Goal: Task Accomplishment & Management: Complete application form

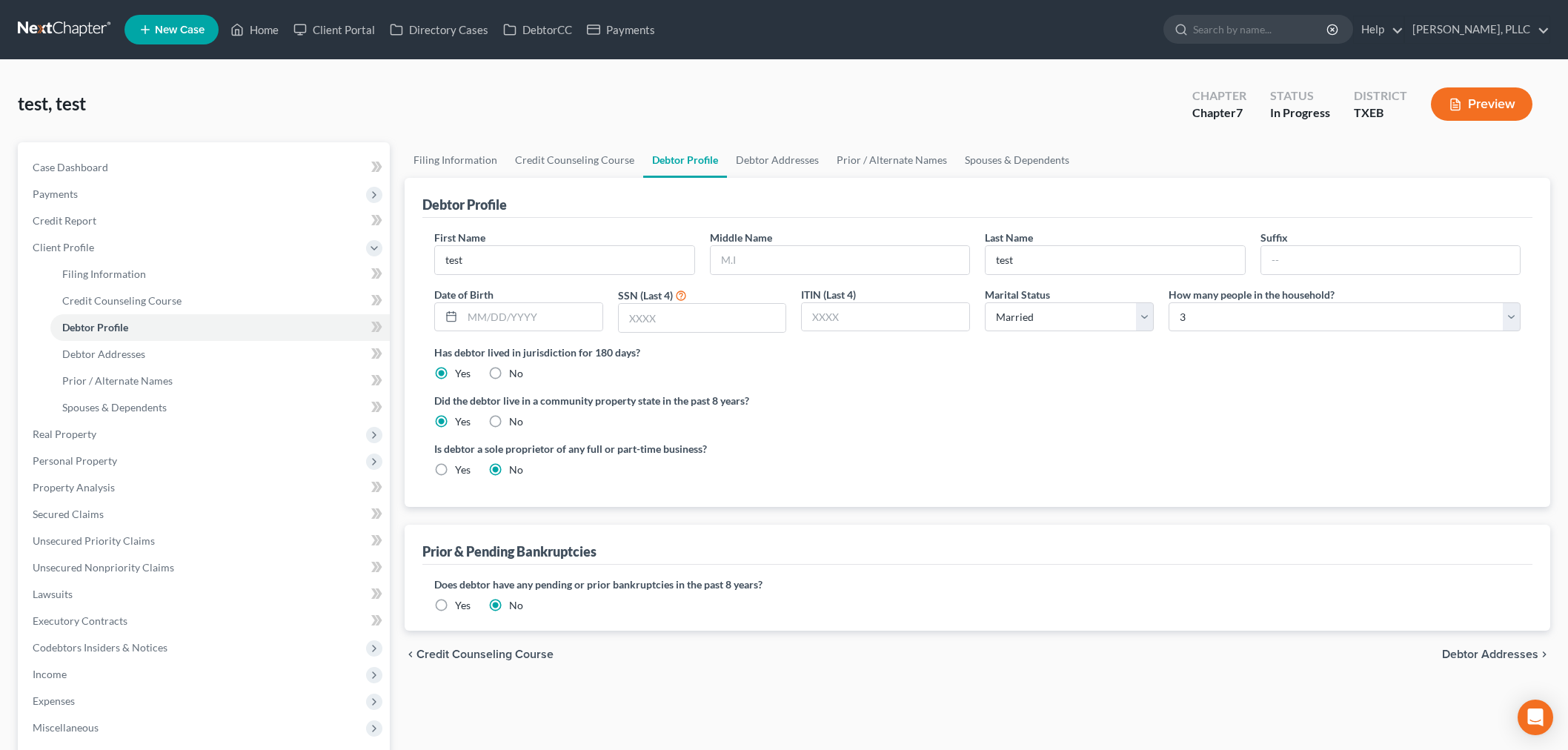
select select "1"
select select "2"
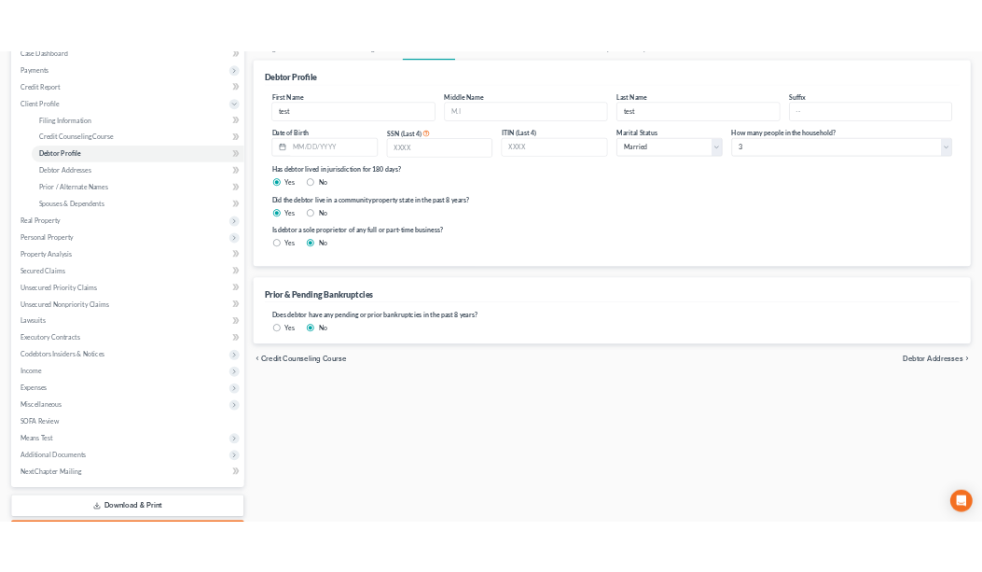
scroll to position [207, 0]
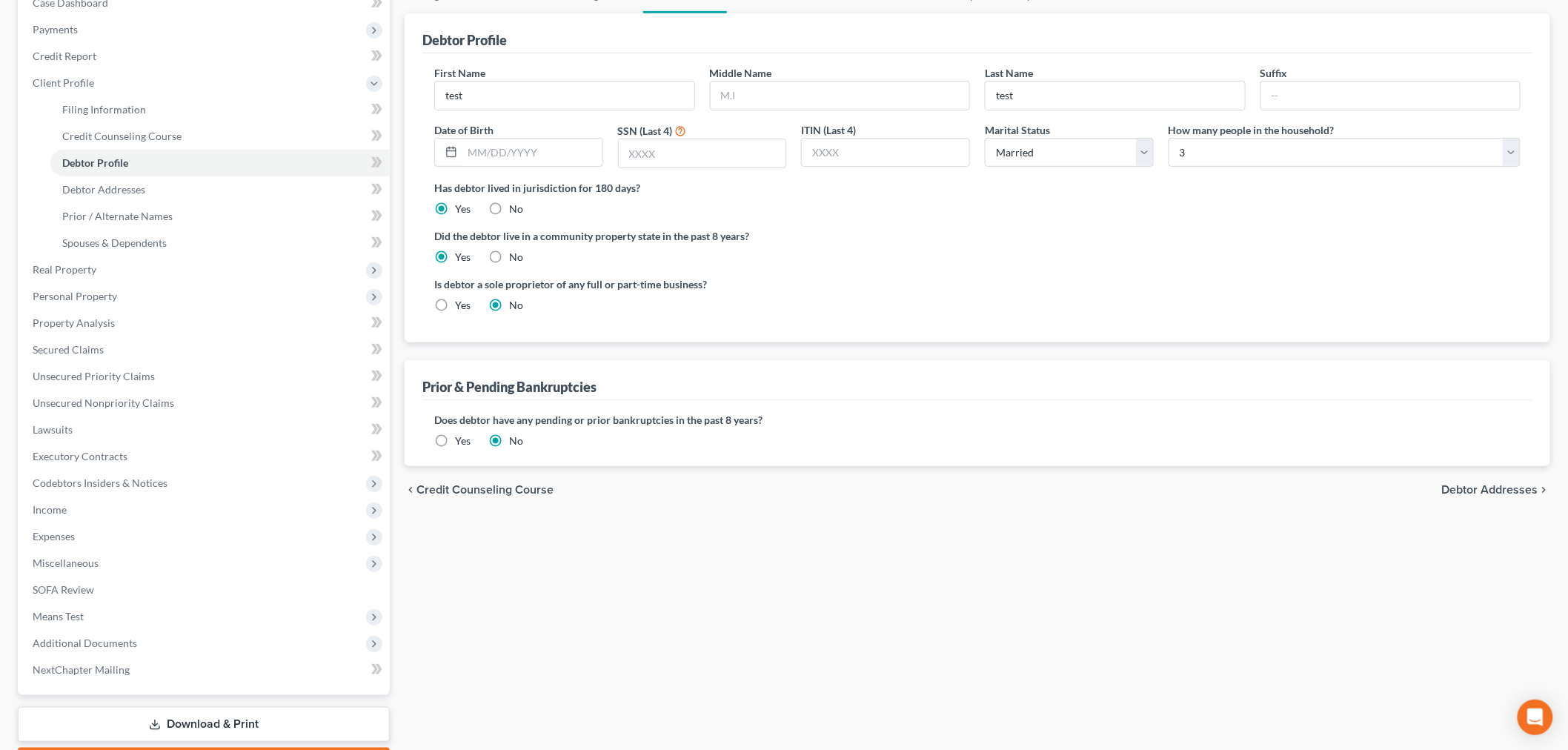
click at [455, 442] on label "Yes" at bounding box center [463, 441] width 16 height 15
click at [461, 442] on input "Yes" at bounding box center [466, 439] width 10 height 10
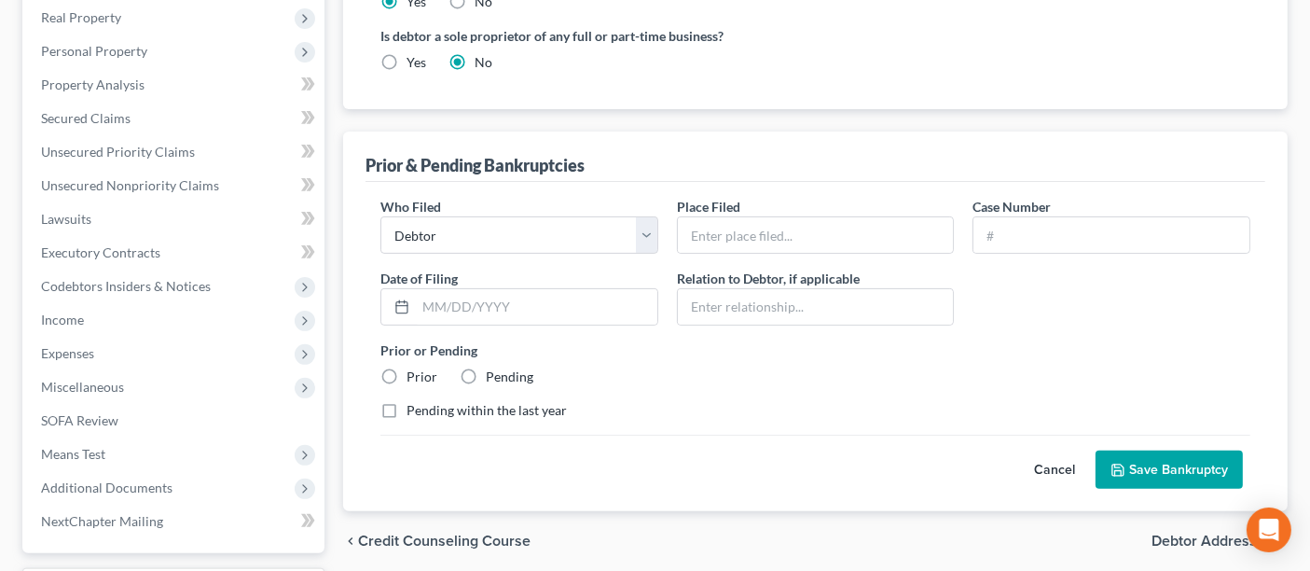
scroll to position [518, 0]
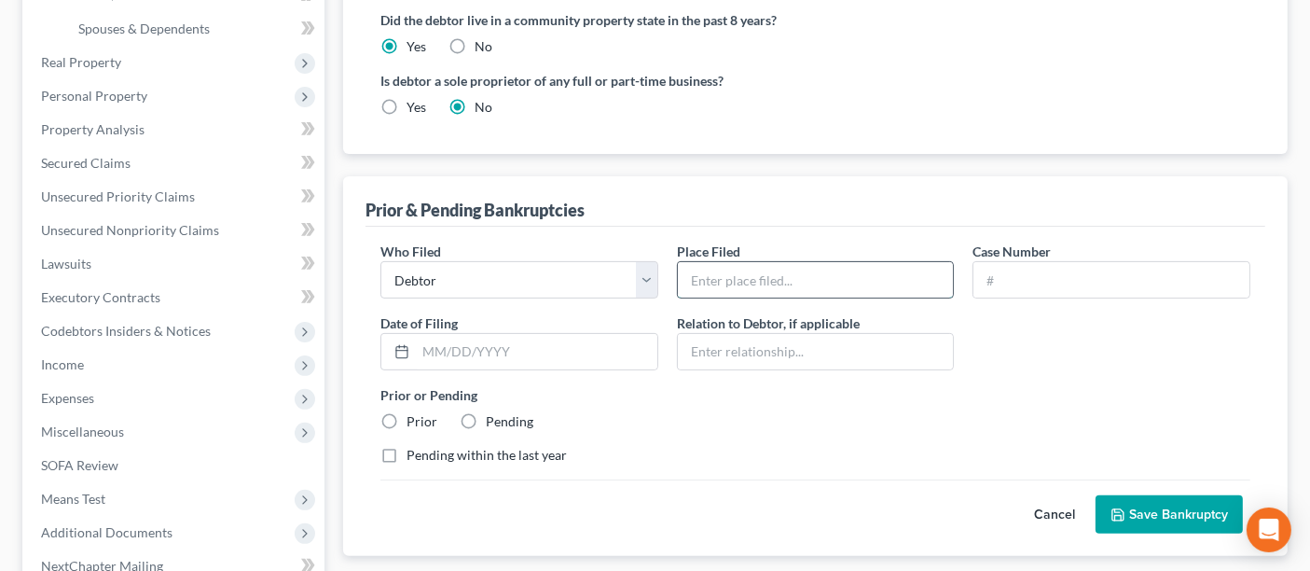
click at [777, 283] on input "text" at bounding box center [816, 279] width 276 height 35
click at [639, 433] on div "Who Filed * Debtor Other Place Filed * Case Number Date of [GEOGRAPHIC_DATA] * …" at bounding box center [815, 361] width 889 height 238
click at [650, 275] on select "Debtor Other" at bounding box center [519, 279] width 278 height 37
select select "other"
click at [380, 261] on select "Debtor Other" at bounding box center [519, 279] width 278 height 37
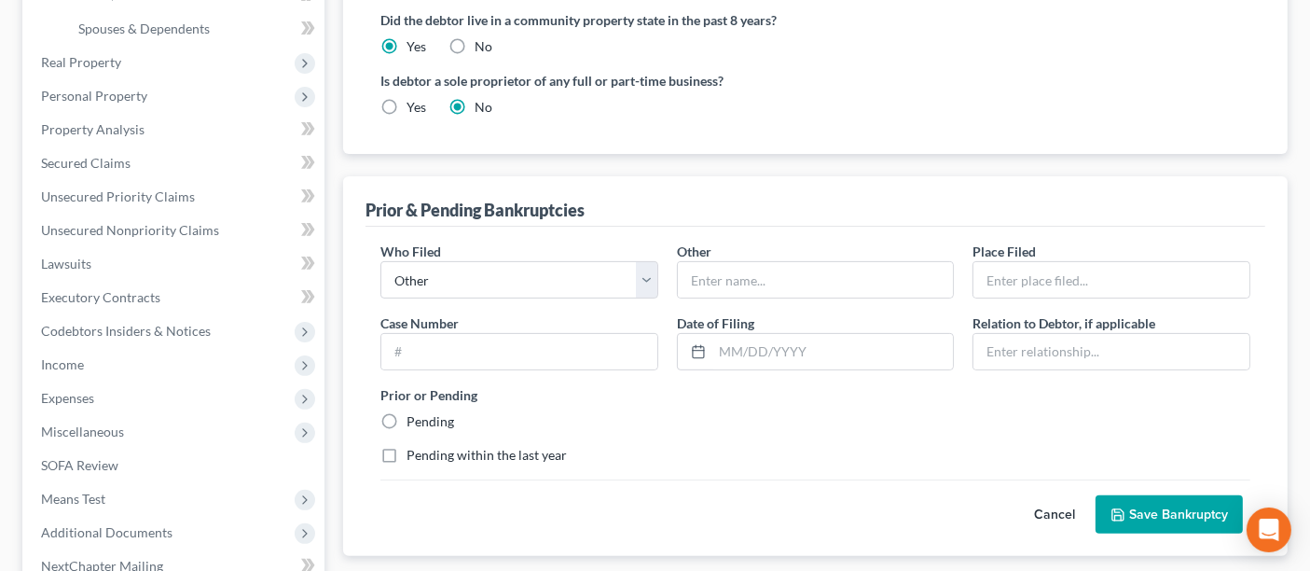
click at [407, 417] on label "Pending" at bounding box center [431, 421] width 48 height 19
click at [414, 417] on input "Pending" at bounding box center [420, 418] width 12 height 12
radio input "true"
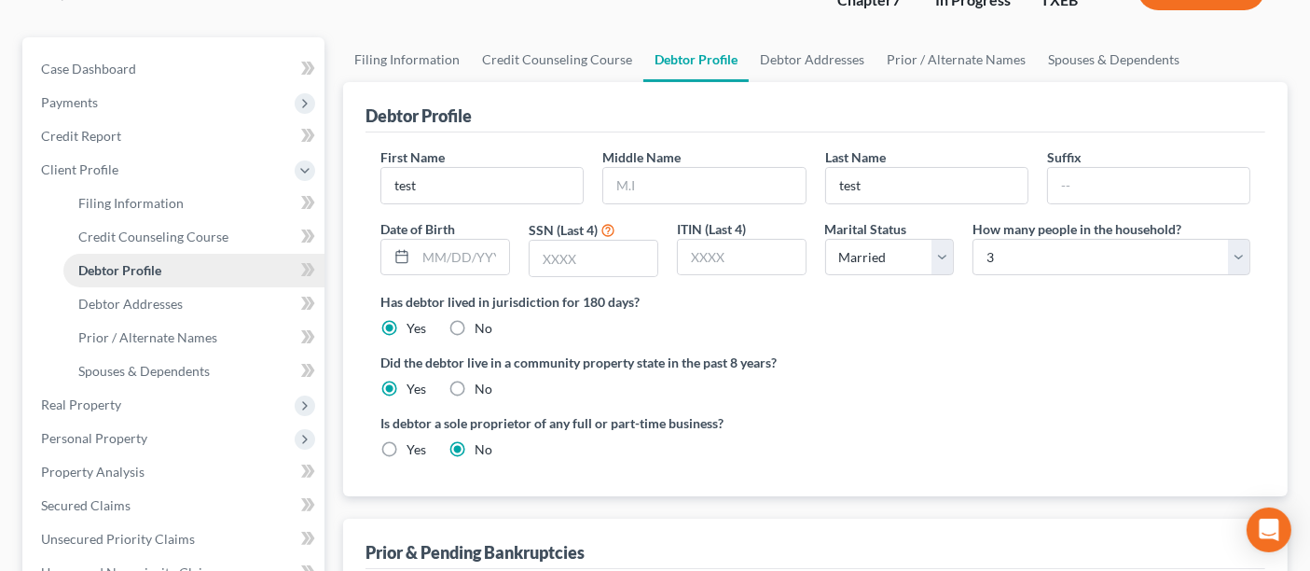
scroll to position [207, 0]
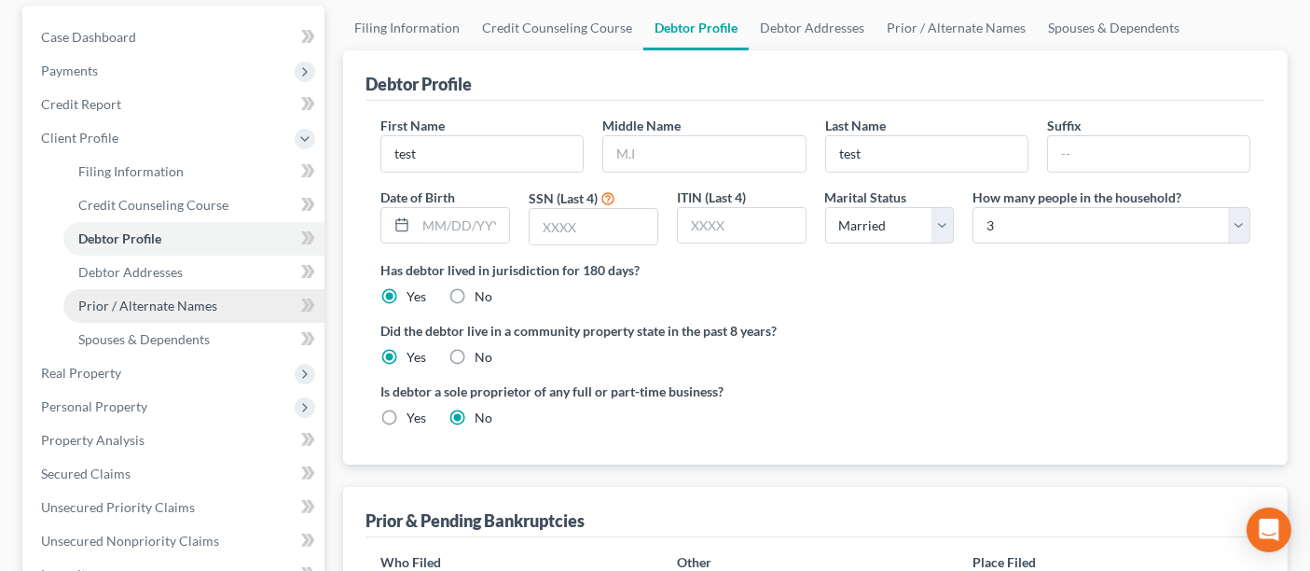
click at [165, 305] on span "Prior / Alternate Names" at bounding box center [147, 305] width 139 height 16
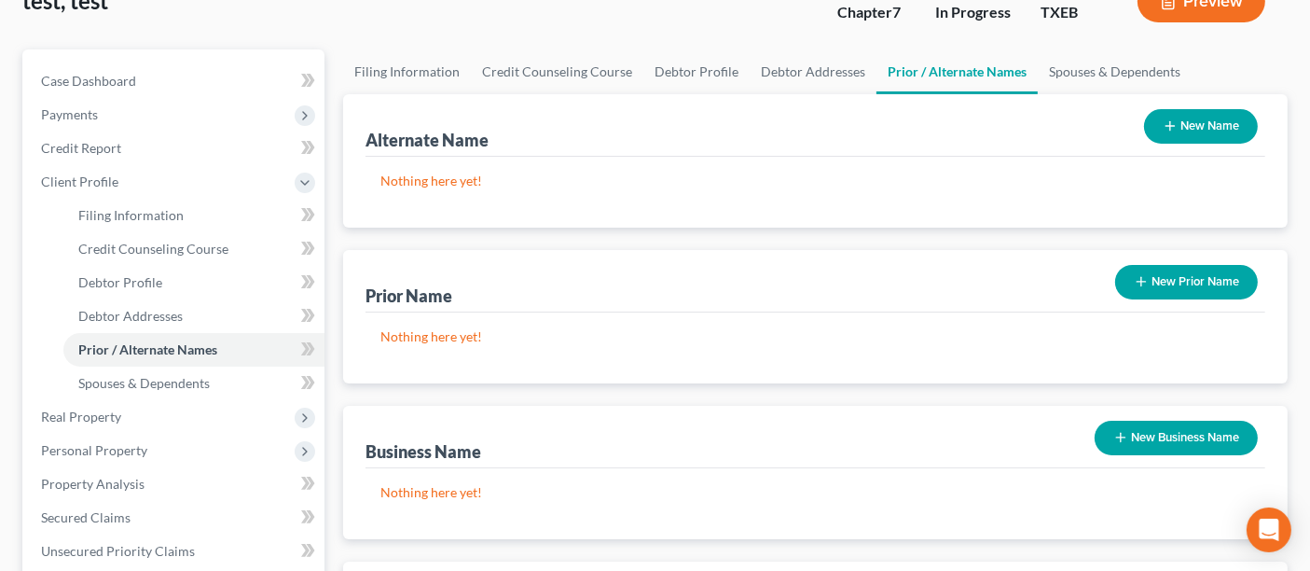
scroll to position [311, 0]
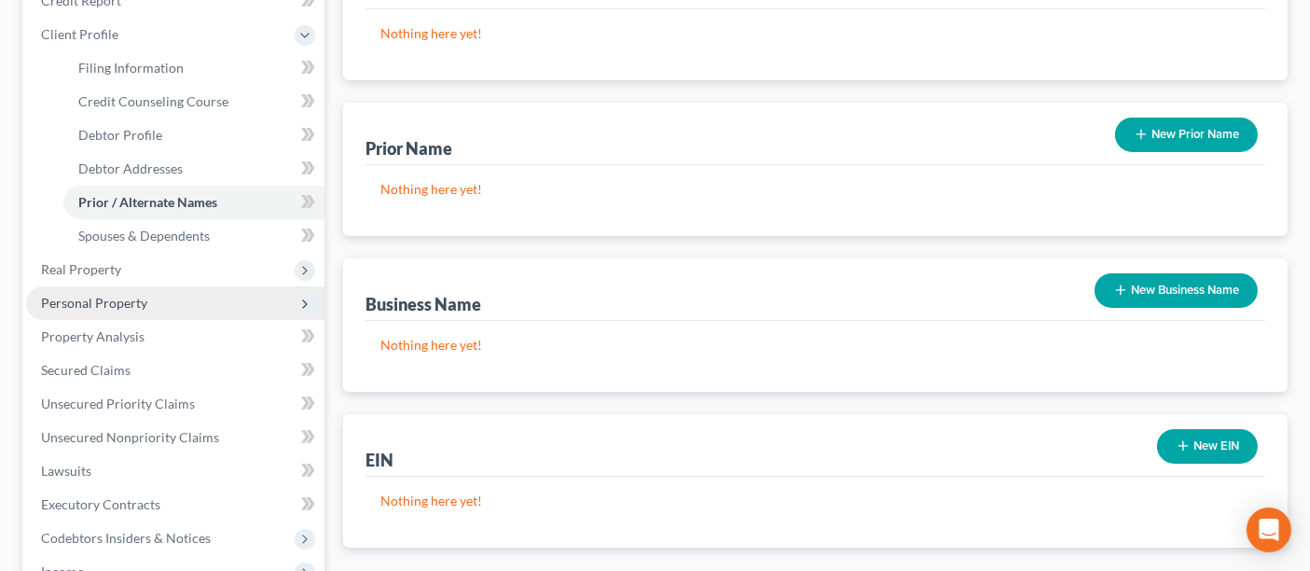
click at [119, 300] on span "Personal Property" at bounding box center [94, 303] width 106 height 16
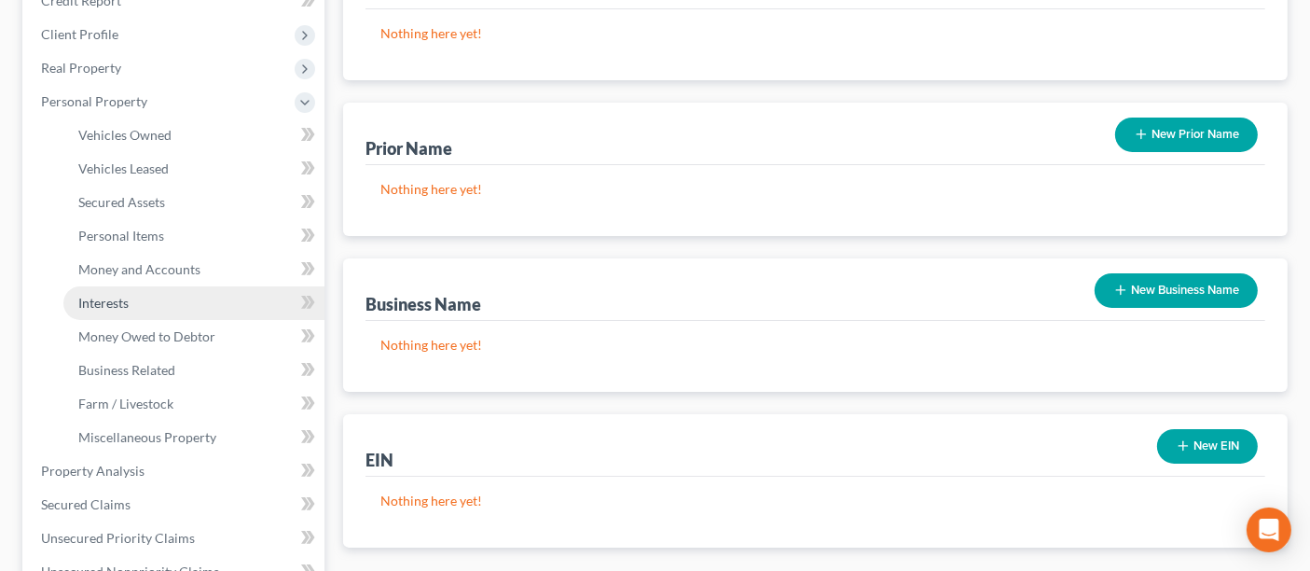
click at [123, 305] on span "Interests" at bounding box center [103, 303] width 50 height 16
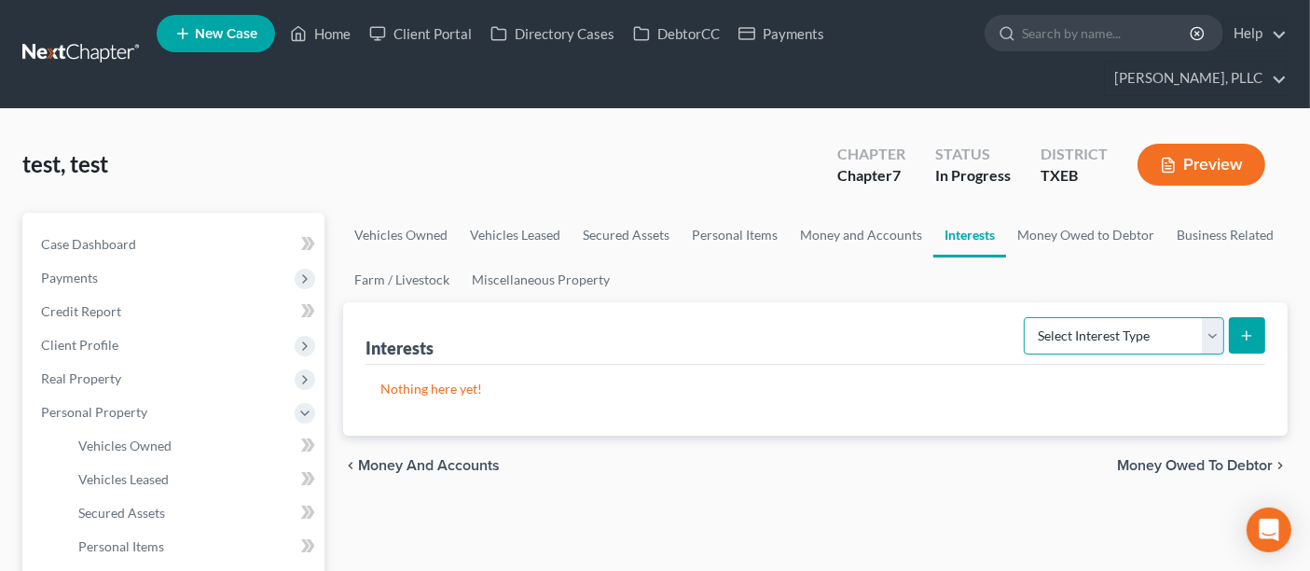
click at [1212, 335] on select "Select Interest Type 401K Annuity Bond Education IRA Government Bond Government…" at bounding box center [1124, 335] width 200 height 37
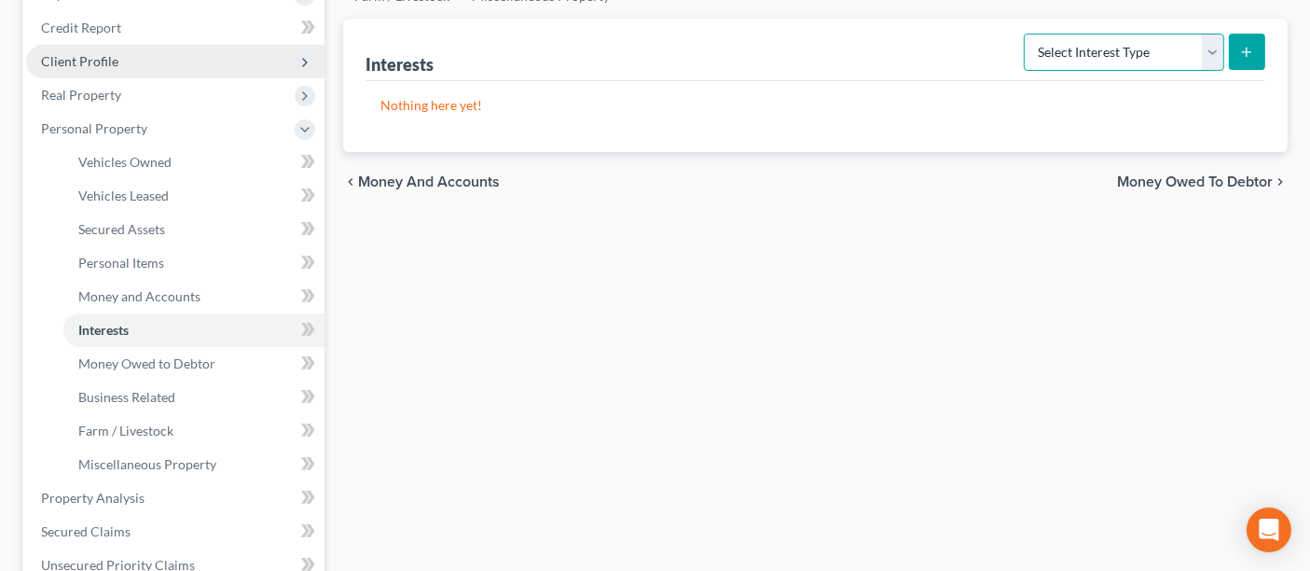
scroll to position [311, 0]
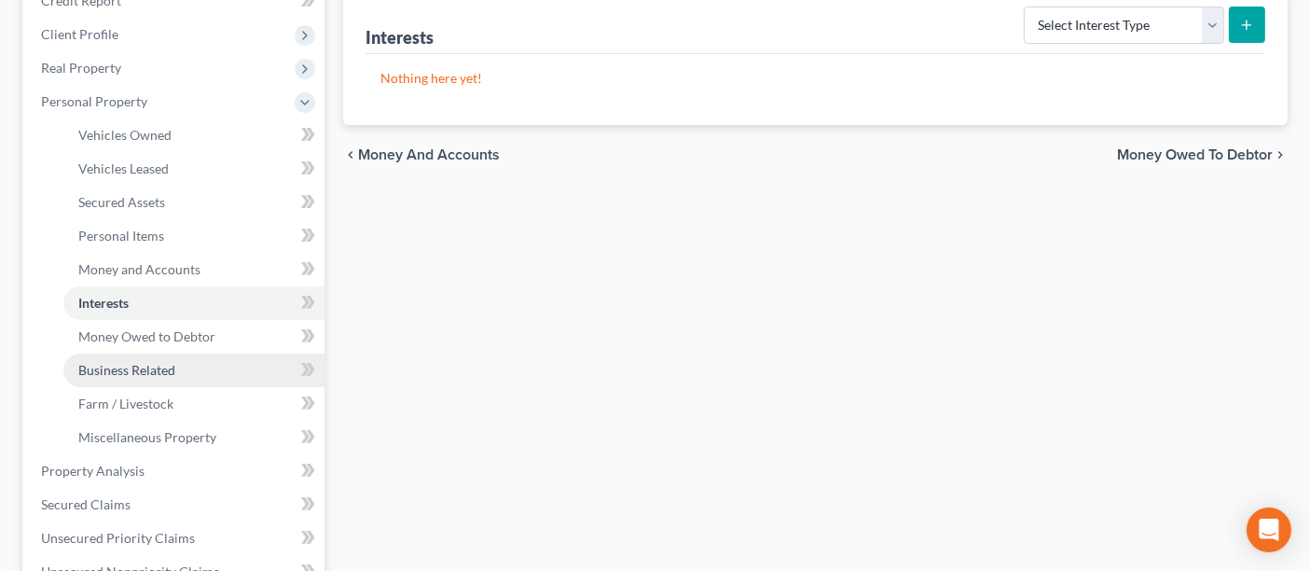
click at [222, 373] on link "Business Related" at bounding box center [193, 370] width 261 height 34
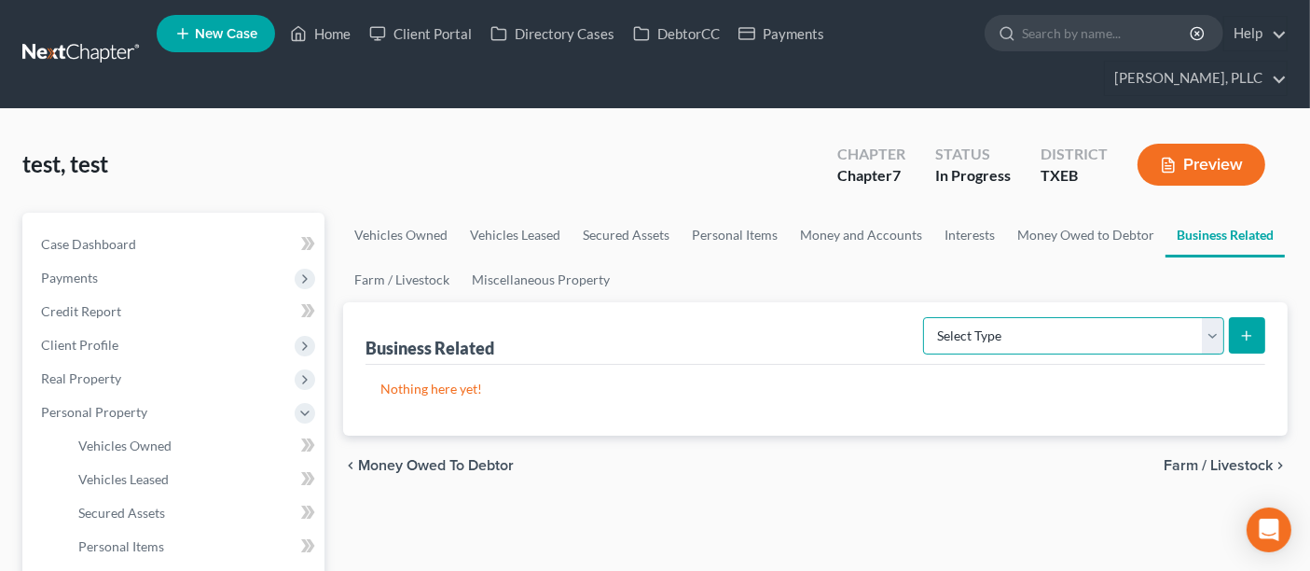
click at [1214, 334] on select "Select Type Customer Lists Franchises Inventory Licenses Machinery Office Equip…" at bounding box center [1073, 335] width 301 height 37
click at [949, 233] on link "Interests" at bounding box center [969, 235] width 73 height 45
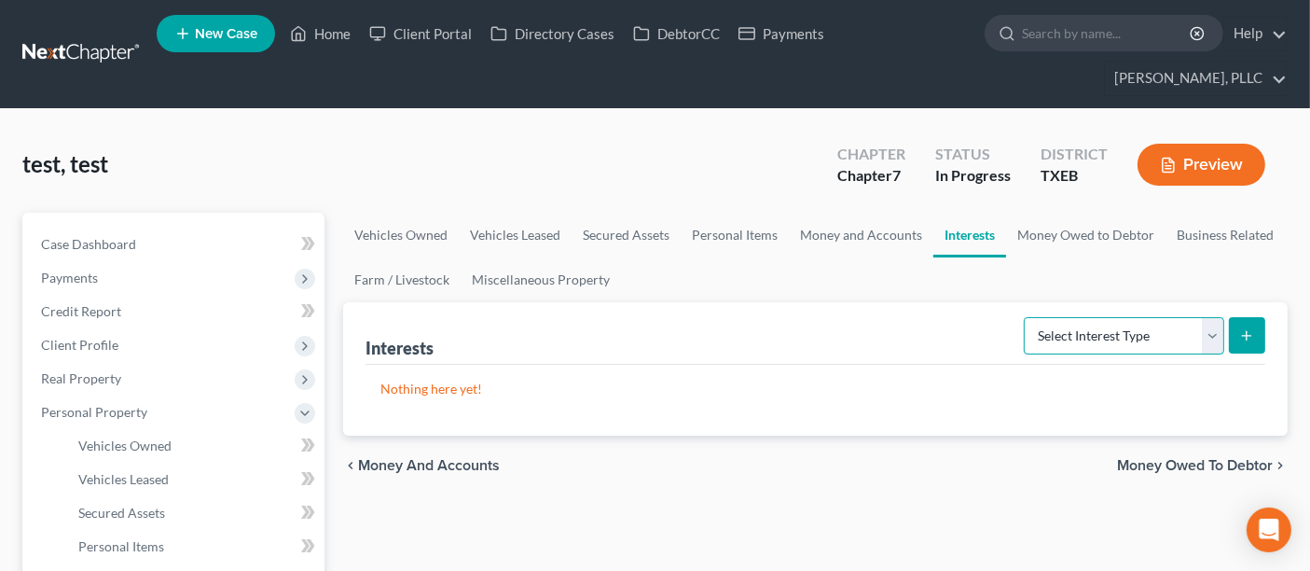
click at [1213, 337] on select "Select Interest Type 401K Annuity Bond Education IRA Government Bond Government…" at bounding box center [1124, 335] width 200 height 37
select select "incorporated_business"
click at [1027, 317] on select "Select Interest Type 401K Annuity Bond Education IRA Government Bond Government…" at bounding box center [1124, 335] width 200 height 37
click at [1250, 329] on icon "submit" at bounding box center [1246, 335] width 15 height 15
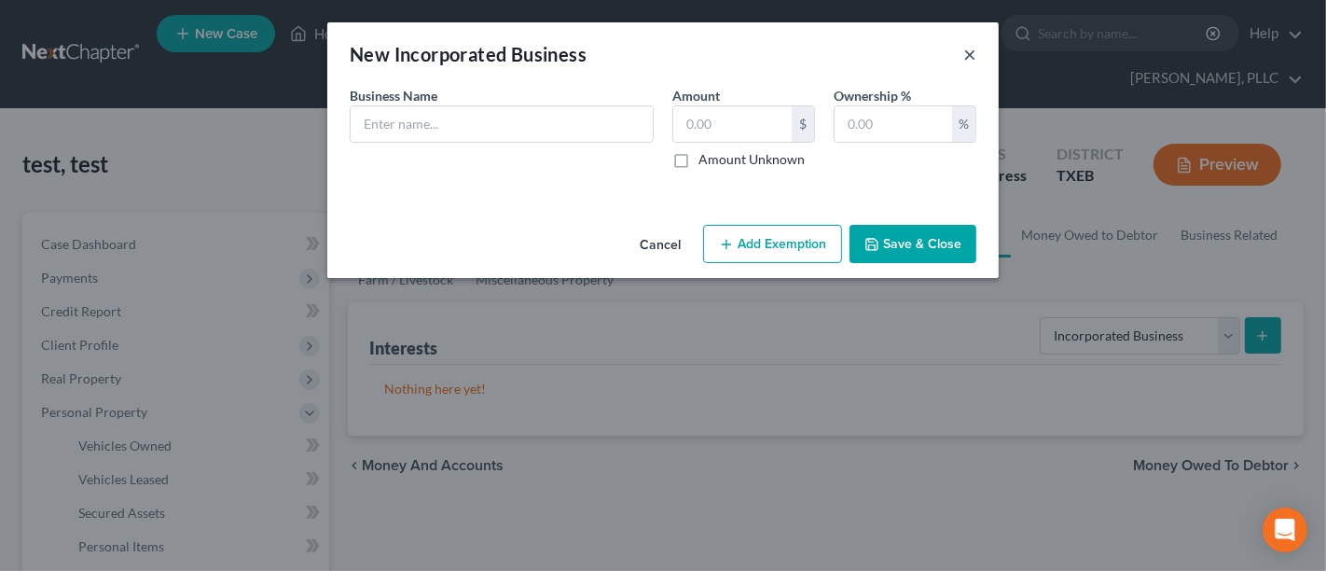
click at [966, 56] on button "×" at bounding box center [969, 54] width 13 height 22
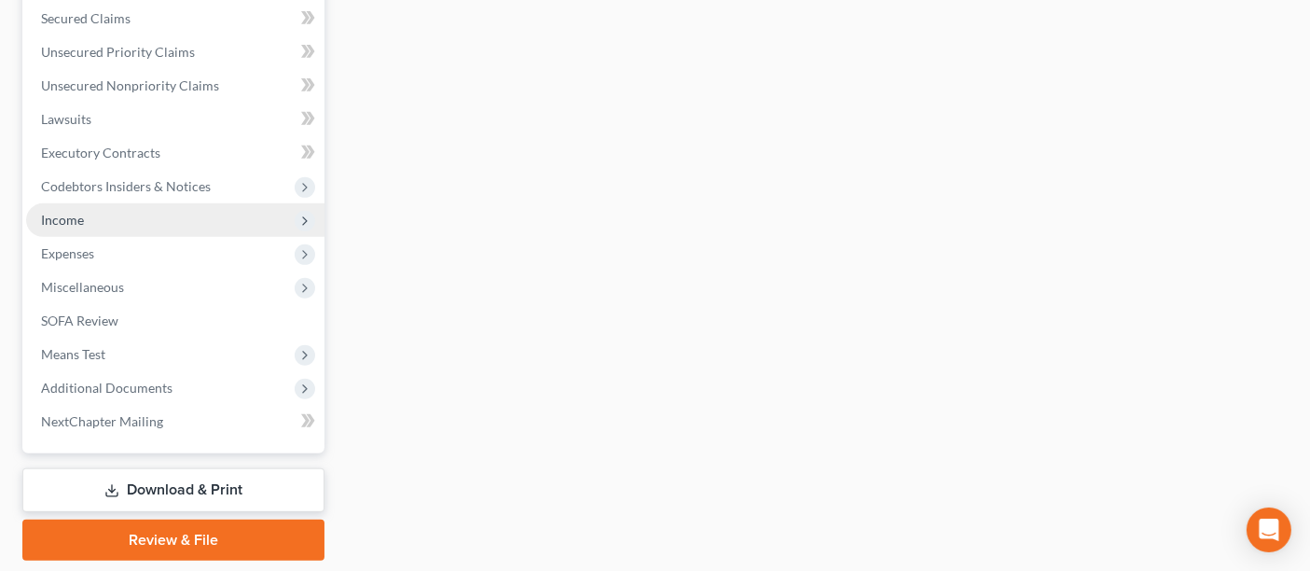
scroll to position [828, 0]
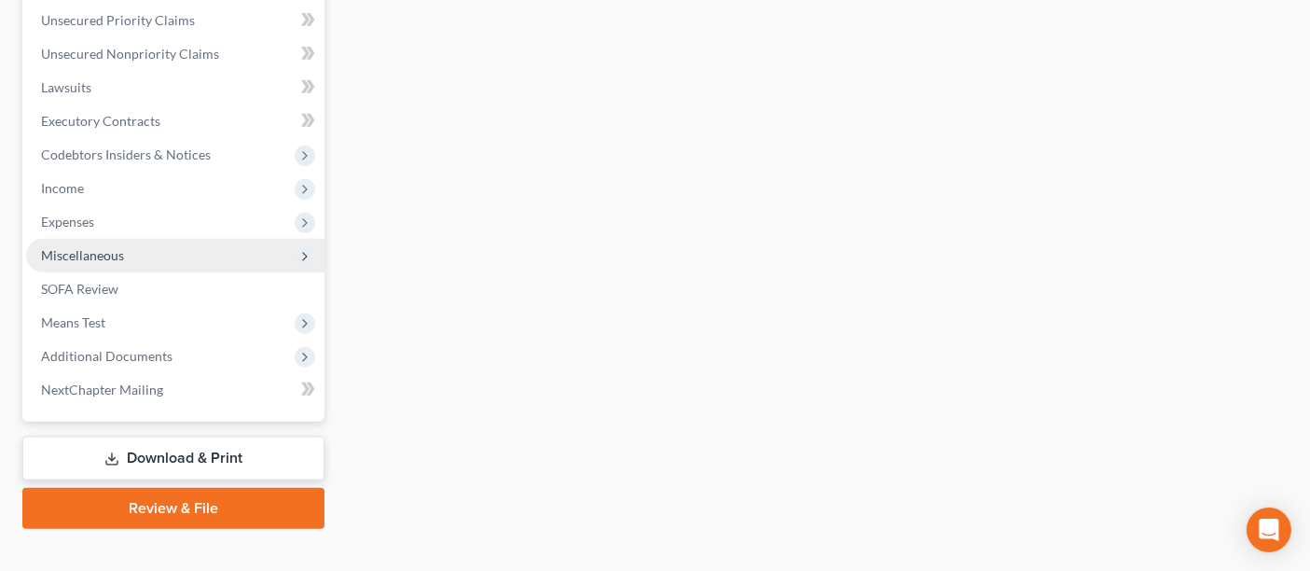
click at [110, 249] on span "Miscellaneous" at bounding box center [82, 255] width 83 height 16
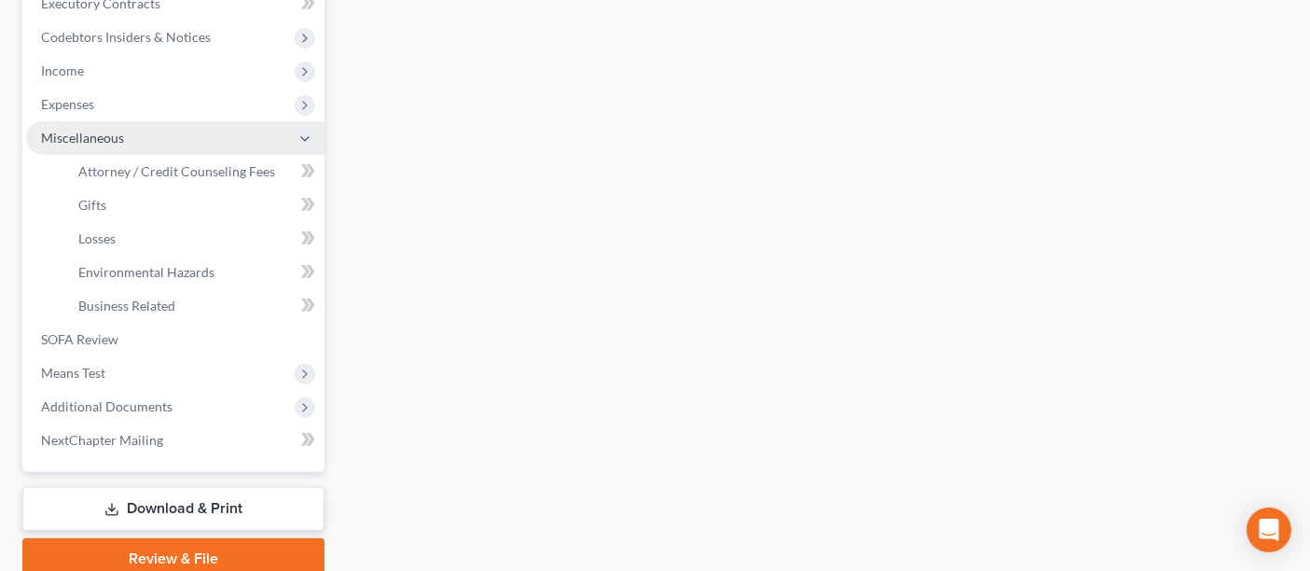
scroll to position [492, 0]
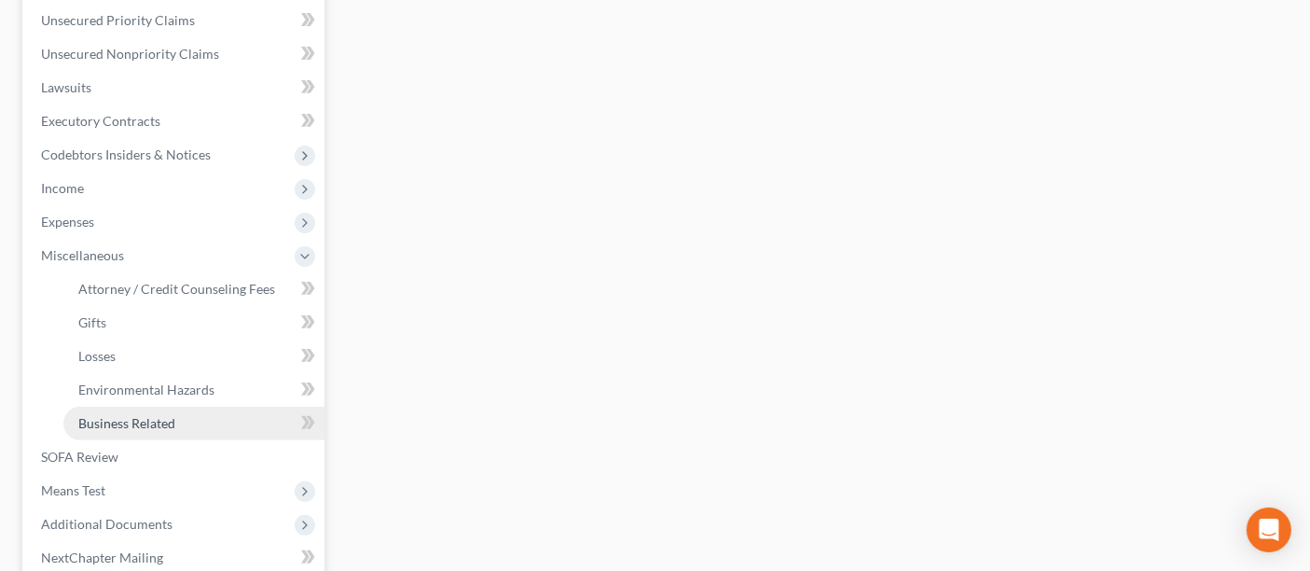
click at [165, 419] on span "Business Related" at bounding box center [126, 423] width 97 height 16
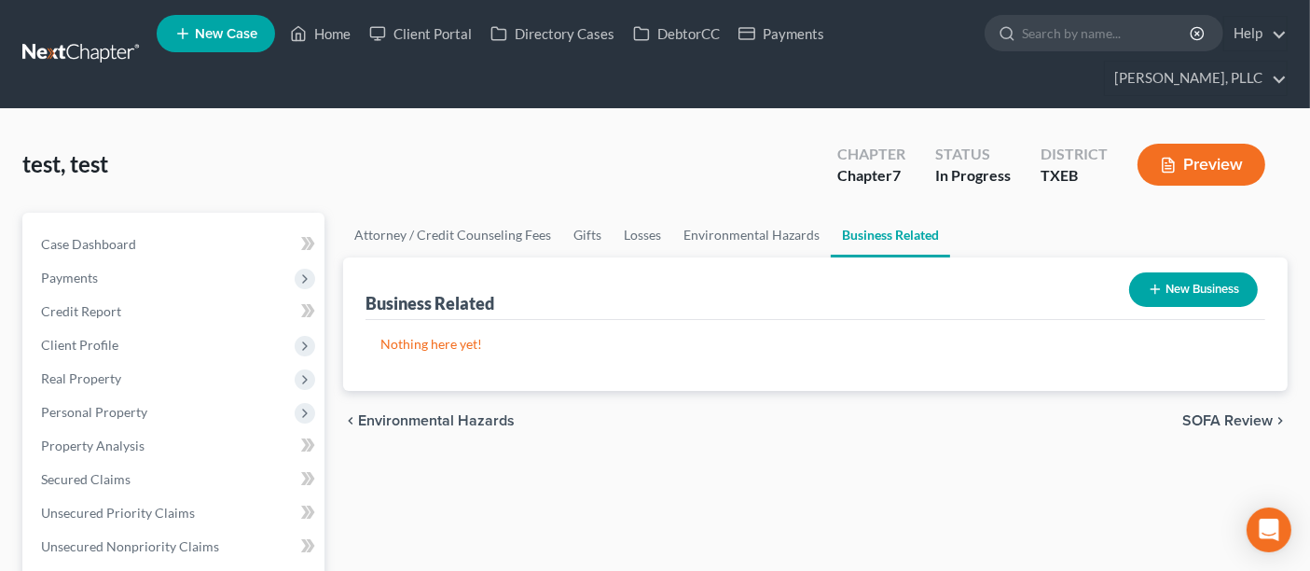
click at [1155, 289] on icon "button" at bounding box center [1155, 289] width 15 height 15
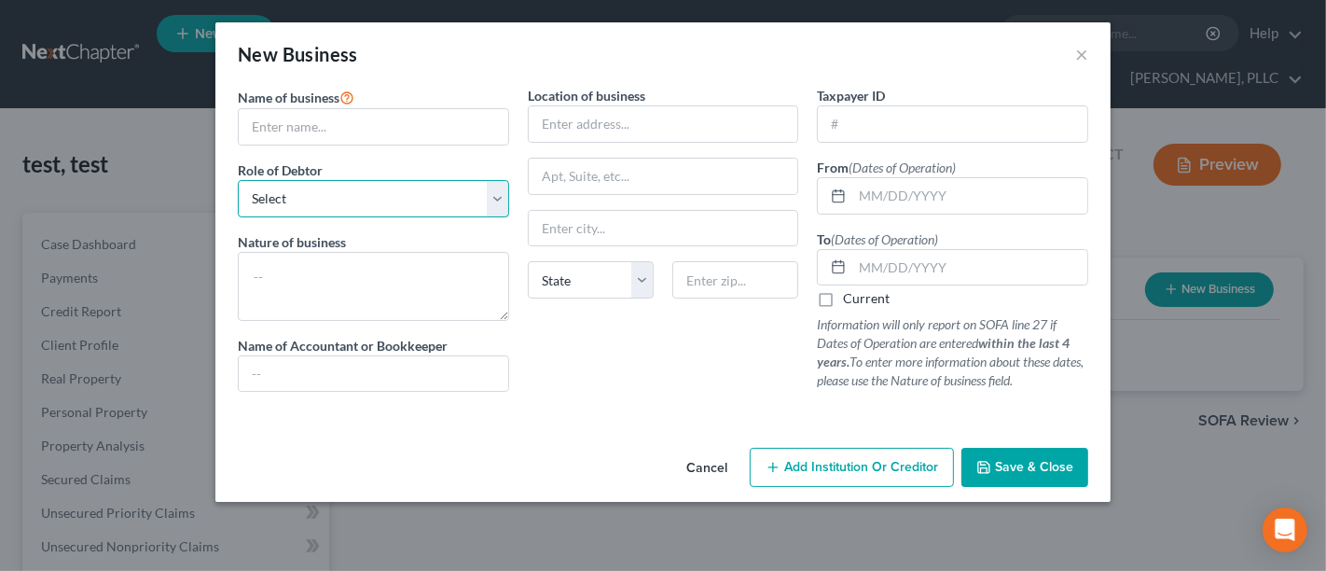
click at [496, 200] on select "Select A member of a limited liability company (LLC) or limited liability partn…" at bounding box center [373, 198] width 271 height 37
click at [608, 417] on div at bounding box center [662, 414] width 869 height 15
click at [498, 193] on select "Select A member of a limited liability company (LLC) or limited liability partn…" at bounding box center [373, 198] width 271 height 37
click at [1084, 51] on button "×" at bounding box center [1081, 54] width 13 height 22
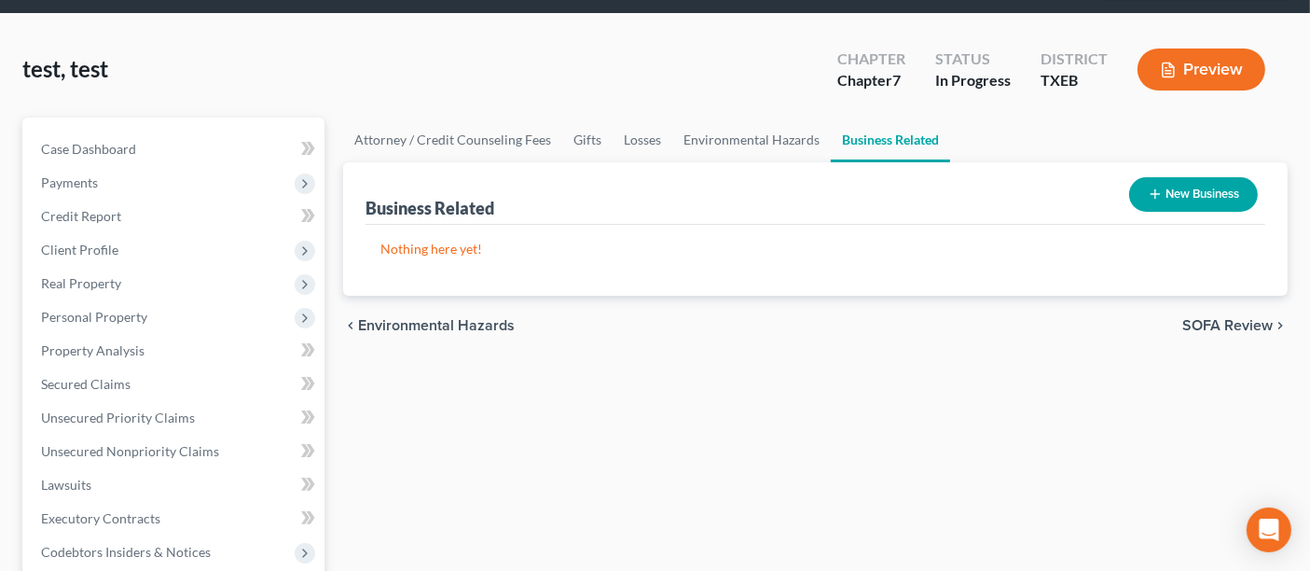
scroll to position [63, 0]
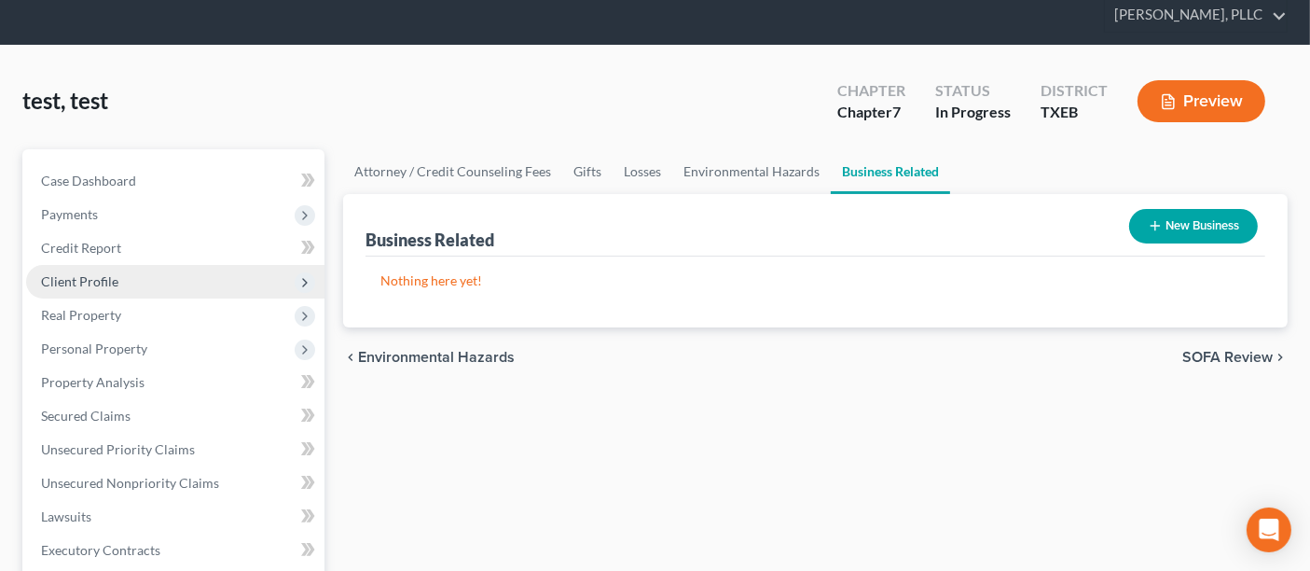
click at [117, 274] on span "Client Profile" at bounding box center [175, 282] width 298 height 34
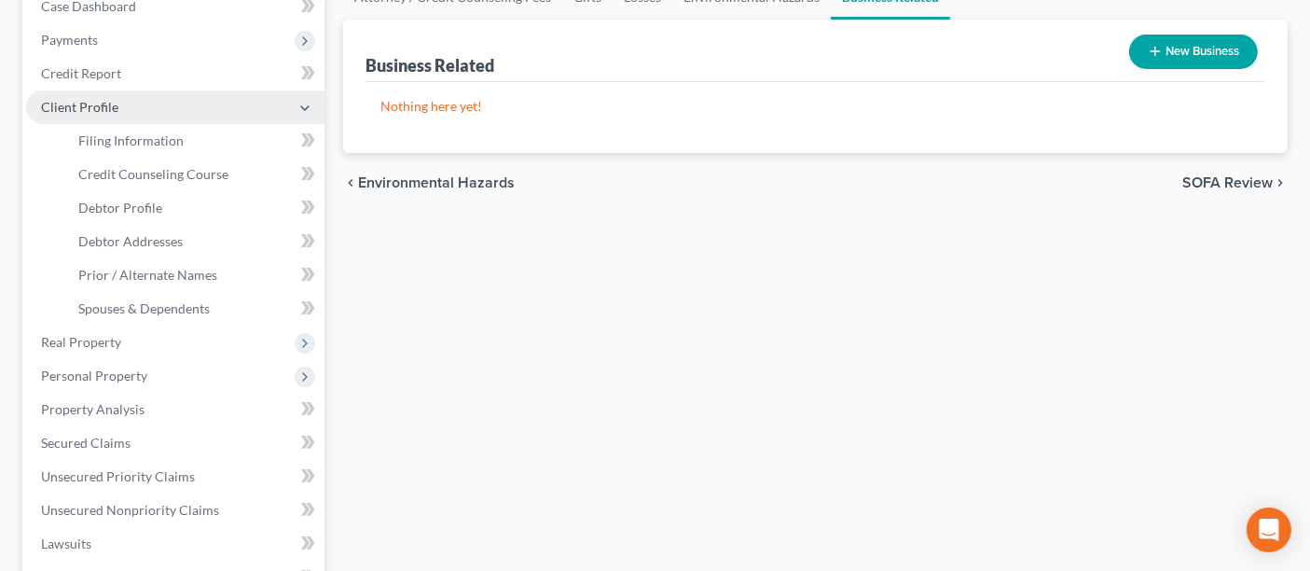
scroll to position [271, 0]
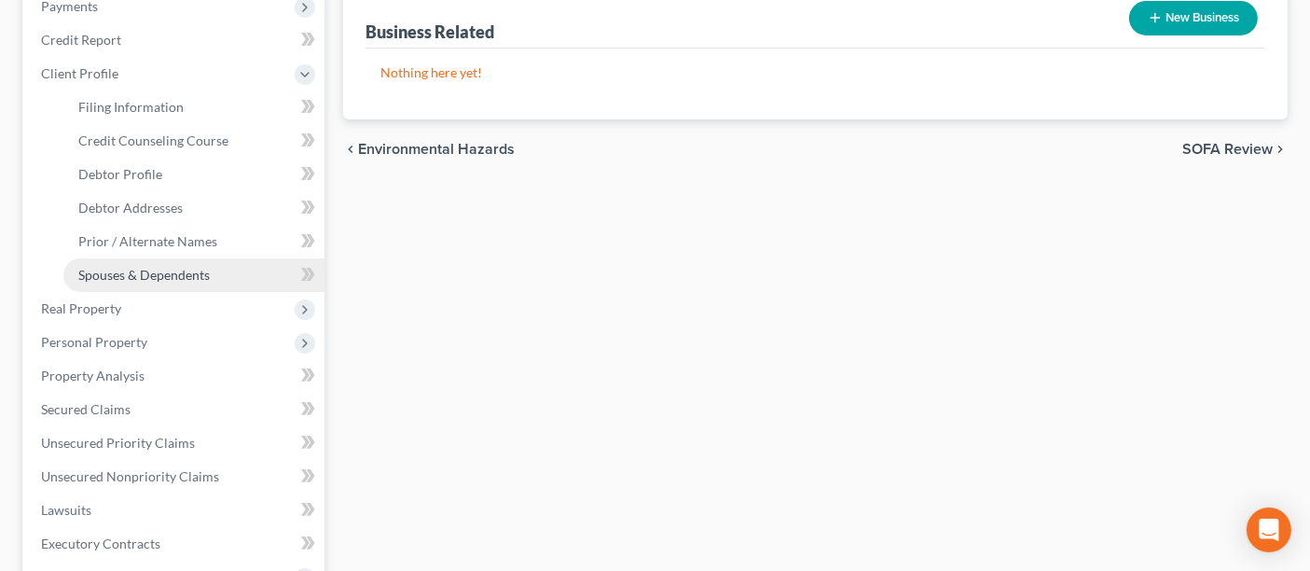
click at [166, 269] on span "Spouses & Dependents" at bounding box center [143, 275] width 131 height 16
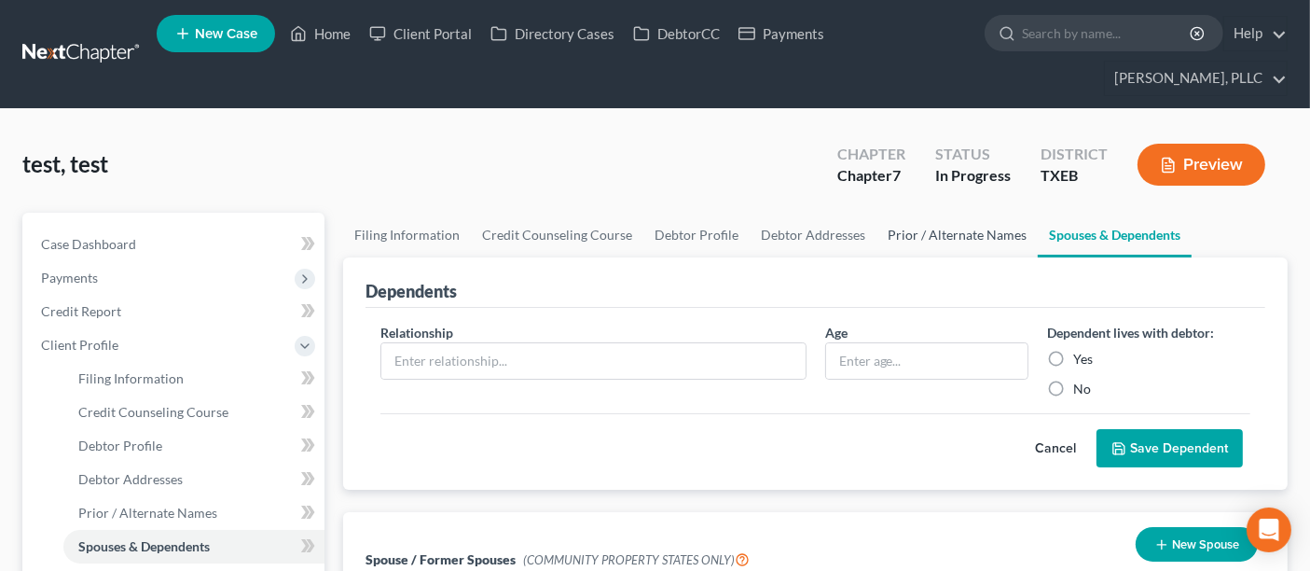
click at [935, 235] on link "Prior / Alternate Names" at bounding box center [957, 235] width 161 height 45
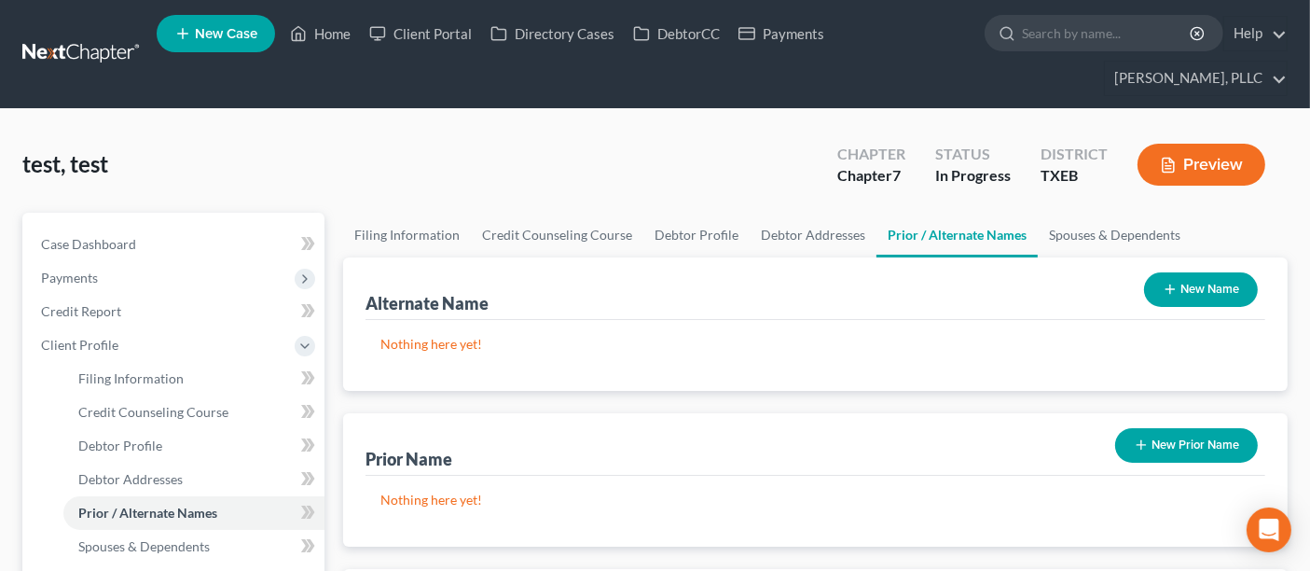
click at [229, 150] on div "test, test Upgraded Chapter Chapter 7 Status In [GEOGRAPHIC_DATA] TXEB Preview" at bounding box center [654, 171] width 1265 height 81
click at [372, 171] on div "test, test Upgraded Chapter Chapter 7 Status In [GEOGRAPHIC_DATA] TXEB Preview" at bounding box center [654, 171] width 1265 height 81
click at [566, 335] on p "Nothing here yet!" at bounding box center [815, 344] width 870 height 19
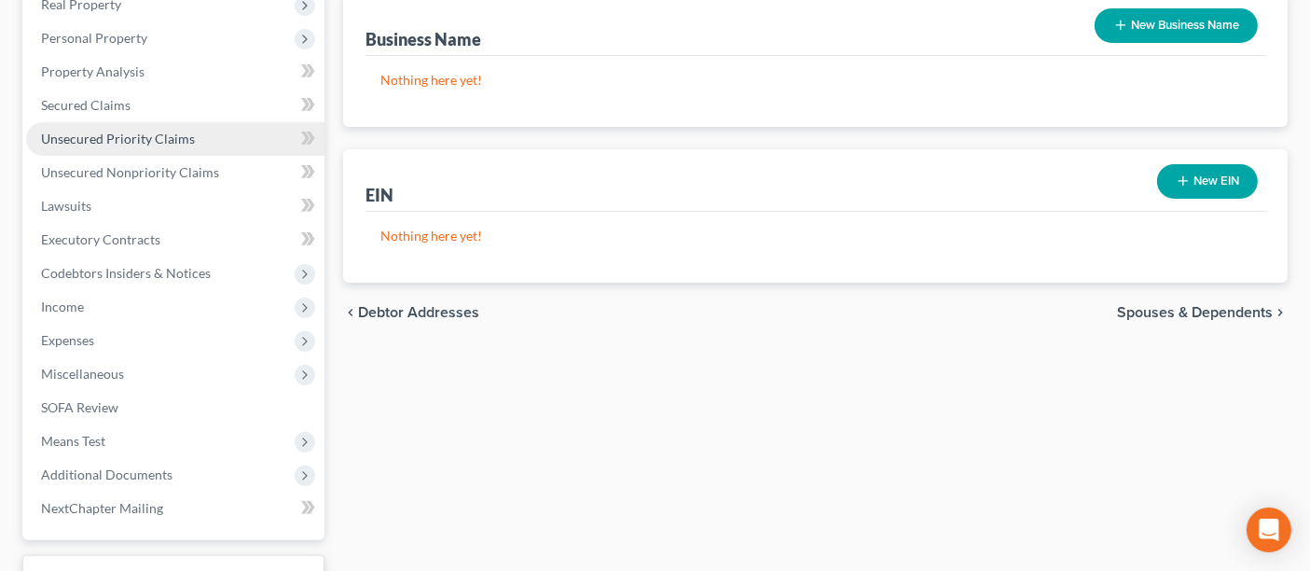
scroll to position [621, 0]
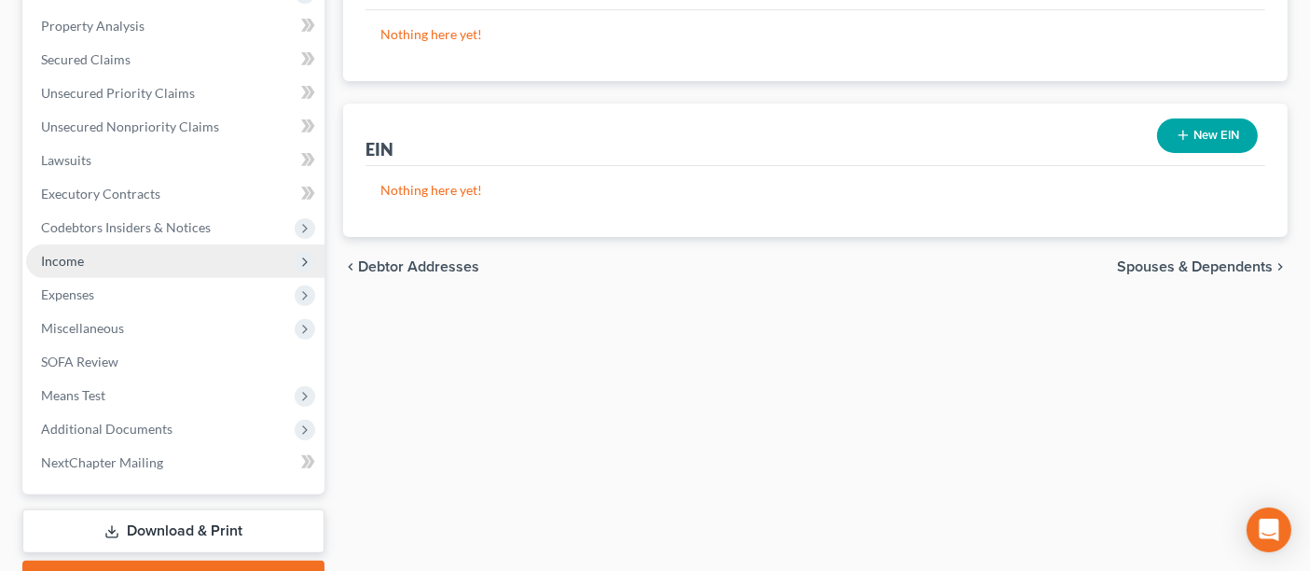
click at [100, 257] on span "Income" at bounding box center [175, 261] width 298 height 34
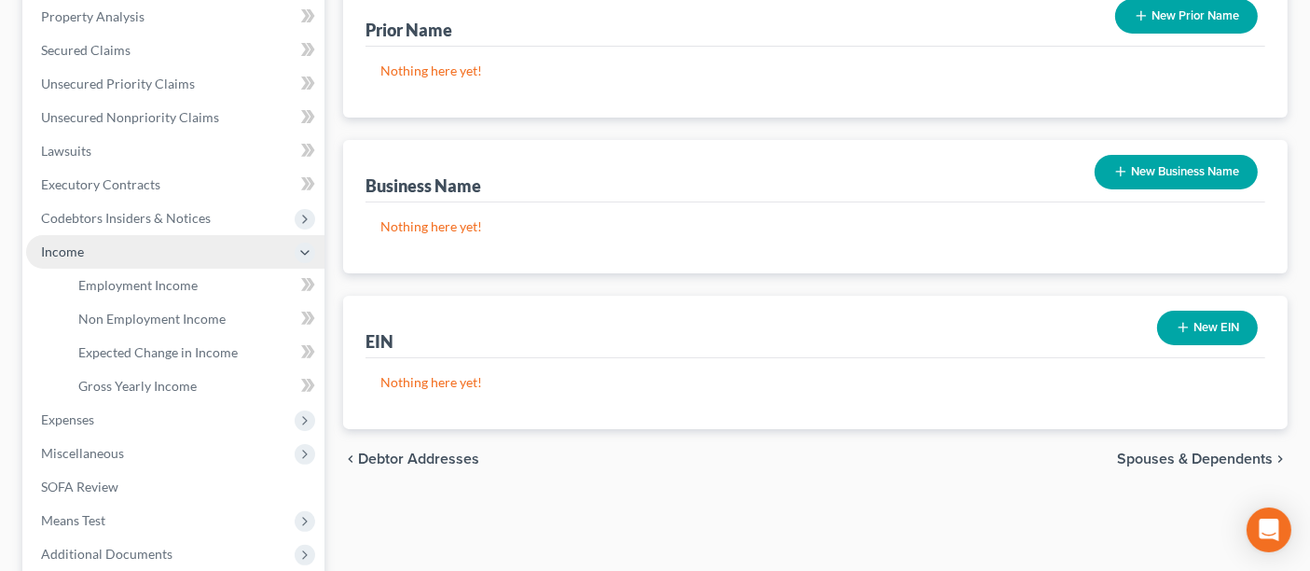
scroll to position [420, 0]
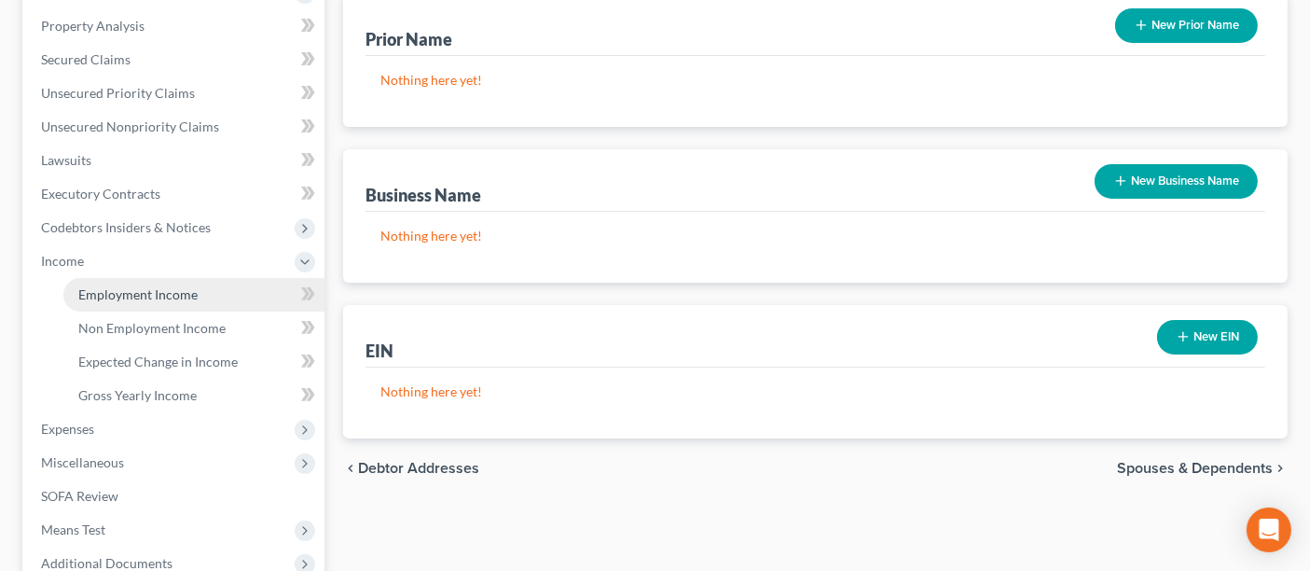
click at [122, 292] on span "Employment Income" at bounding box center [137, 294] width 119 height 16
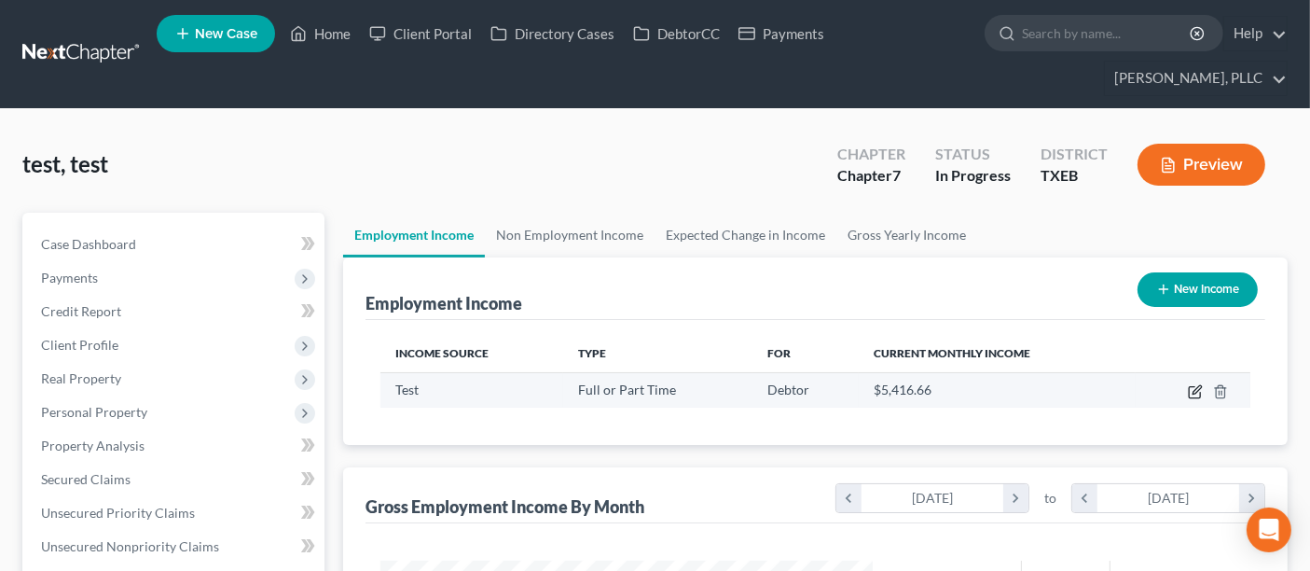
click at [1198, 386] on icon "button" at bounding box center [1195, 391] width 15 height 15
select select "0"
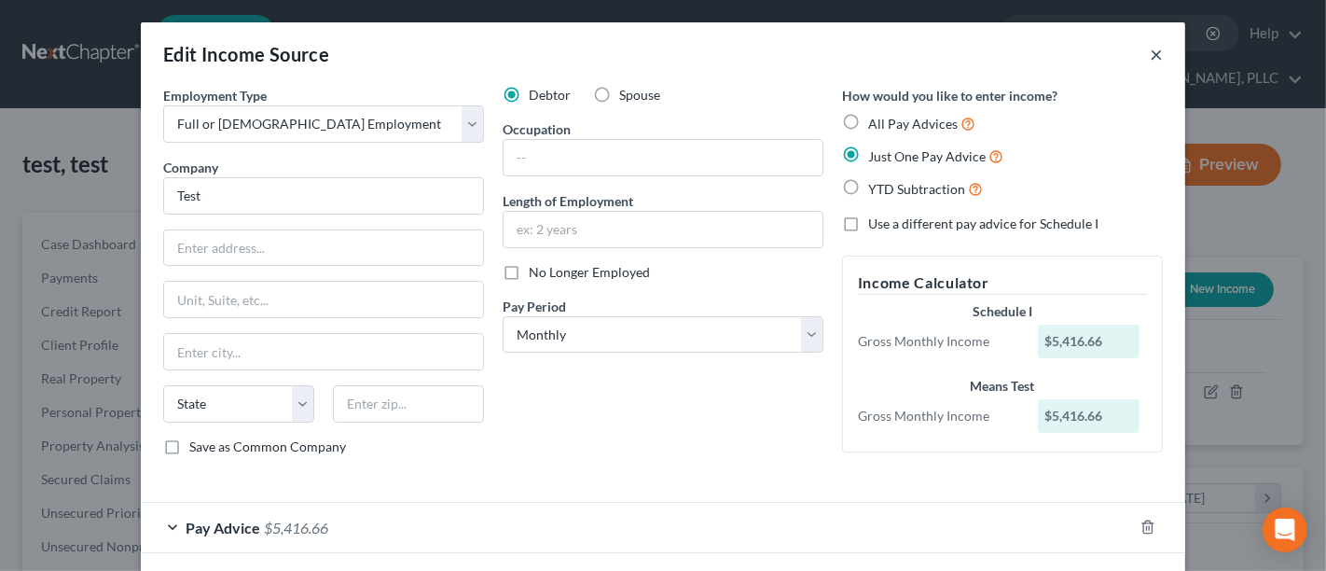
click at [1150, 55] on button "×" at bounding box center [1156, 54] width 13 height 22
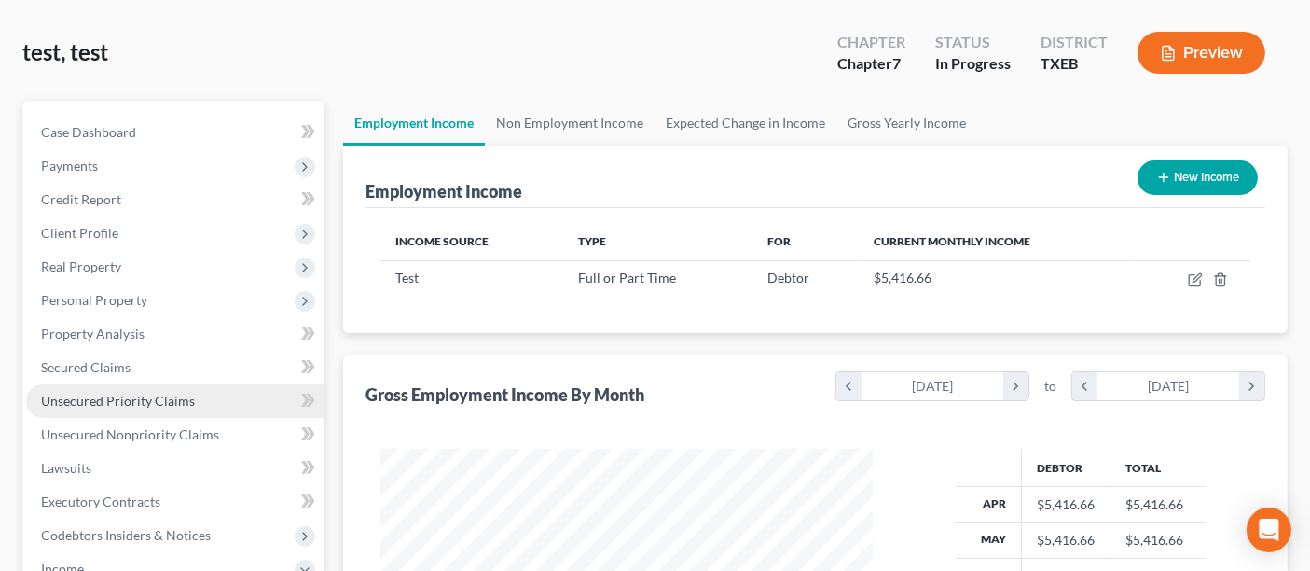
scroll to position [104, 0]
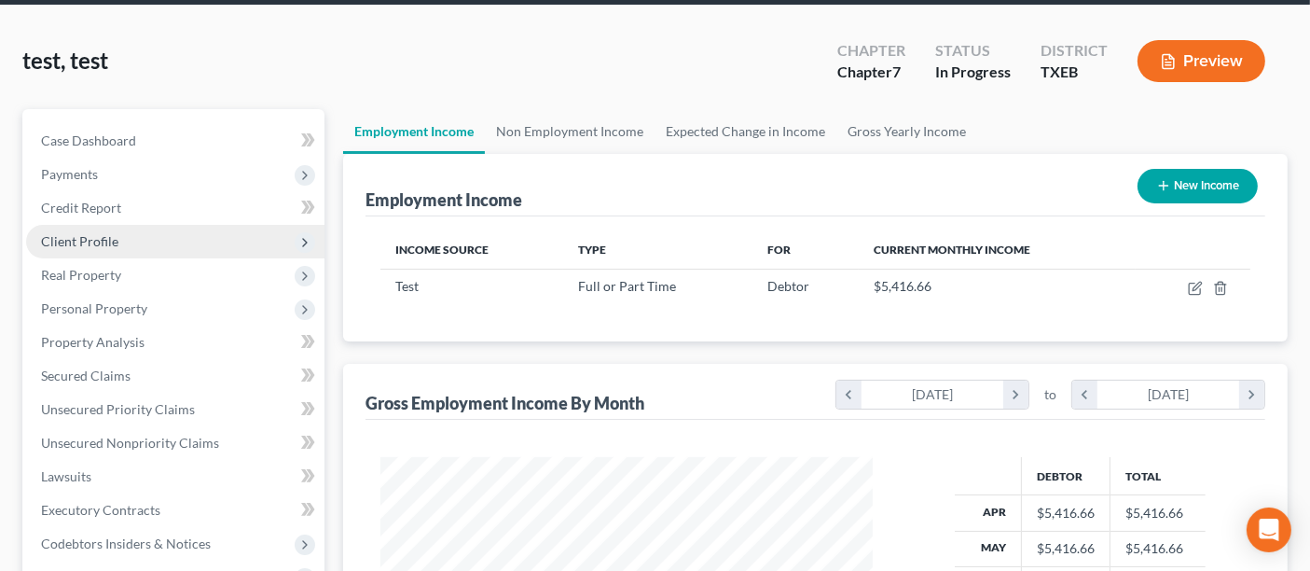
click at [131, 241] on span "Client Profile" at bounding box center [175, 242] width 298 height 34
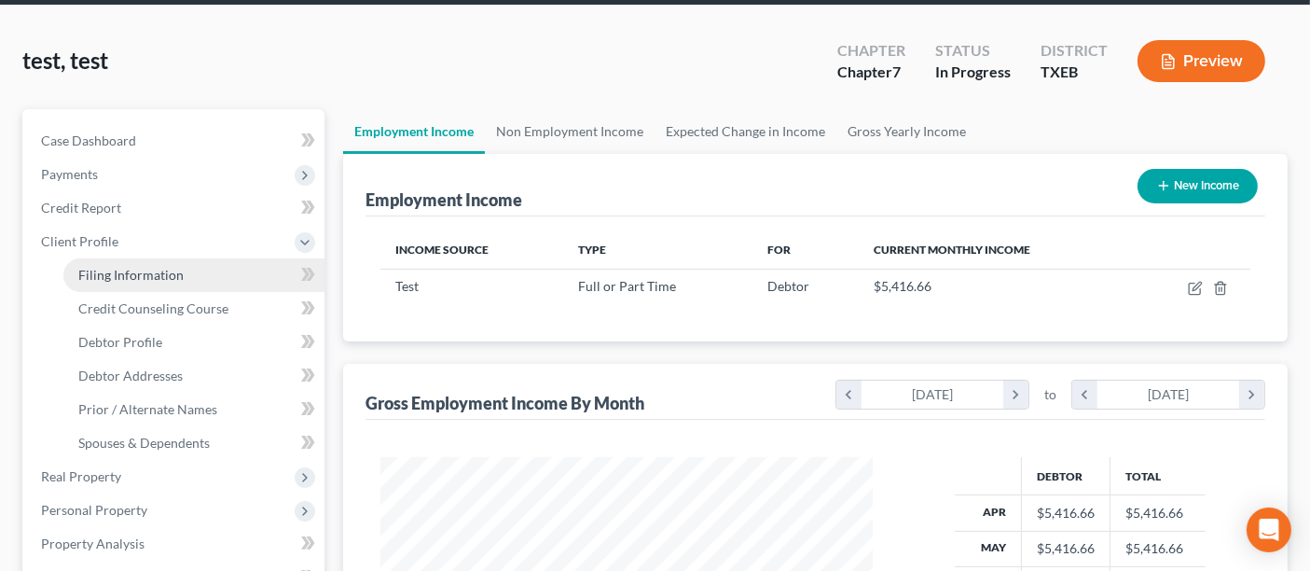
click at [157, 268] on span "Filing Information" at bounding box center [130, 275] width 105 height 16
select select "0"
select select "3"
select select "0"
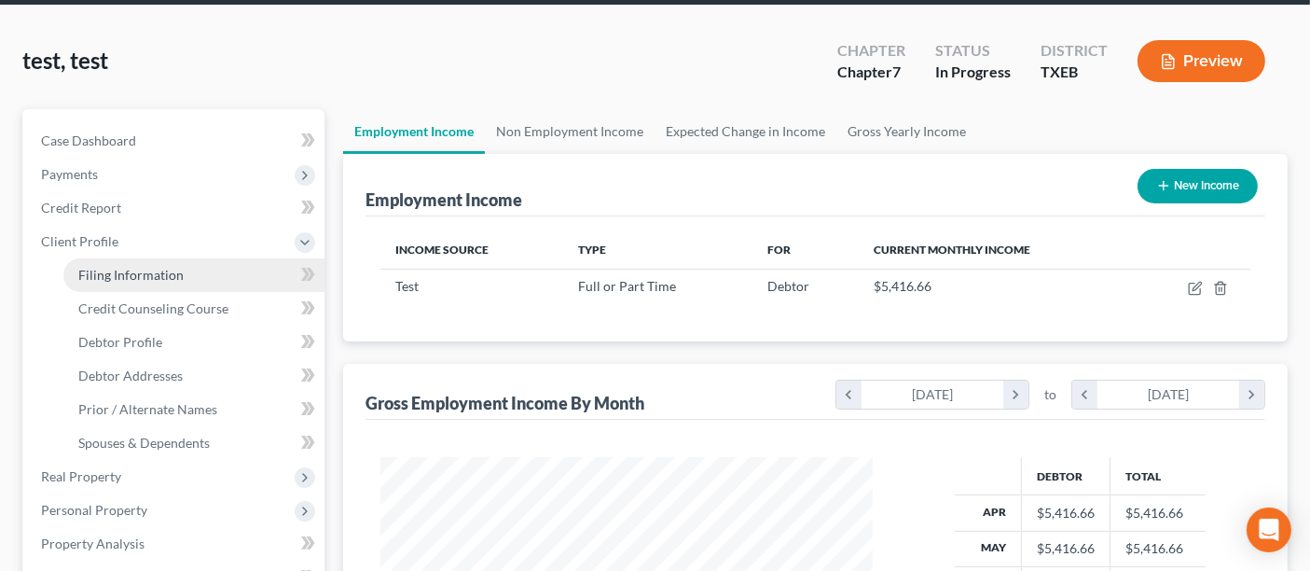
select select "77"
select select "45"
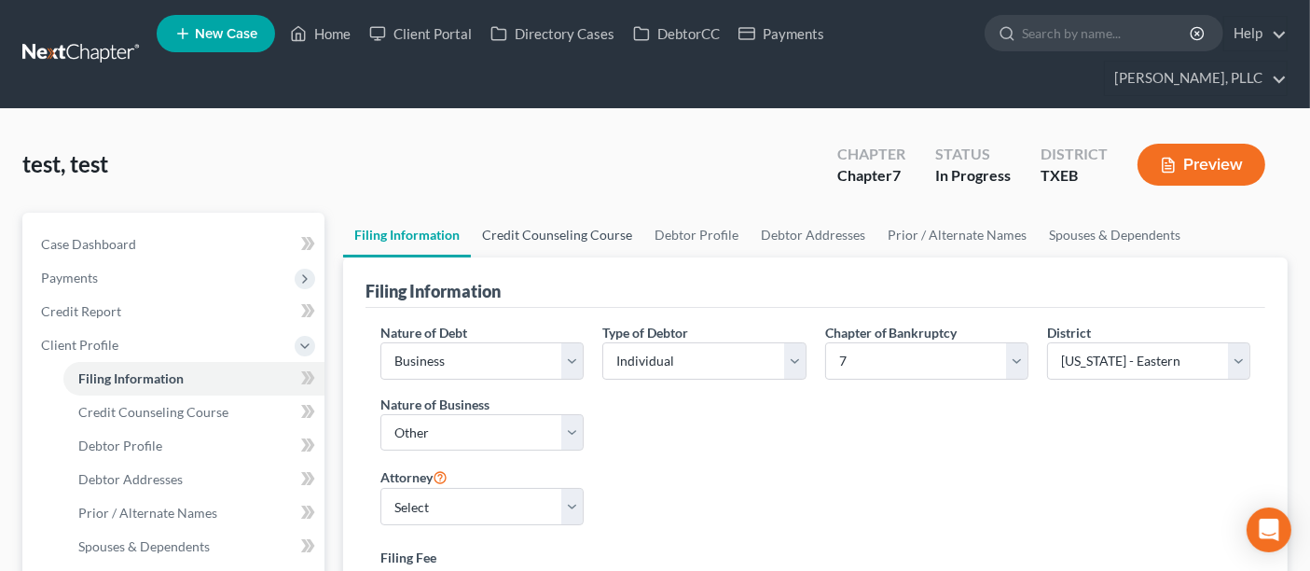
click at [590, 234] on link "Credit Counseling Course" at bounding box center [557, 235] width 173 height 45
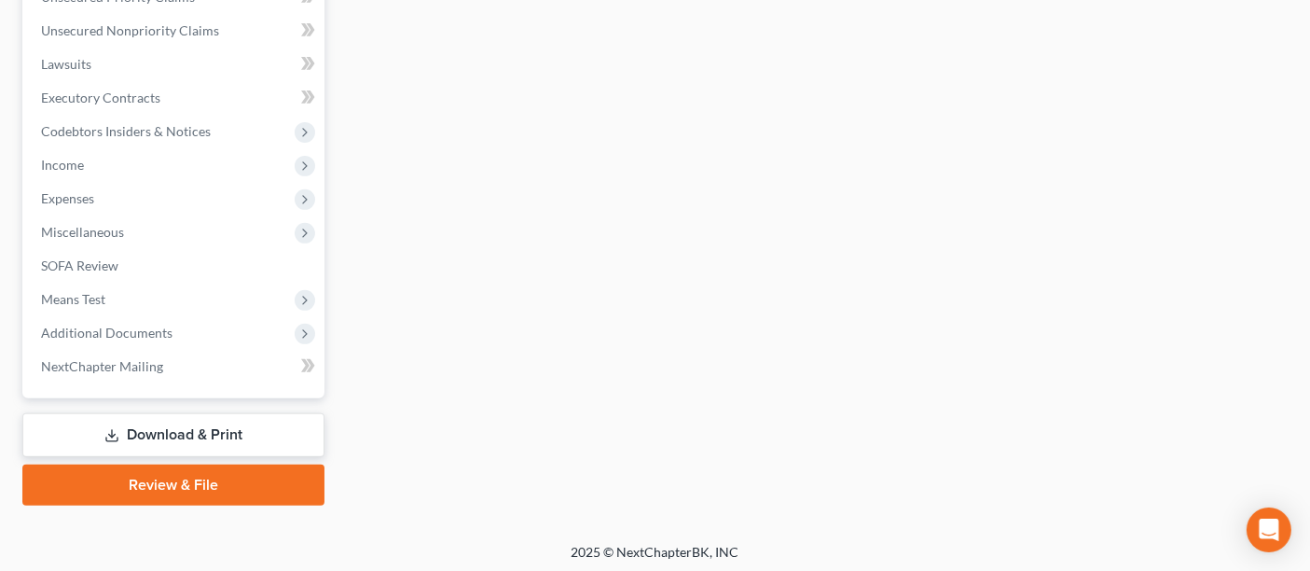
scroll to position [719, 0]
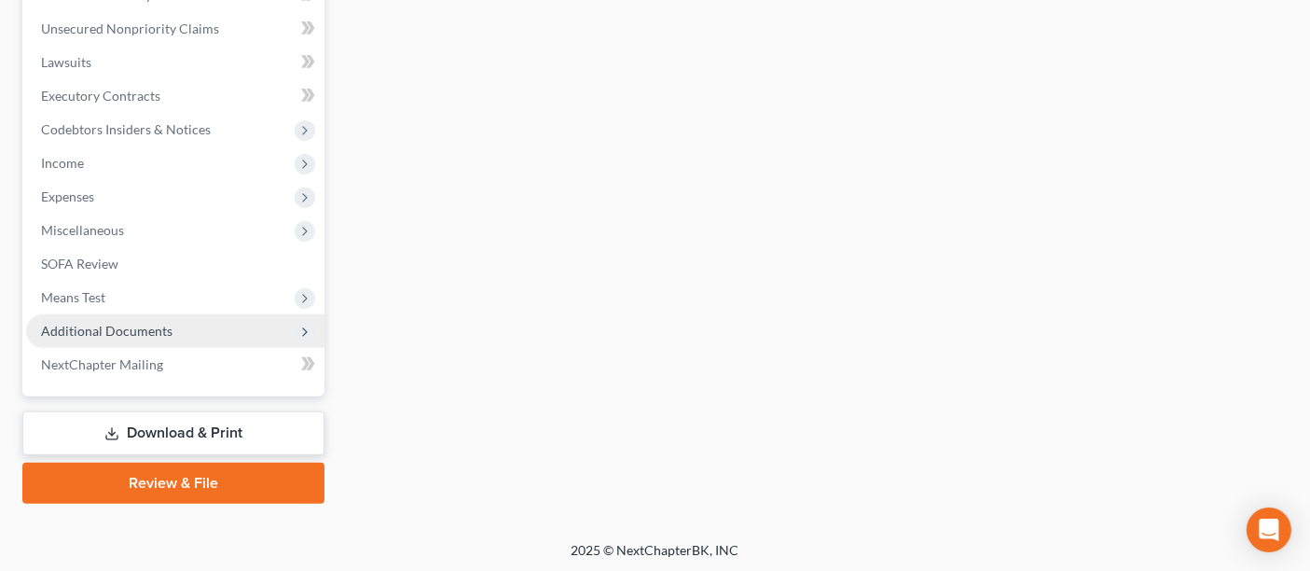
click at [118, 331] on span "Additional Documents" at bounding box center [106, 331] width 131 height 16
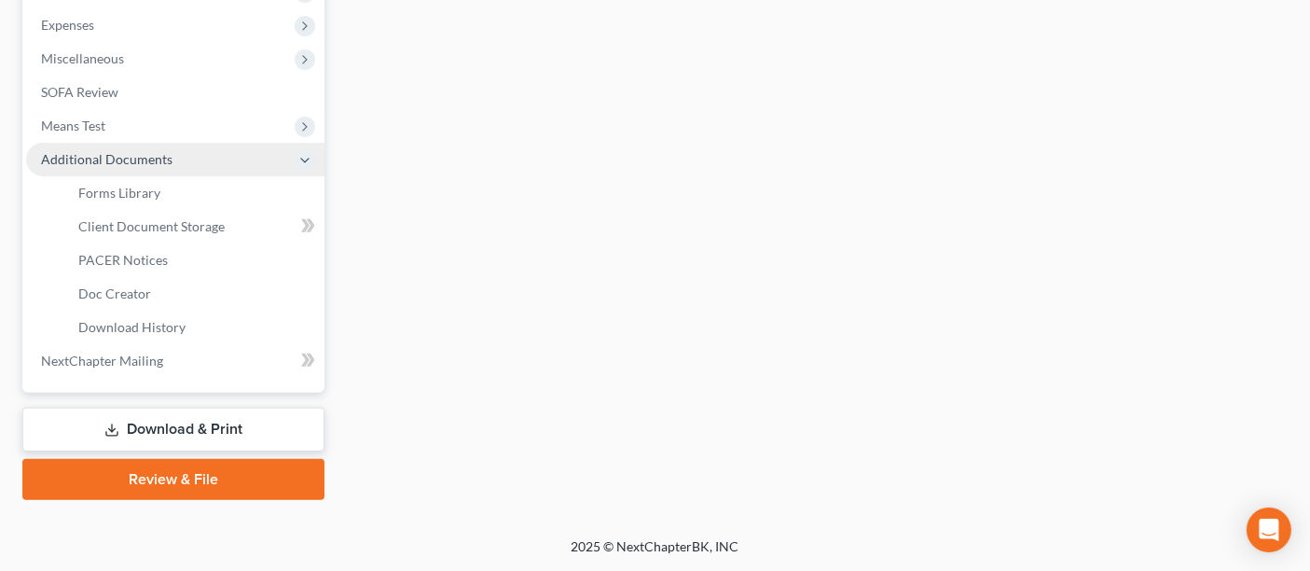
scroll to position [517, 0]
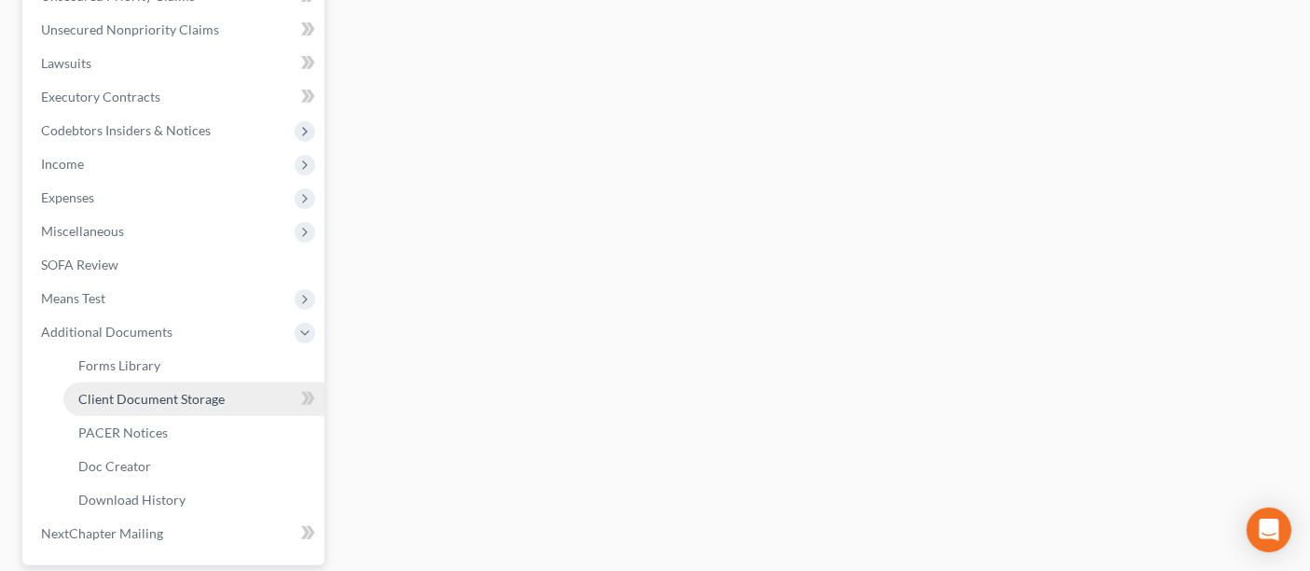
click at [222, 401] on link "Client Document Storage" at bounding box center [193, 399] width 261 height 34
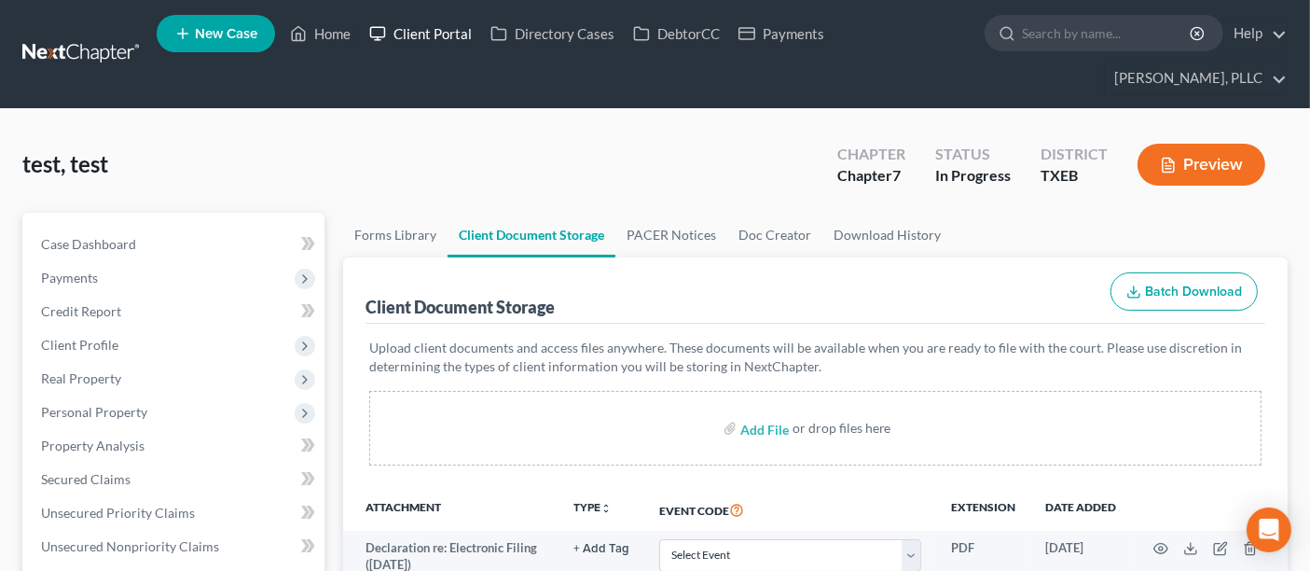
click at [435, 36] on link "Client Portal" at bounding box center [420, 34] width 121 height 34
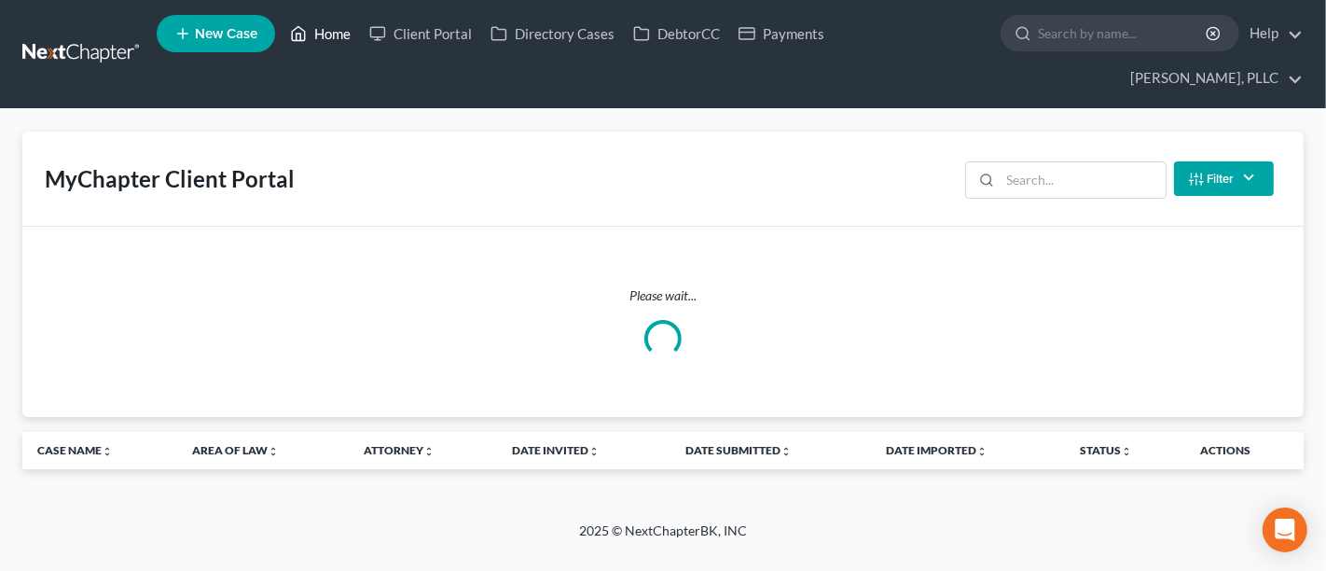
click at [325, 35] on link "Home" at bounding box center [320, 34] width 79 height 34
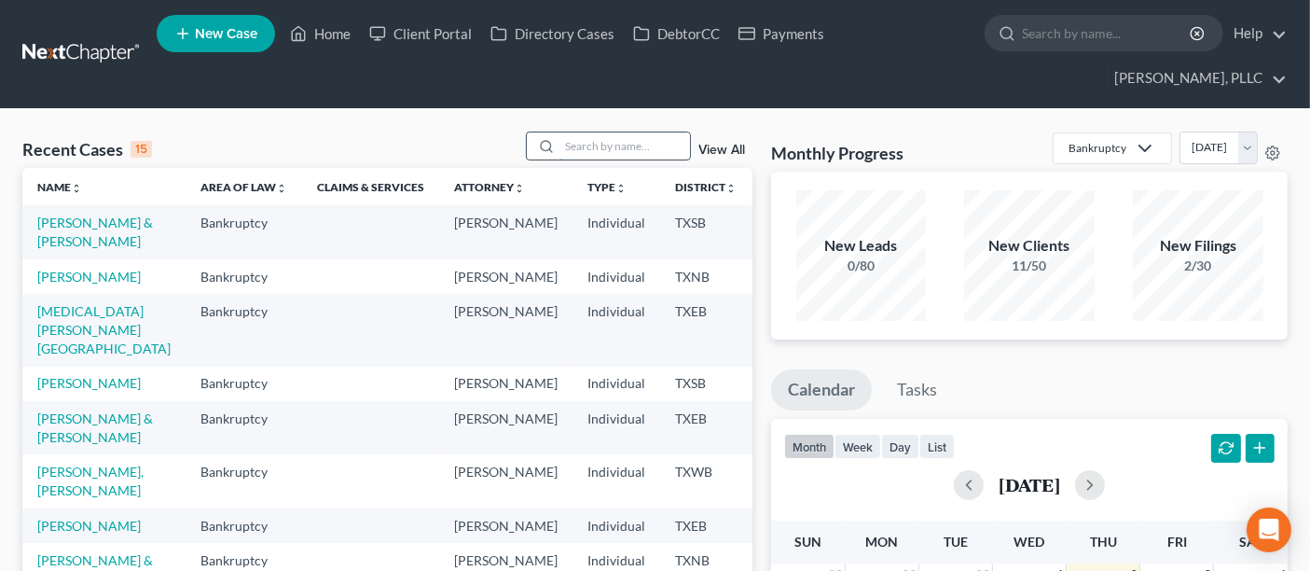
click at [666, 150] on input "search" at bounding box center [625, 145] width 131 height 27
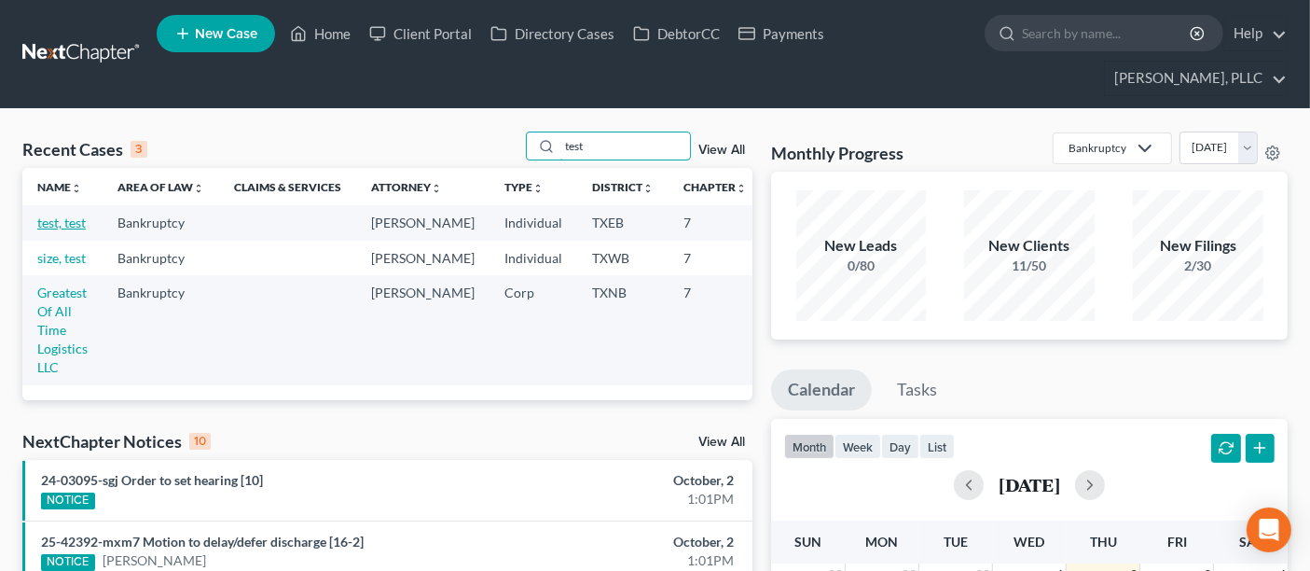
type input "test"
click at [67, 224] on link "test, test" at bounding box center [61, 222] width 48 height 16
select select "4"
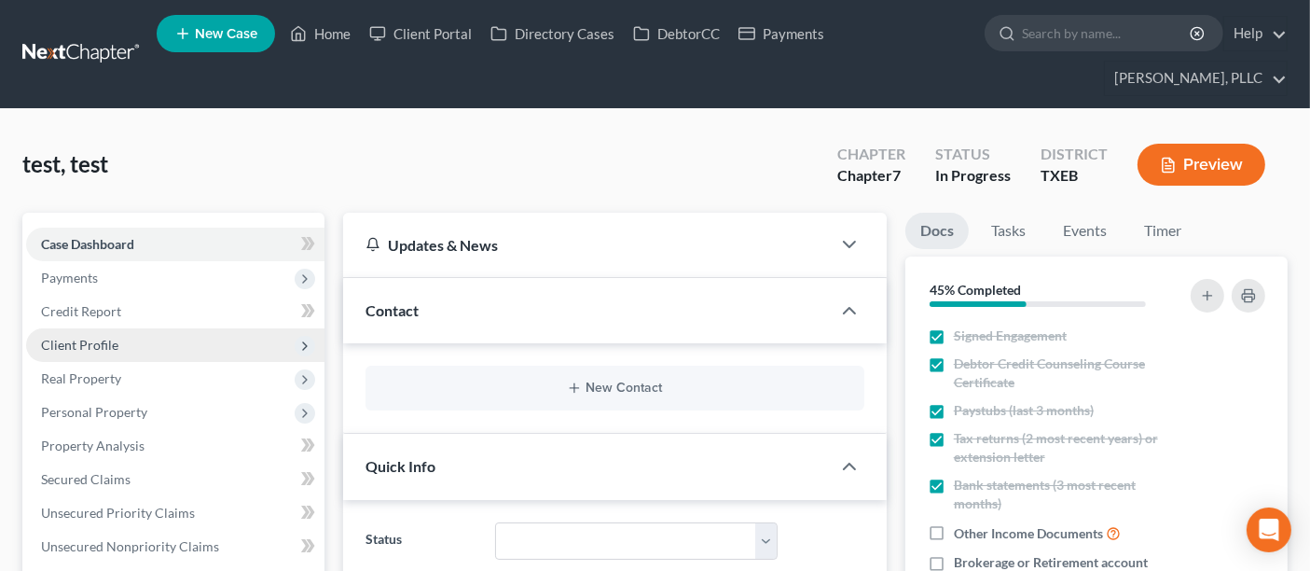
click at [100, 341] on span "Client Profile" at bounding box center [79, 345] width 77 height 16
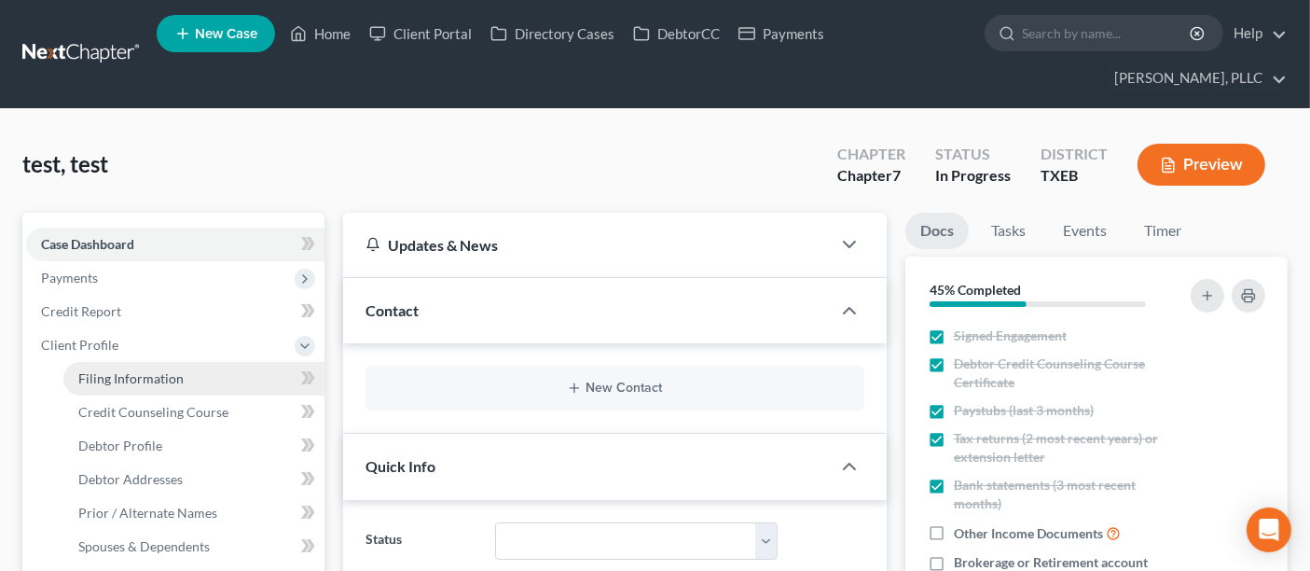
click at [140, 375] on span "Filing Information" at bounding box center [130, 378] width 105 height 16
select select "0"
select select "3"
select select "0"
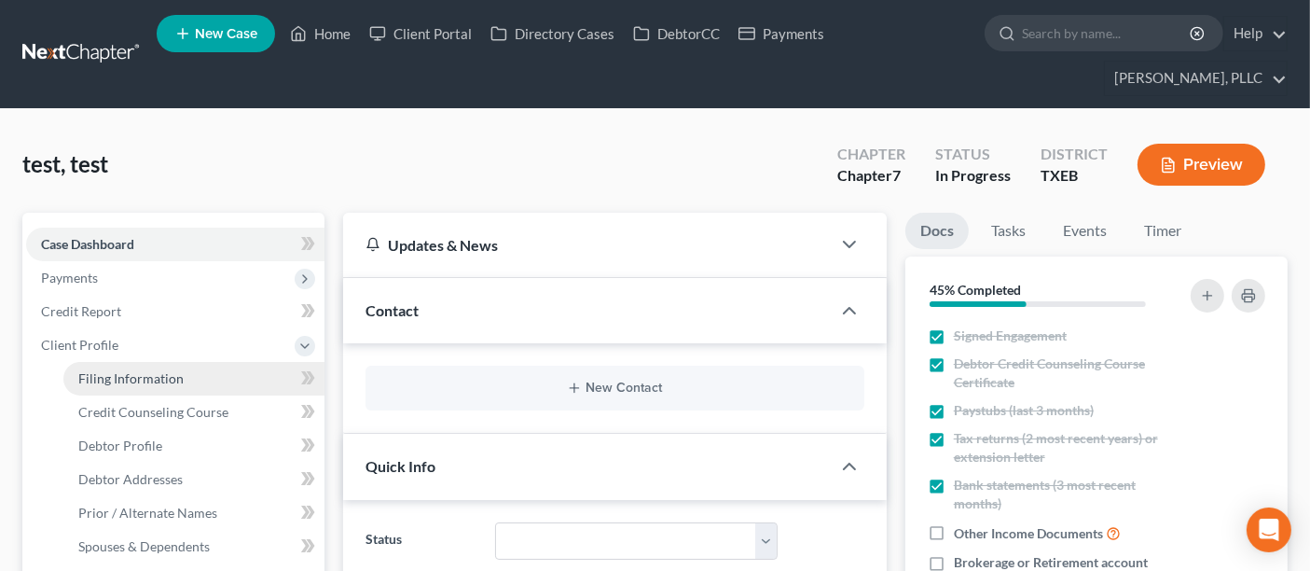
select select "77"
select select "0"
select select "45"
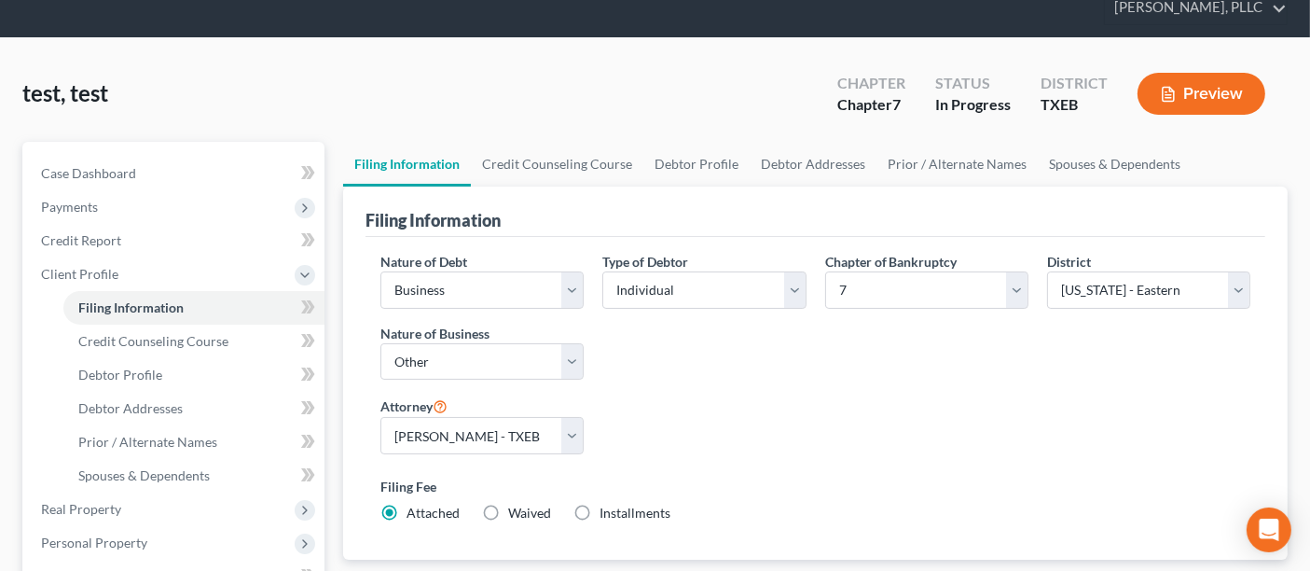
scroll to position [104, 0]
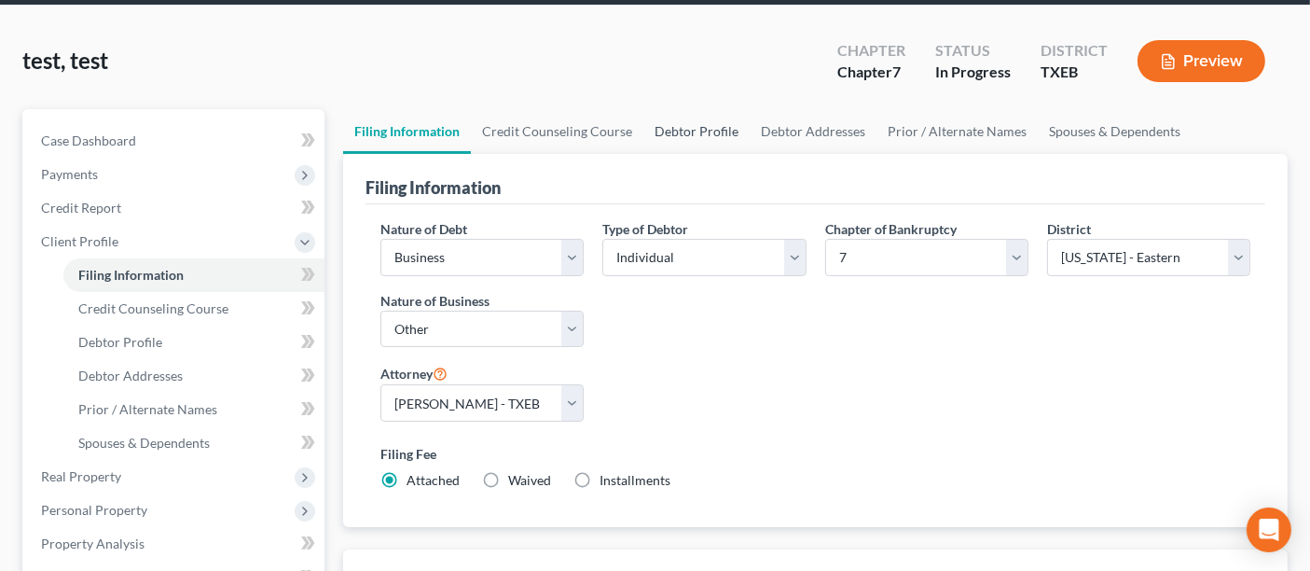
click at [712, 129] on link "Debtor Profile" at bounding box center [696, 131] width 106 height 45
select select "1"
select select "2"
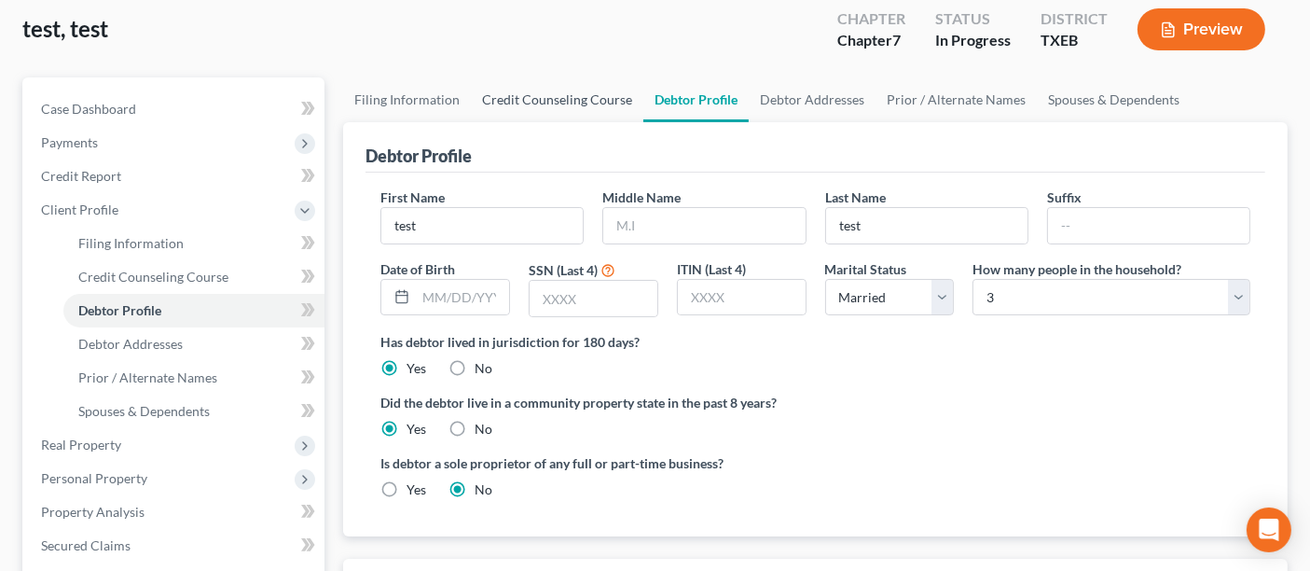
scroll to position [104, 0]
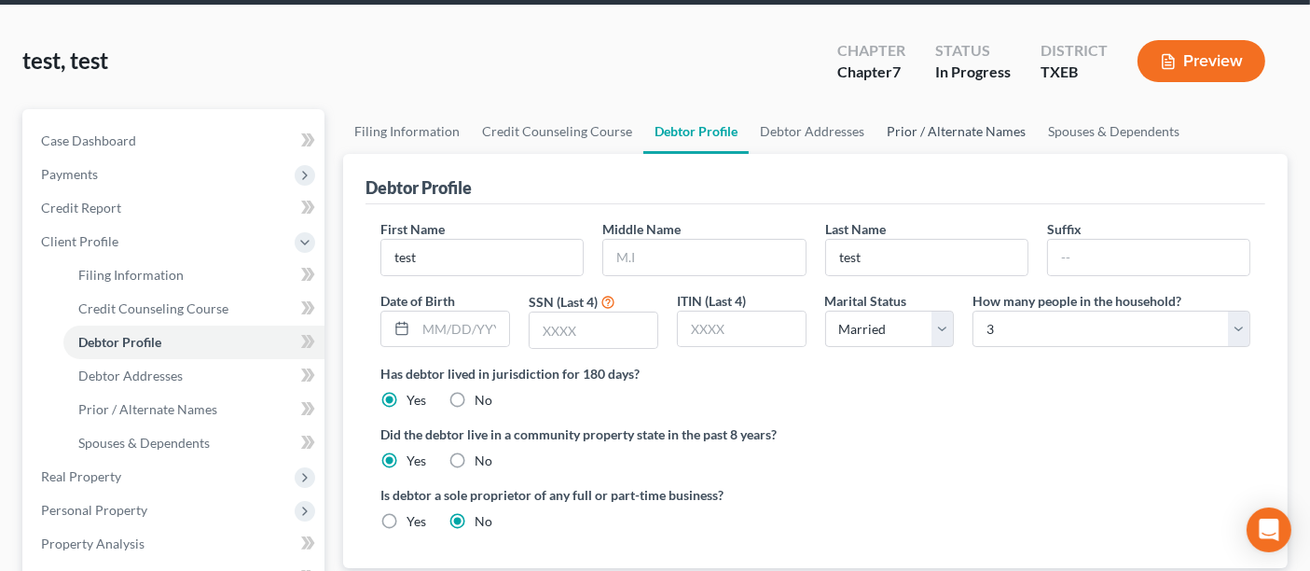
click at [964, 129] on link "Prior / Alternate Names" at bounding box center [956, 131] width 161 height 45
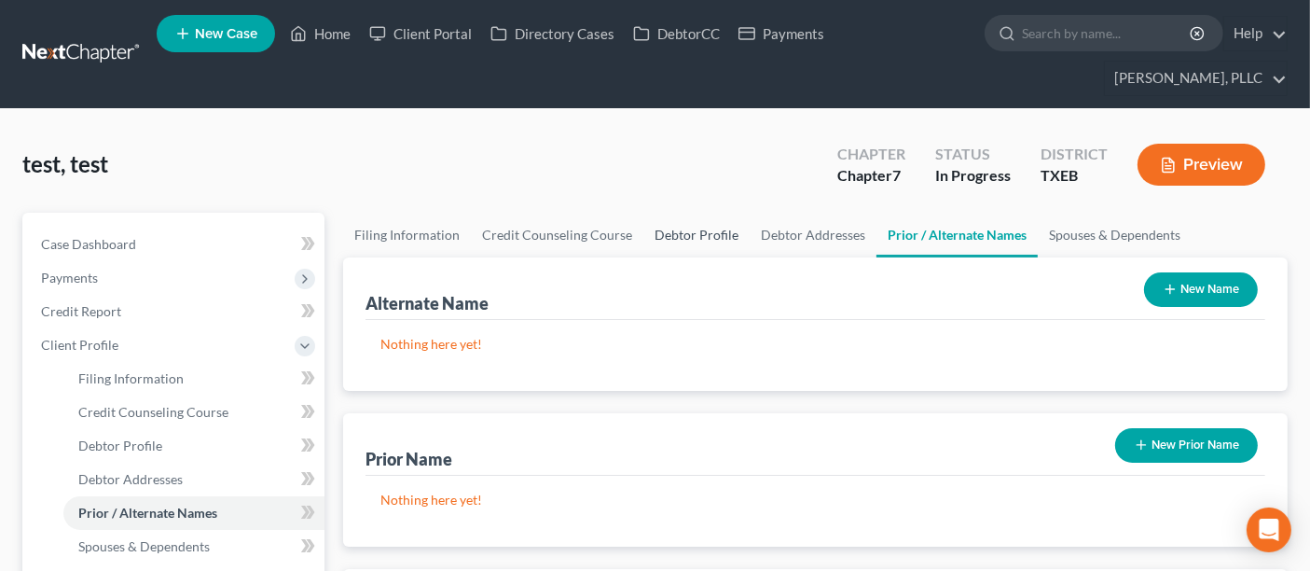
click at [706, 233] on link "Debtor Profile" at bounding box center [696, 235] width 106 height 45
select select "1"
select select "2"
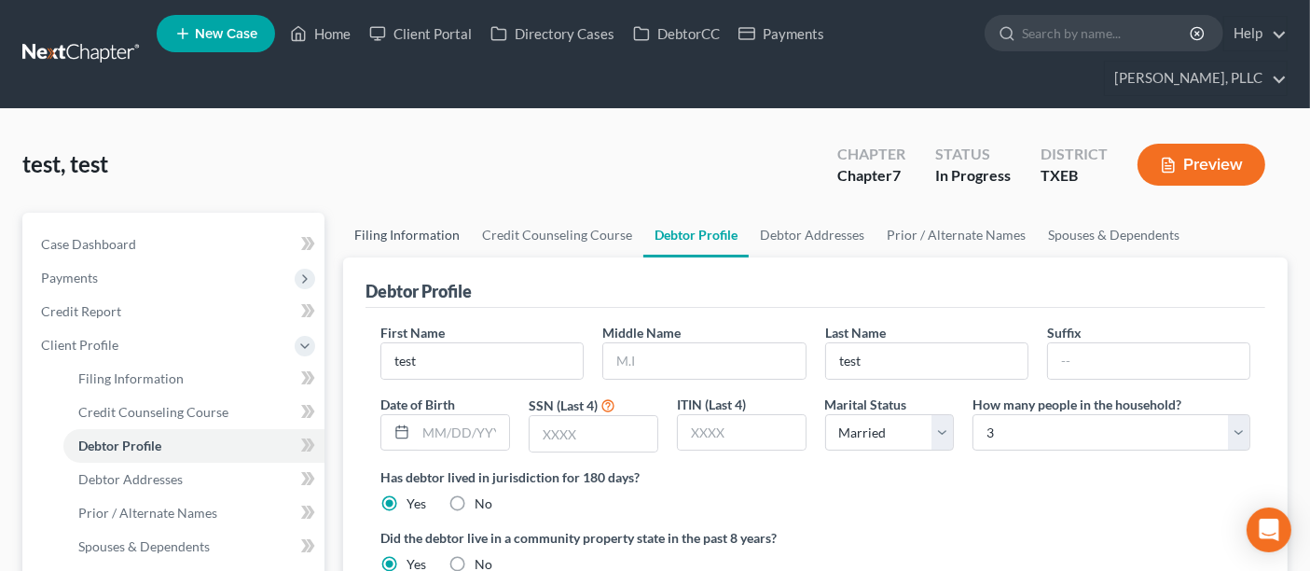
click at [399, 229] on link "Filing Information" at bounding box center [407, 235] width 128 height 45
select select "0"
select select "3"
select select "0"
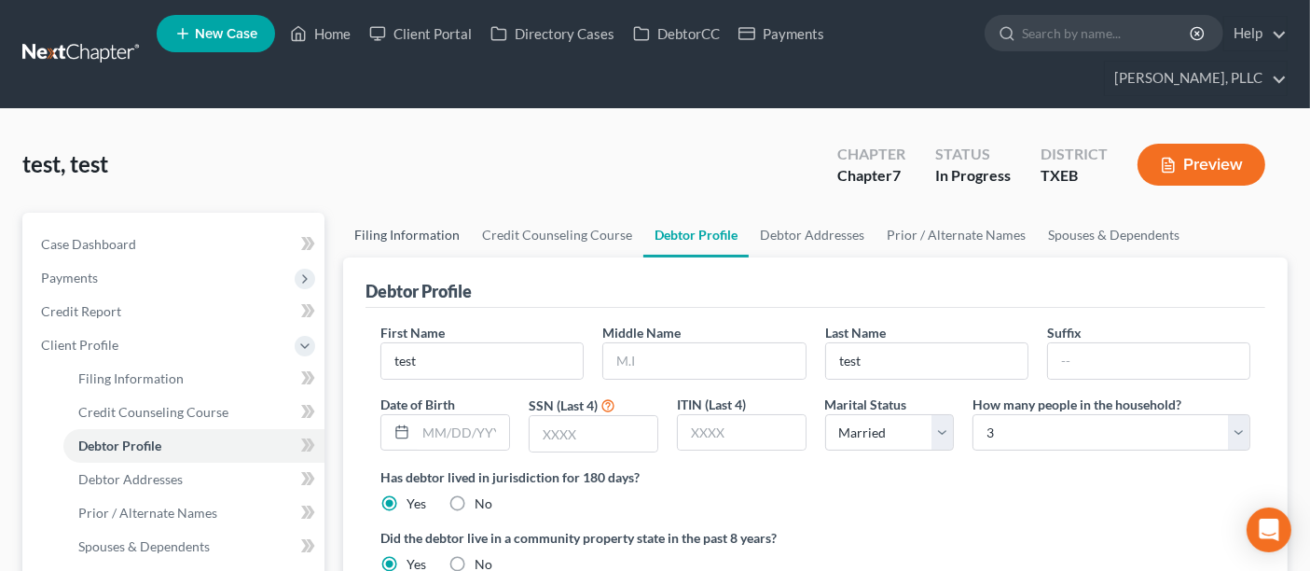
select select "77"
select select "0"
select select "45"
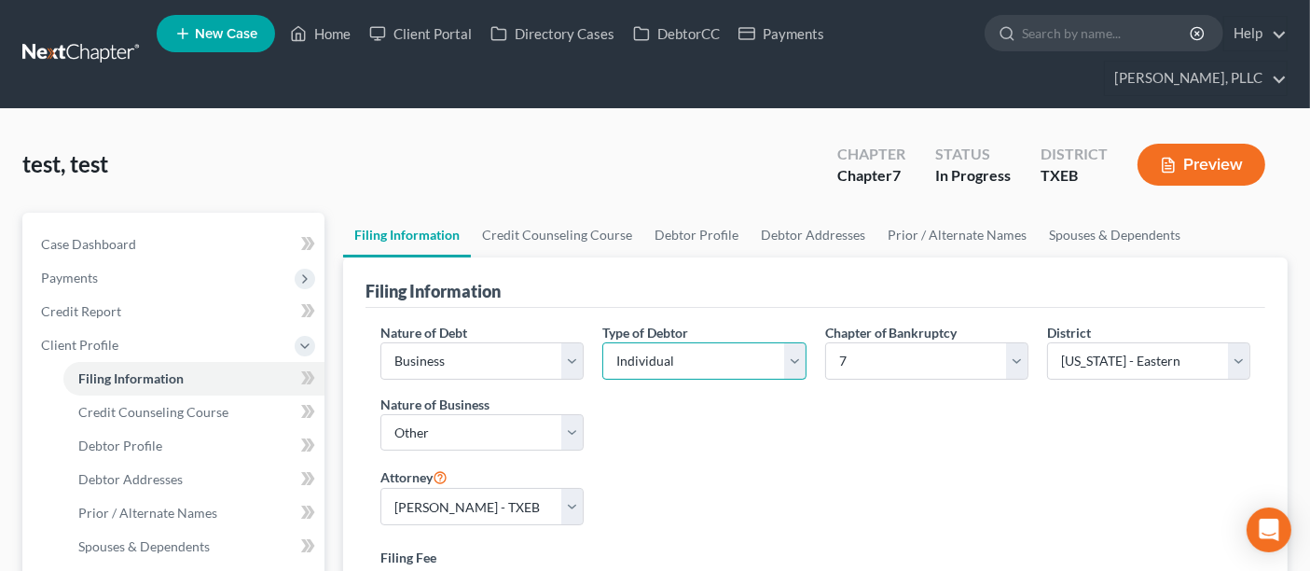
click at [784, 364] on select "Select Individual Joint" at bounding box center [703, 360] width 203 height 37
click at [602, 380] on select "Select Individual Joint" at bounding box center [703, 360] width 203 height 37
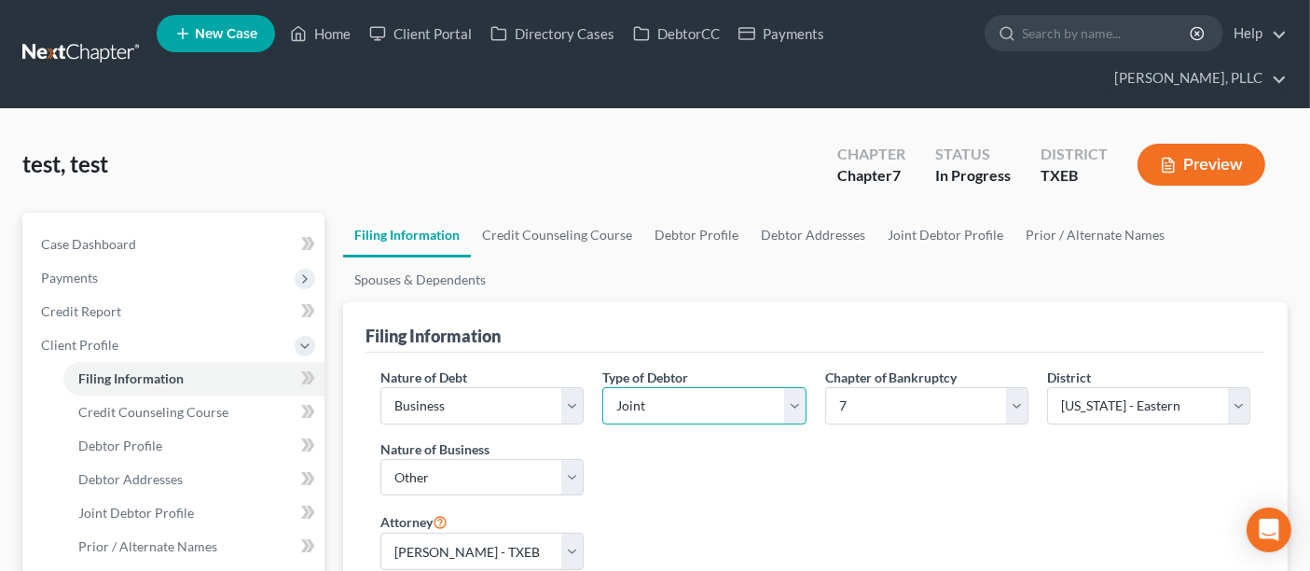
click at [794, 408] on select "Select Individual Joint" at bounding box center [703, 405] width 203 height 37
select select "0"
click at [602, 387] on select "Select Individual Joint" at bounding box center [703, 405] width 203 height 37
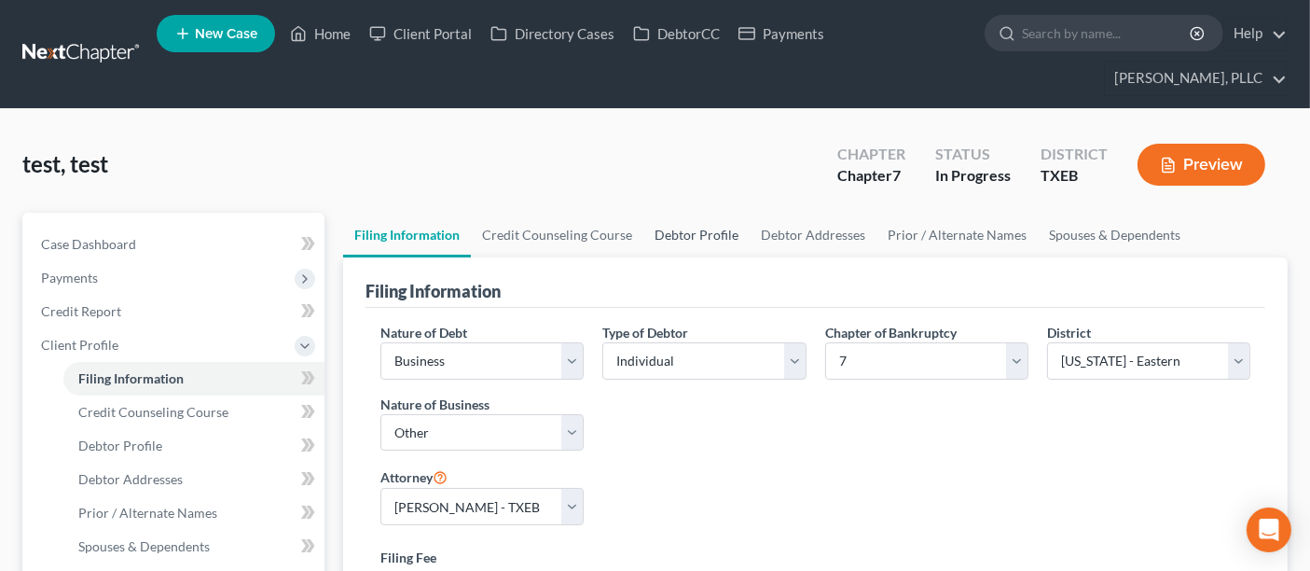
click at [712, 233] on link "Debtor Profile" at bounding box center [696, 235] width 106 height 45
select select "1"
select select "2"
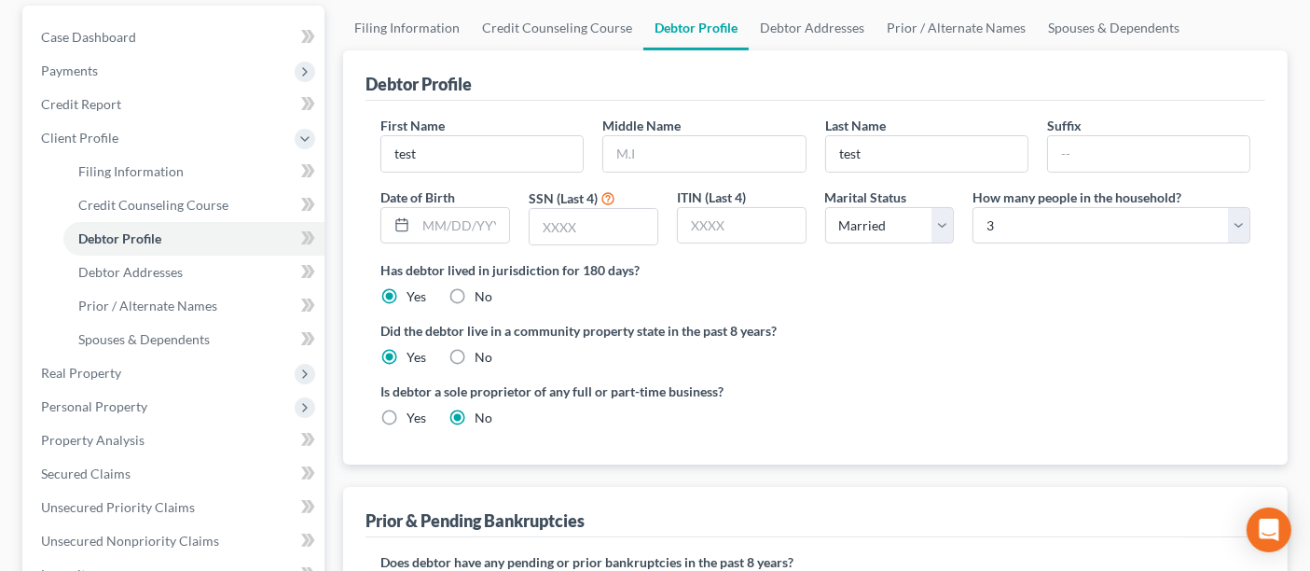
scroll to position [104, 0]
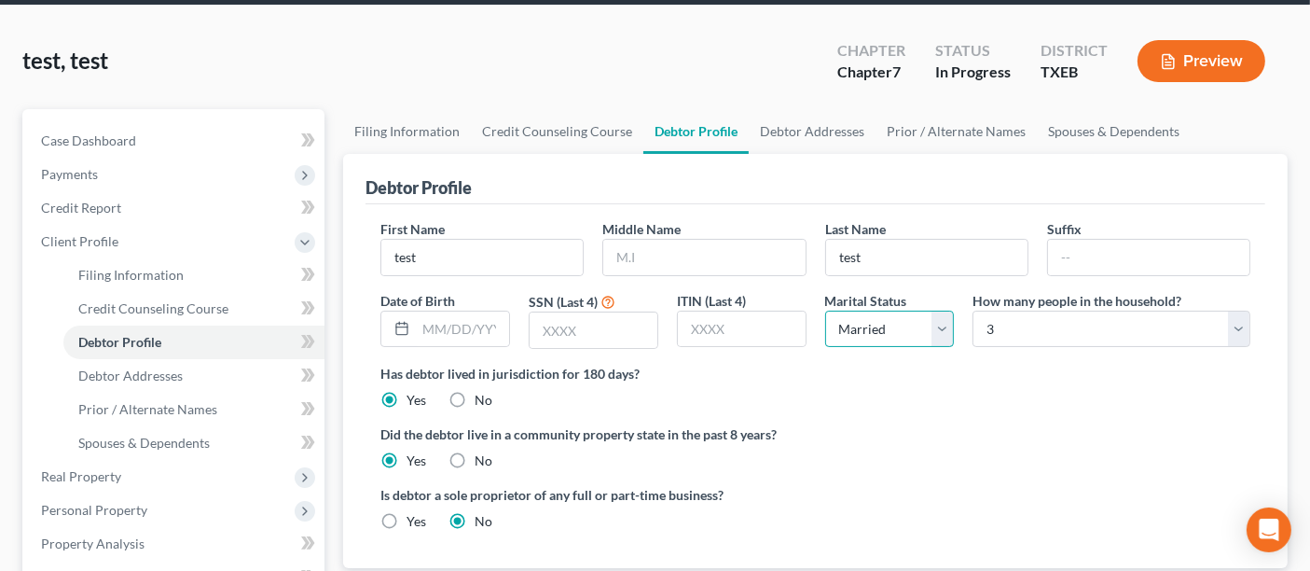
click at [941, 328] on select "Select Single Married Separated Divorced Widowed" at bounding box center [890, 329] width 130 height 37
click at [1030, 380] on div "Has debtor lived in jurisdiction for 180 days? Yes No Debtor must reside in jur…" at bounding box center [815, 387] width 870 height 46
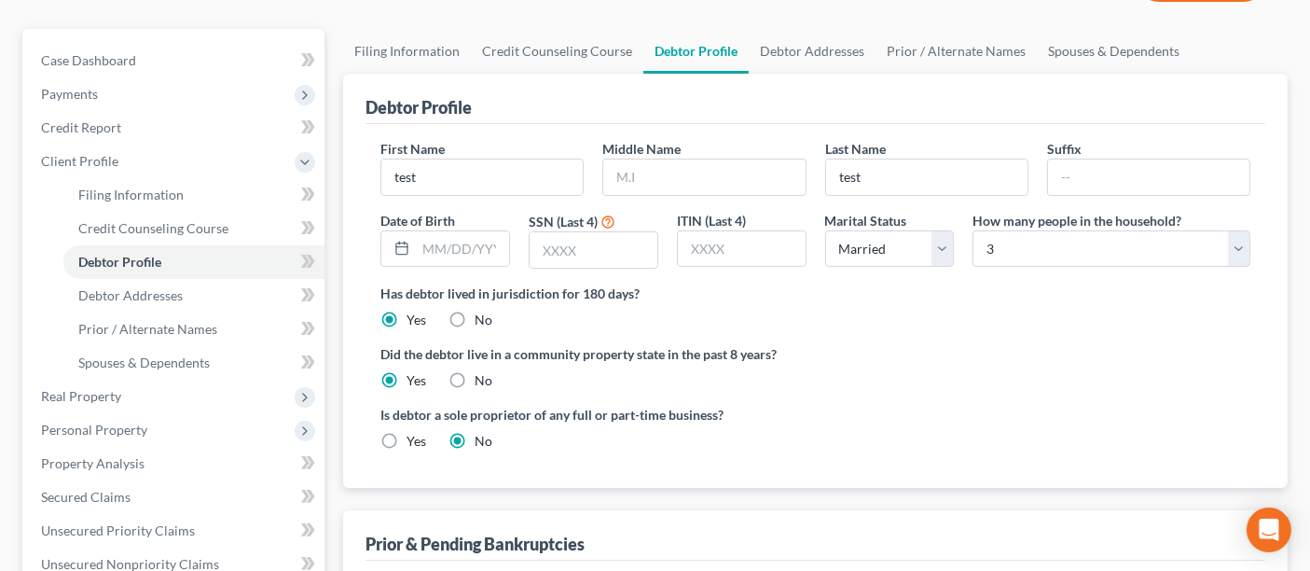
scroll to position [311, 0]
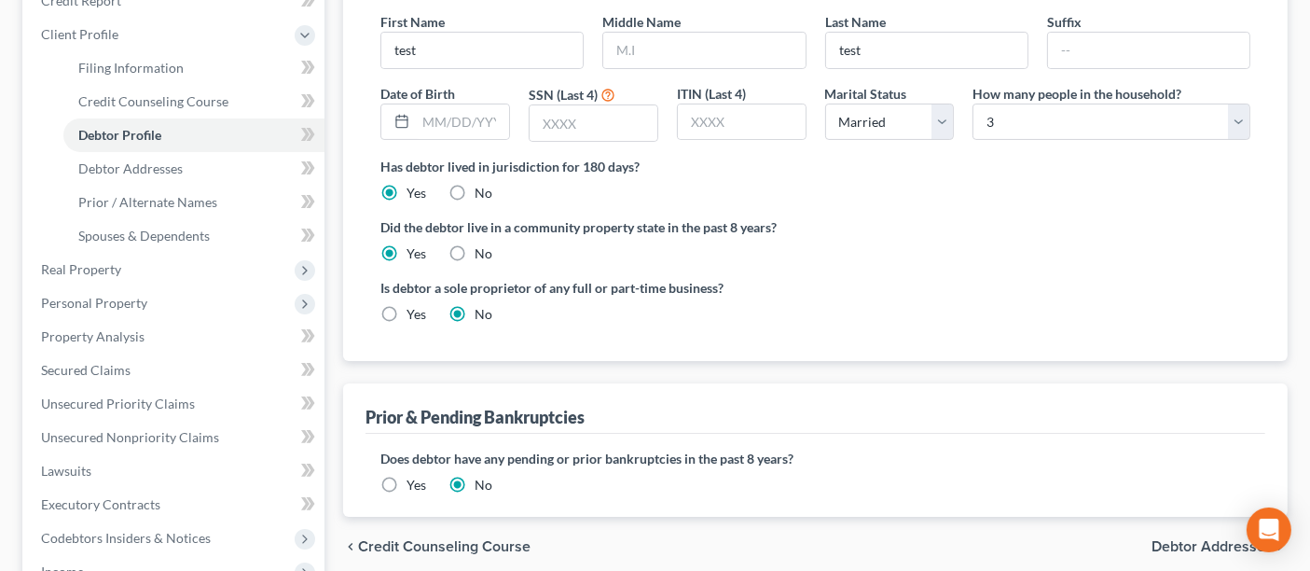
click at [475, 188] on label "No" at bounding box center [484, 193] width 18 height 19
click at [482, 188] on input "No" at bounding box center [488, 190] width 12 height 12
radio input "true"
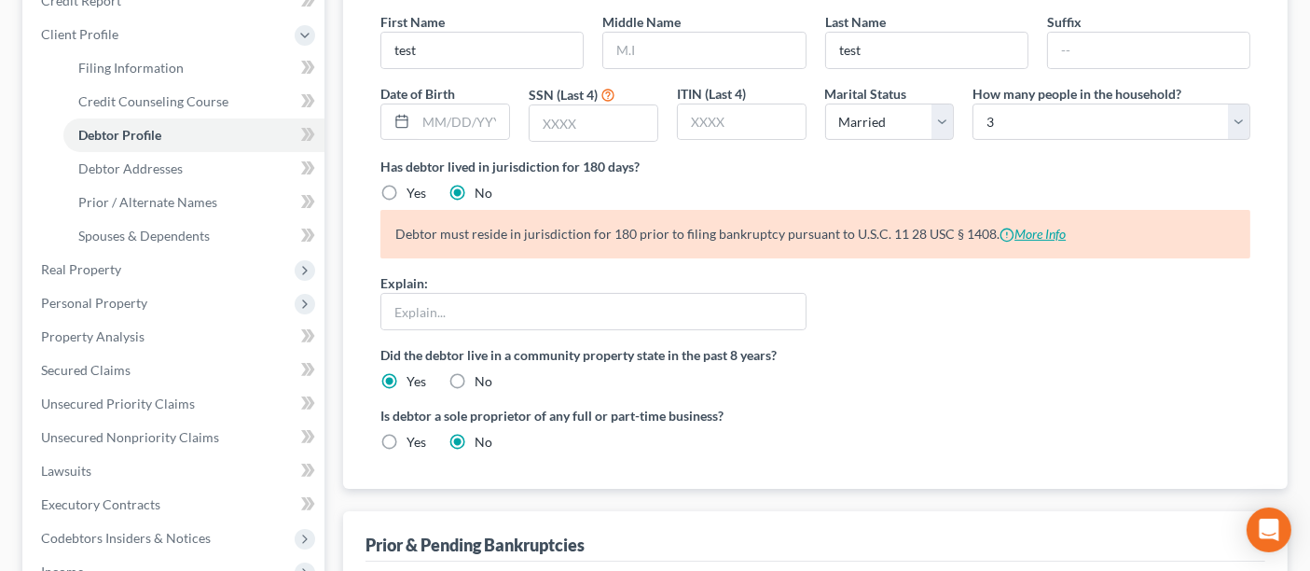
click at [1030, 230] on link "More Info" at bounding box center [1033, 234] width 66 height 16
click at [911, 331] on div "Explain:" at bounding box center [815, 309] width 889 height 72
click at [919, 359] on label "Did the debtor live in a community property state in the past 8 years?" at bounding box center [815, 355] width 870 height 20
click at [407, 193] on label "Yes" at bounding box center [417, 193] width 20 height 19
click at [414, 193] on input "Yes" at bounding box center [420, 190] width 12 height 12
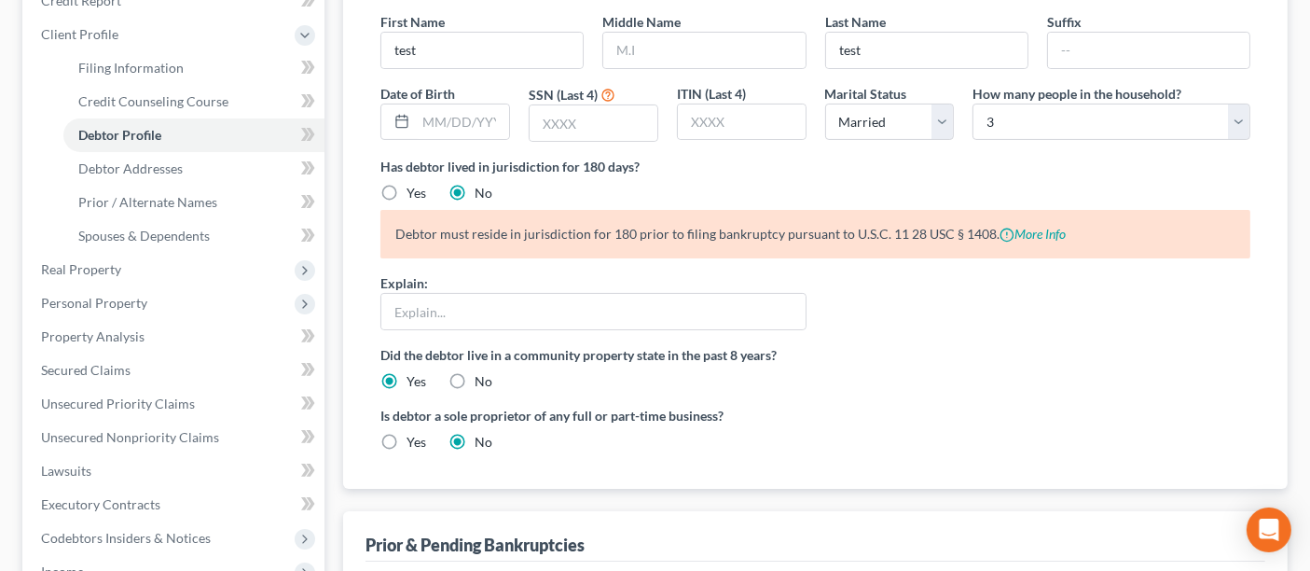
radio input "true"
radio input "false"
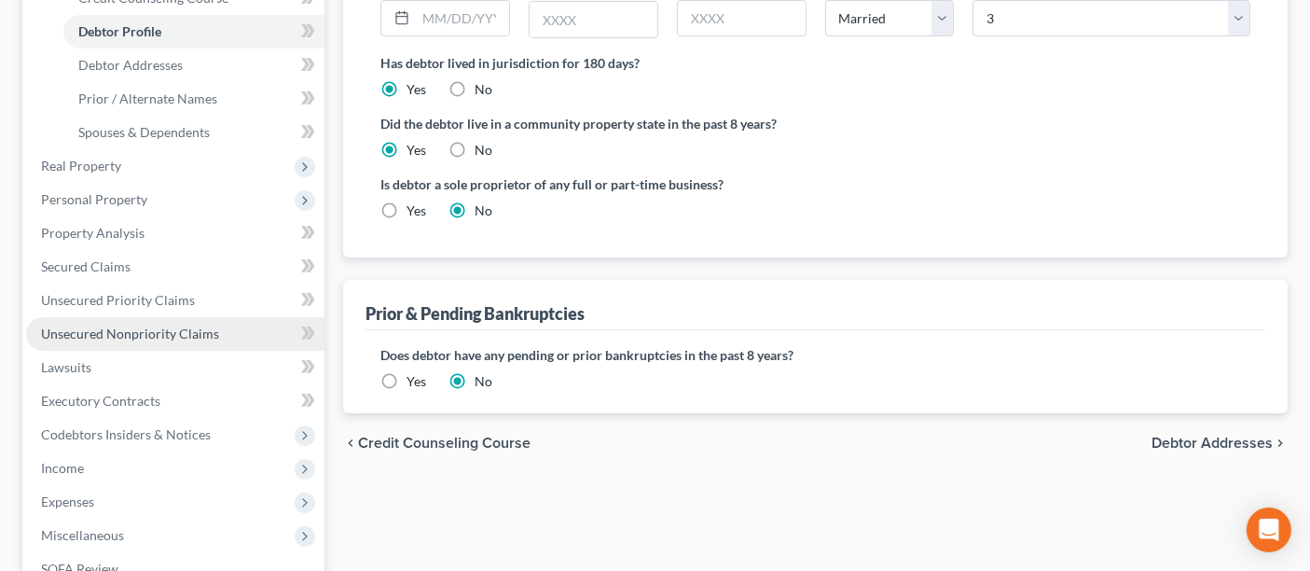
scroll to position [518, 0]
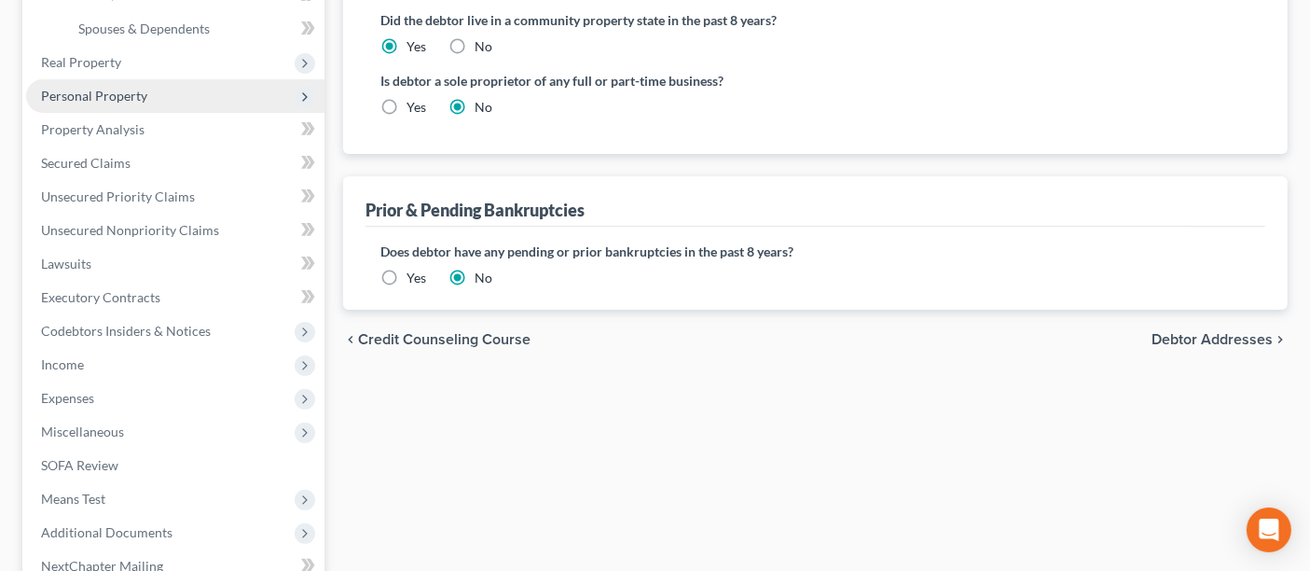
click at [91, 93] on span "Personal Property" at bounding box center [94, 96] width 106 height 16
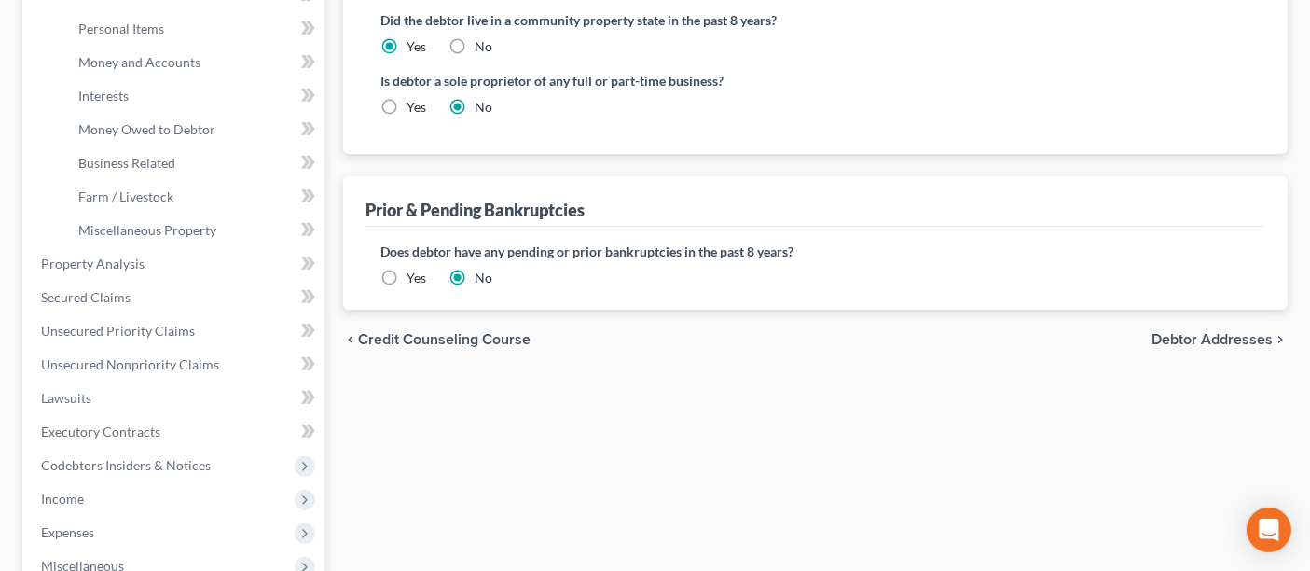
click at [657, 401] on div "Filing Information Credit Counseling Course Debtor Profile Debtor Addresses Pri…" at bounding box center [815, 267] width 963 height 1144
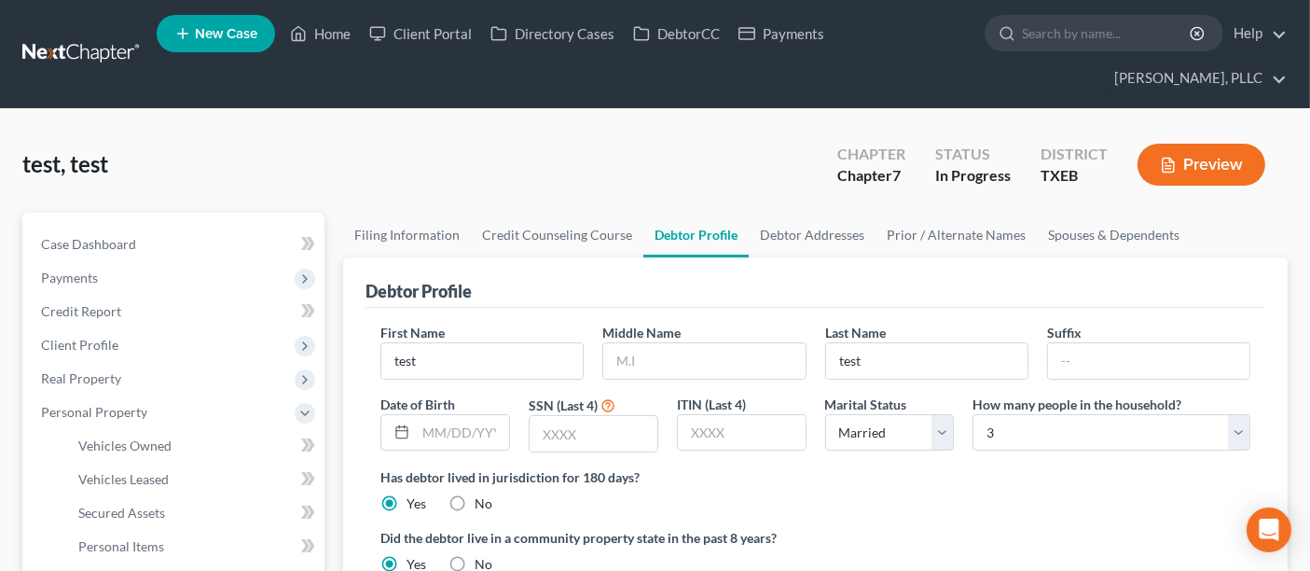
scroll to position [104, 0]
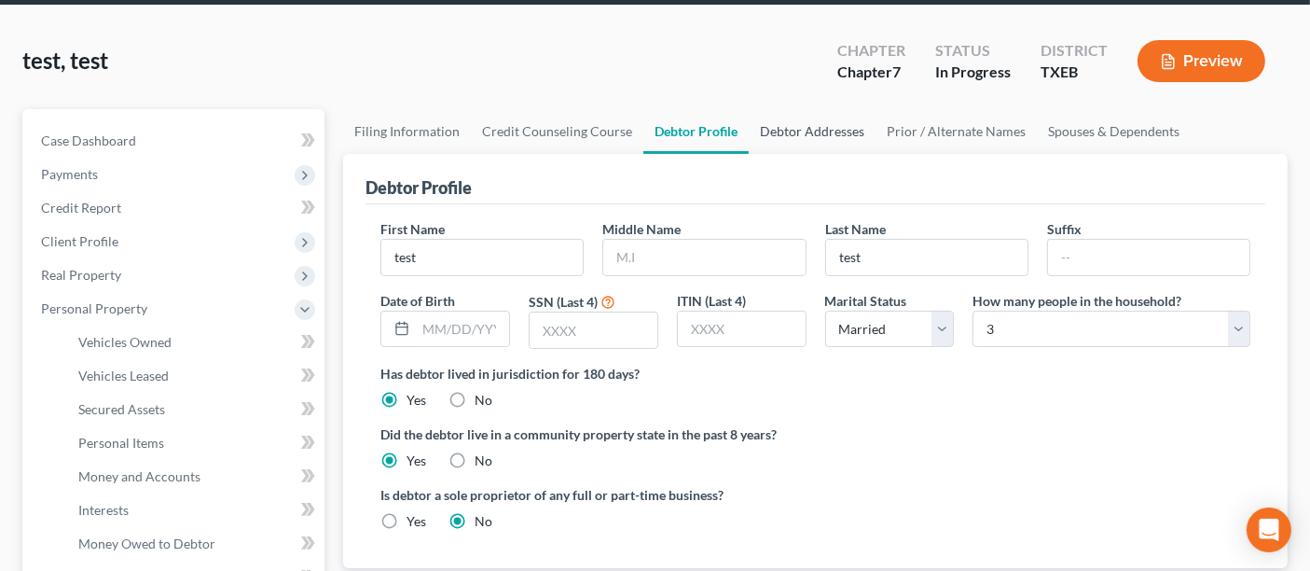
click at [828, 128] on link "Debtor Addresses" at bounding box center [812, 131] width 127 height 45
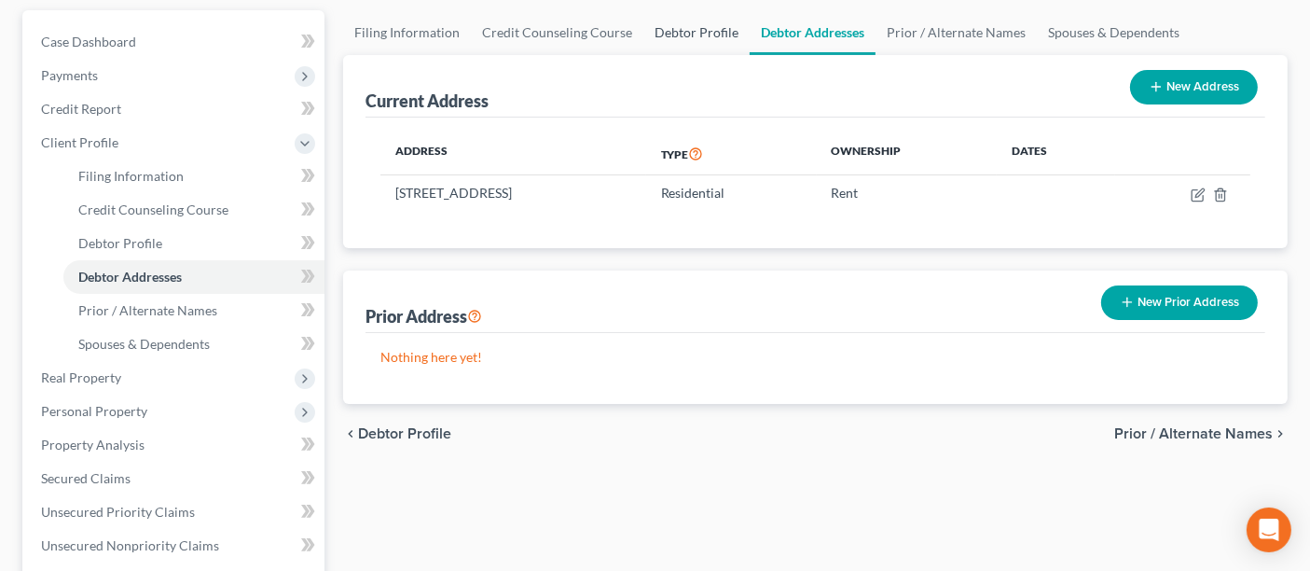
scroll to position [207, 0]
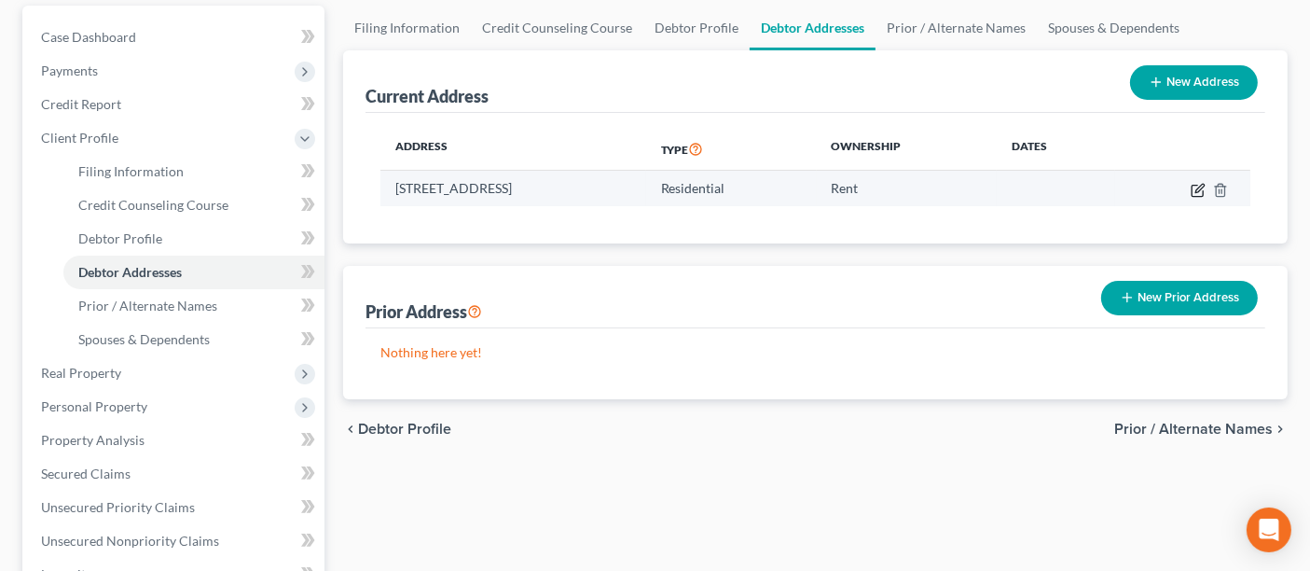
click at [1195, 187] on icon "button" at bounding box center [1198, 190] width 15 height 15
select select "45"
select select "0"
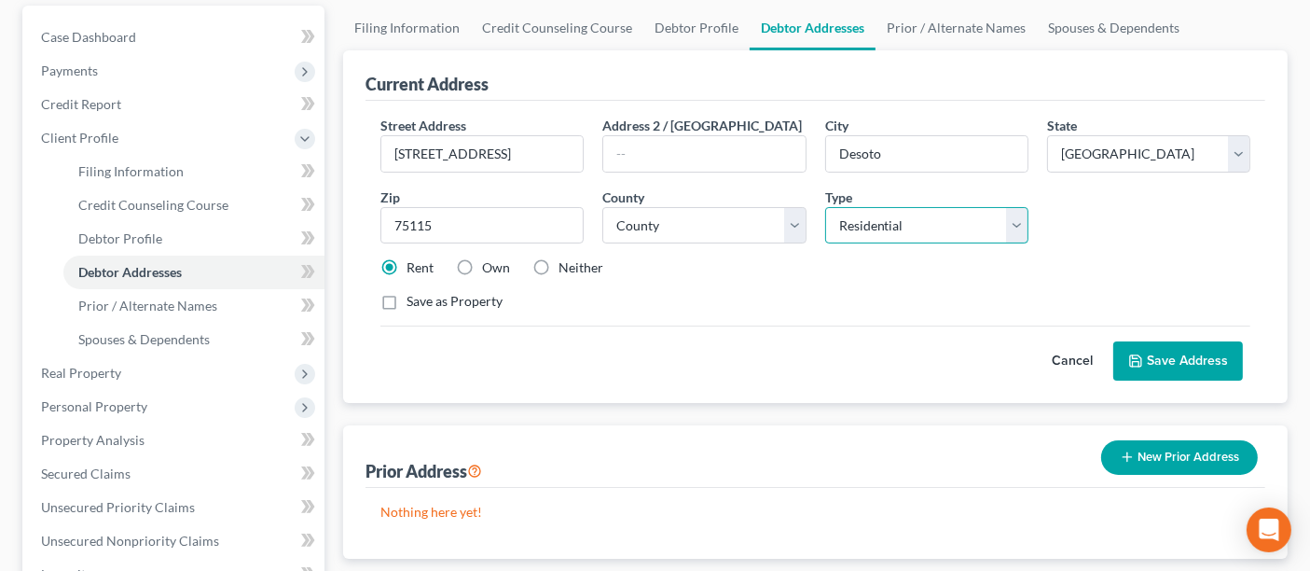
click at [1018, 214] on select "Select Residential Mailing Rental Business" at bounding box center [926, 225] width 203 height 37
click at [1120, 270] on div "Rent Own Neither" at bounding box center [815, 267] width 889 height 19
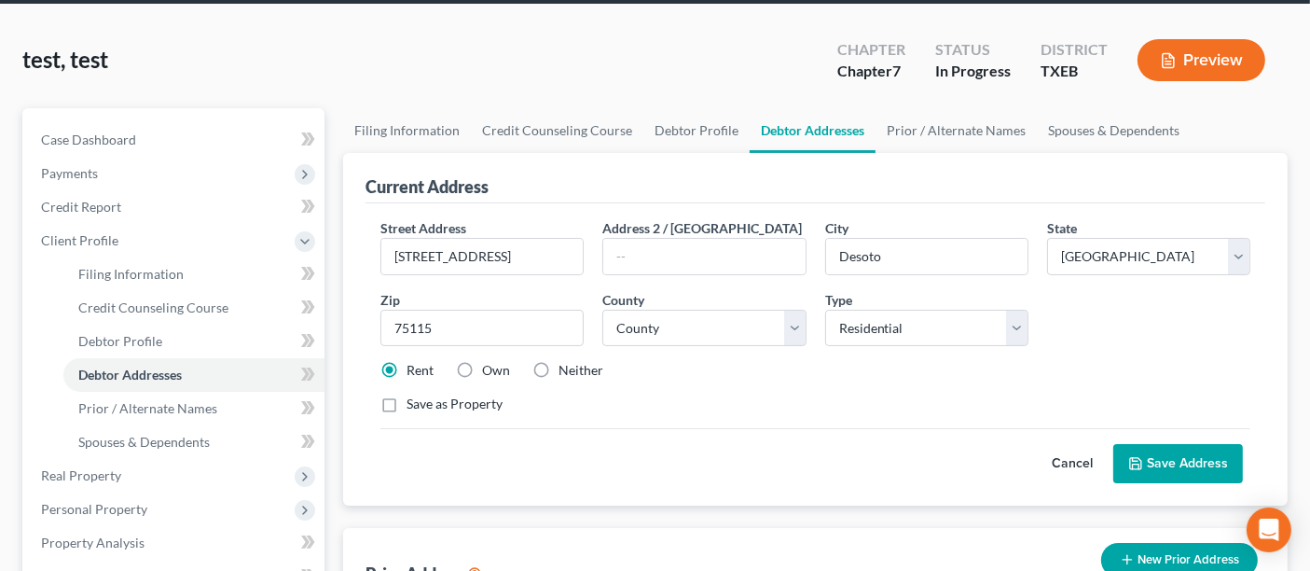
scroll to position [104, 0]
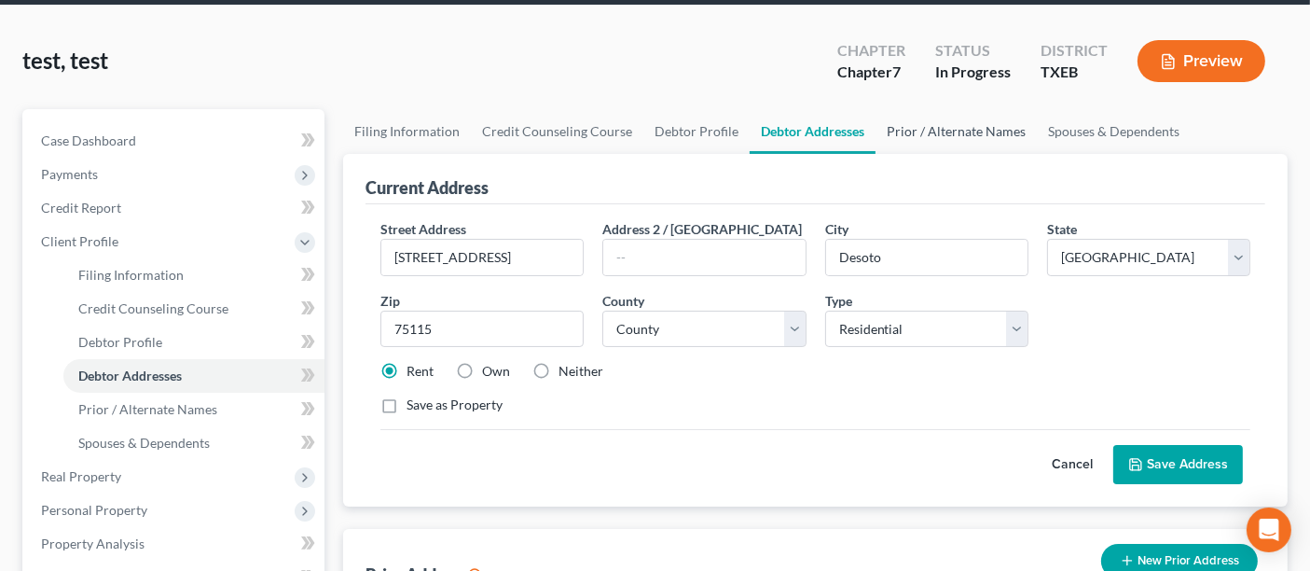
click at [962, 128] on link "Prior / Alternate Names" at bounding box center [956, 131] width 161 height 45
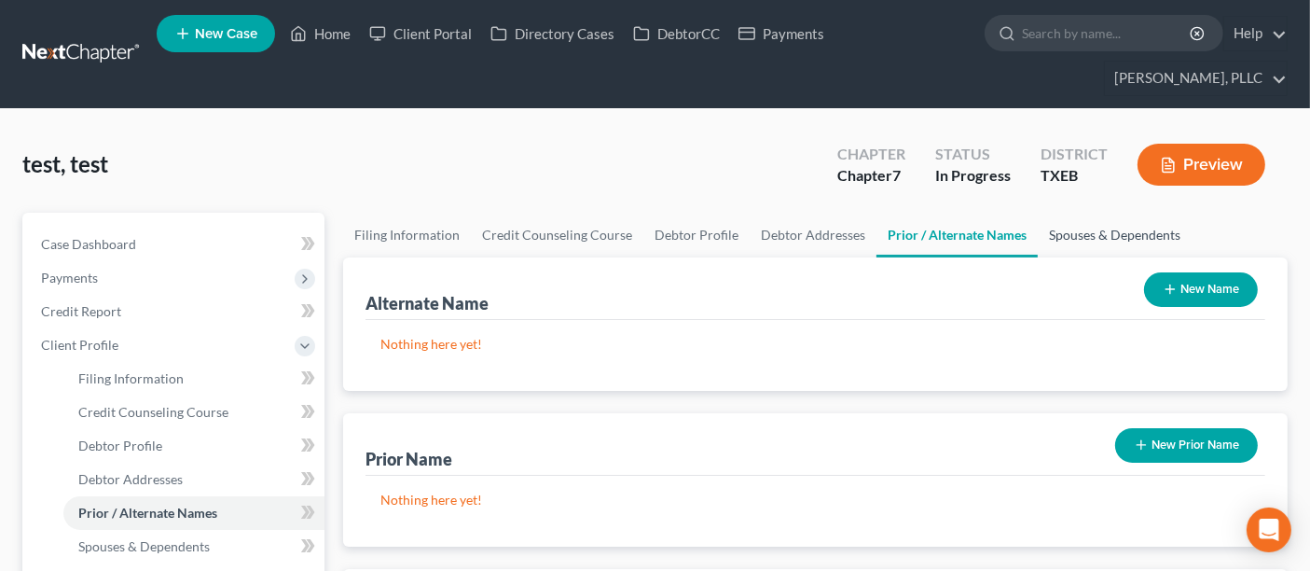
click at [1127, 228] on link "Spouses & Dependents" at bounding box center [1115, 235] width 154 height 45
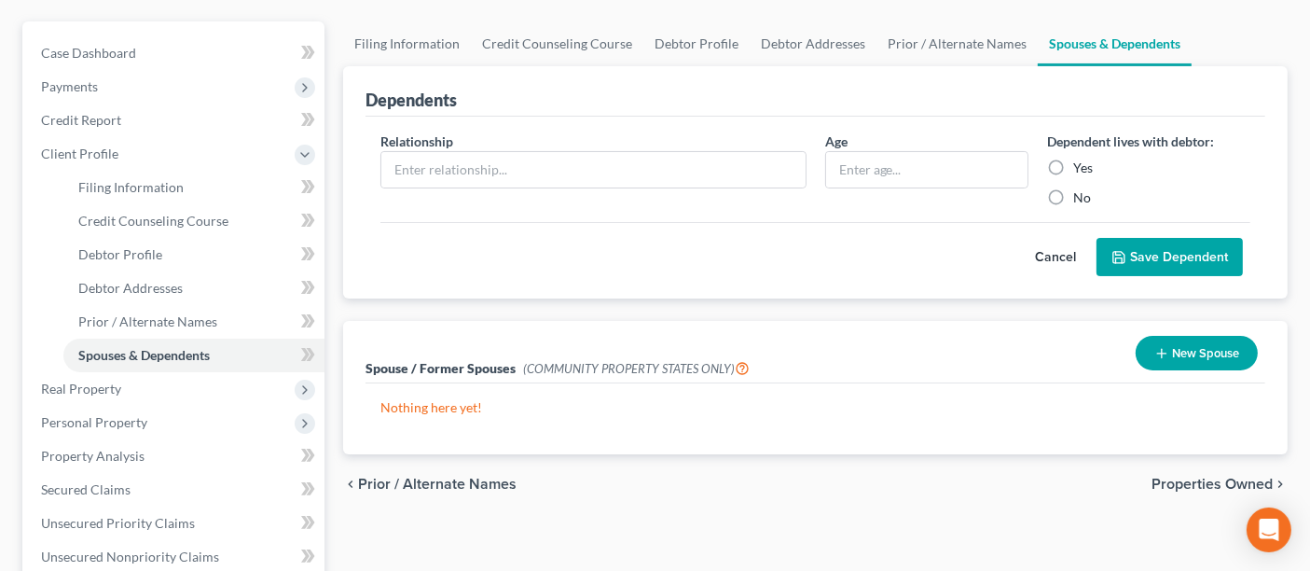
scroll to position [311, 0]
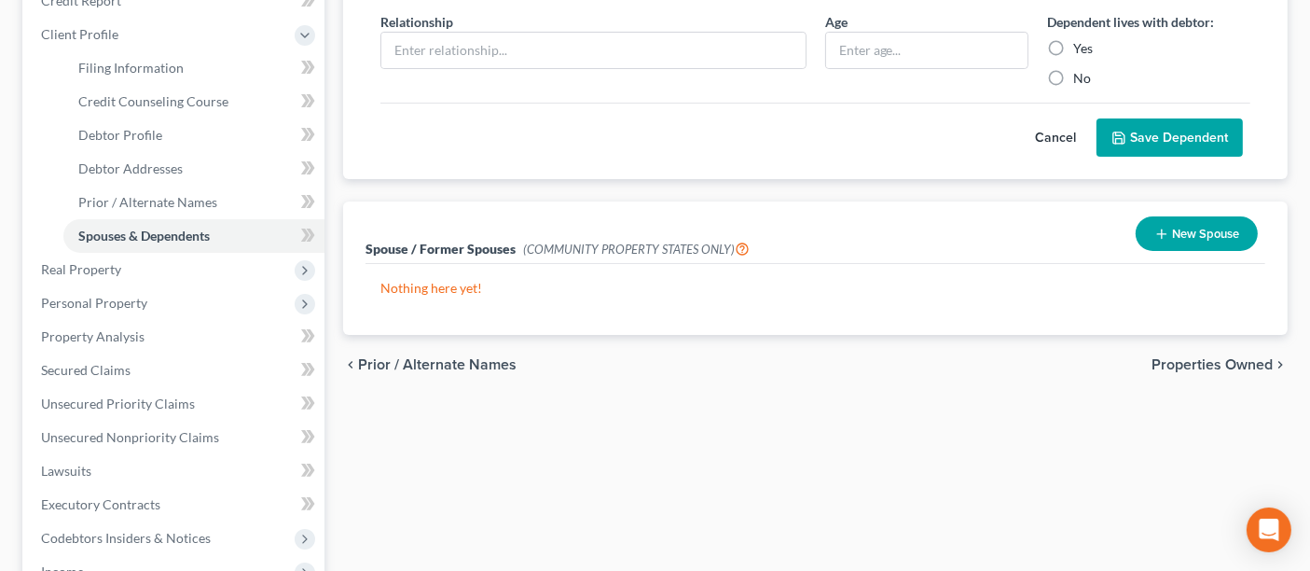
click at [1180, 236] on button "New Spouse" at bounding box center [1197, 233] width 122 height 35
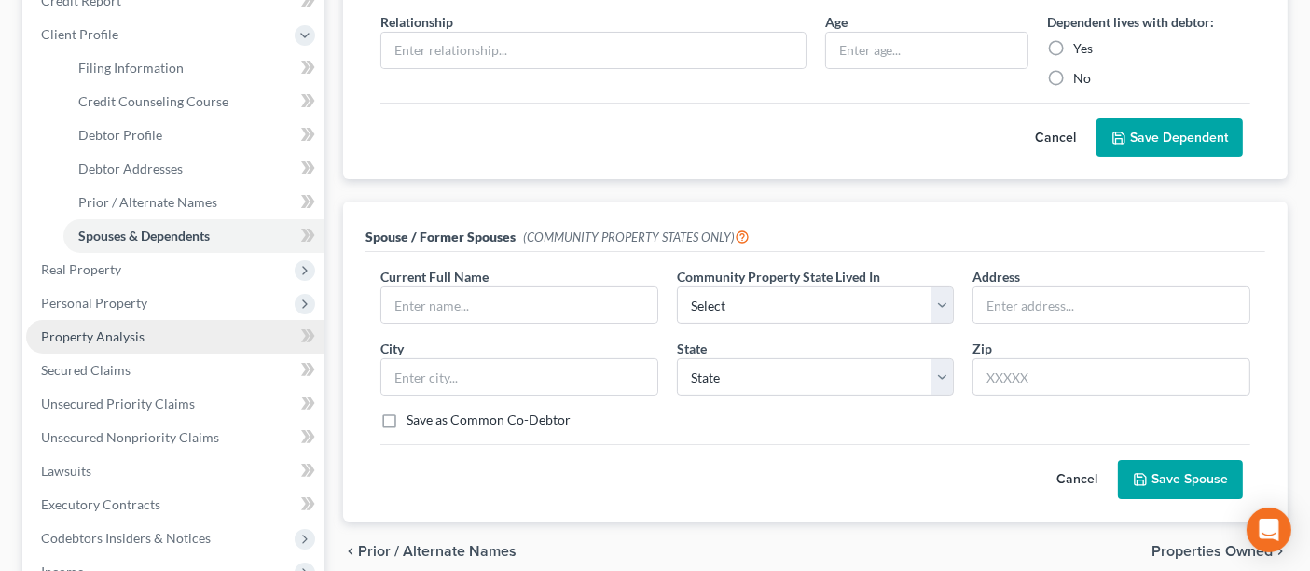
scroll to position [414, 0]
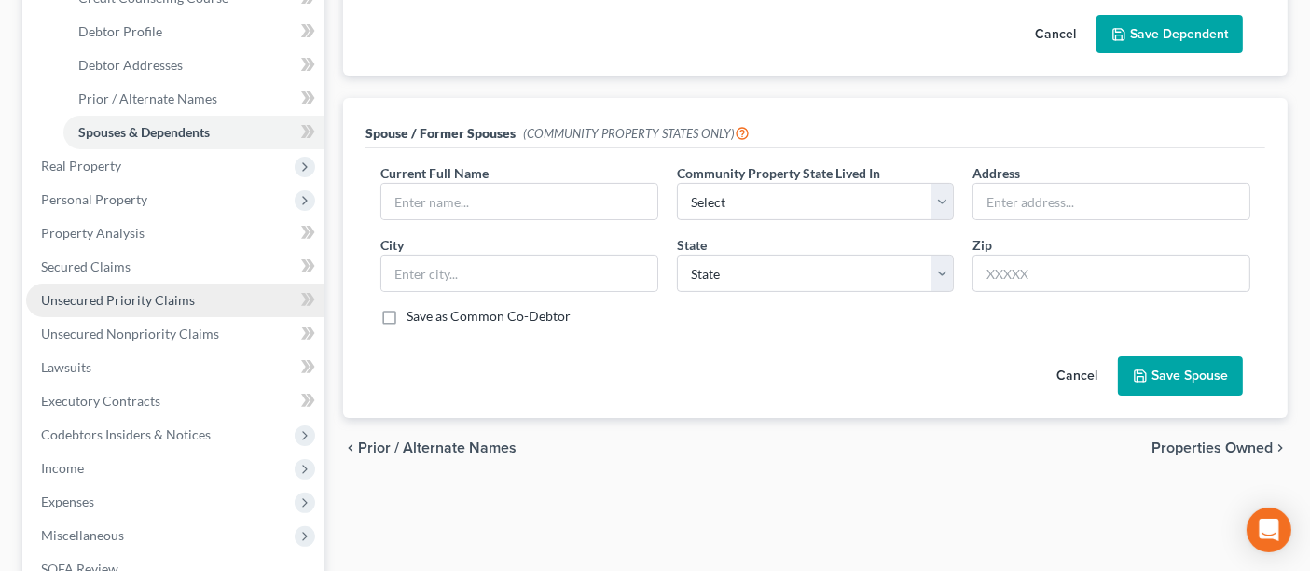
click at [162, 296] on span "Unsecured Priority Claims" at bounding box center [118, 300] width 154 height 16
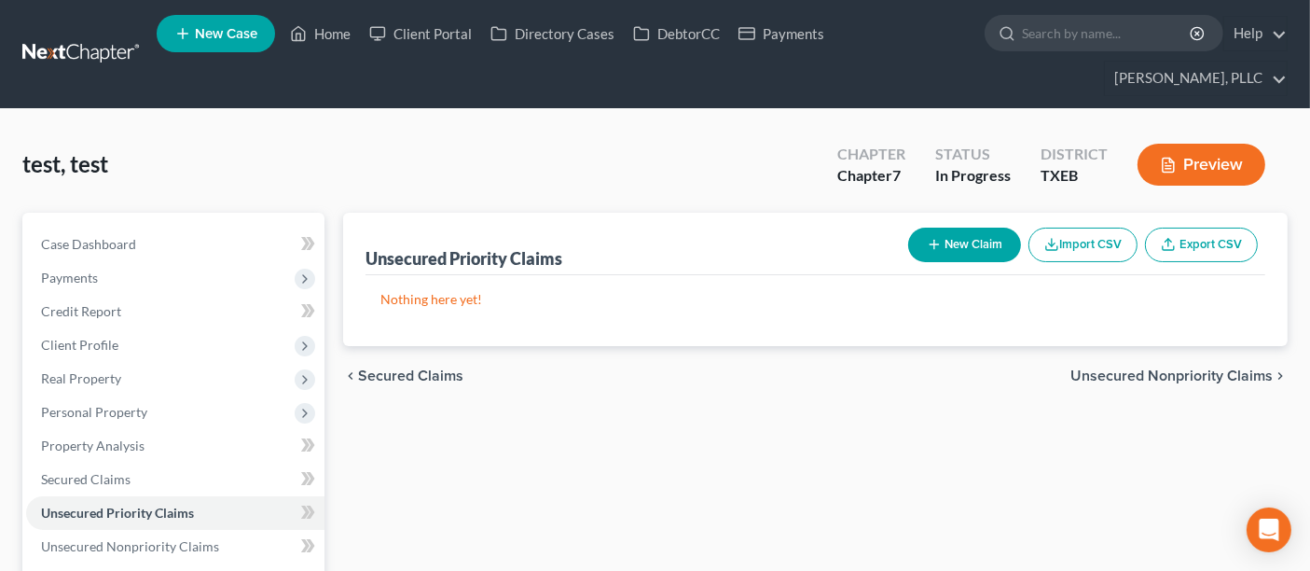
click at [991, 243] on button "New Claim" at bounding box center [964, 245] width 113 height 35
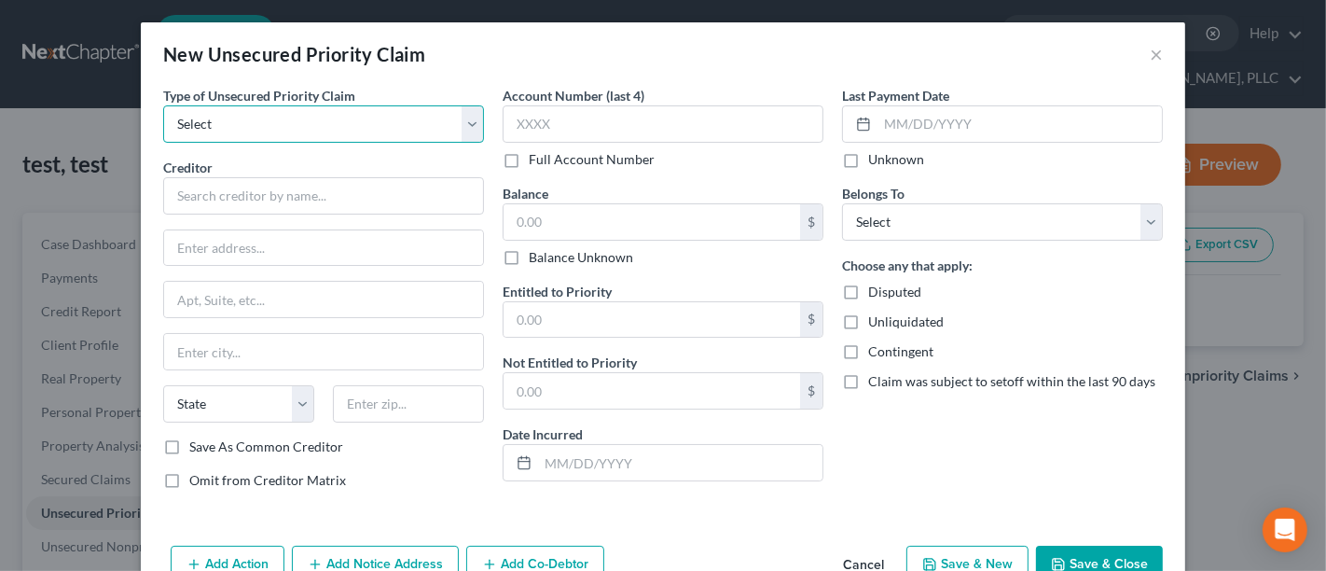
click at [463, 126] on select "Select Taxes & Other Government Units Domestic Support Obligations Extensions o…" at bounding box center [323, 123] width 321 height 37
click at [189, 476] on label "Omit from Creditor Matrix" at bounding box center [267, 480] width 157 height 19
click at [197, 476] on input "Omit from Creditor Matrix" at bounding box center [203, 477] width 12 height 12
click at [189, 473] on label "Omit from Creditor Matrix" at bounding box center [267, 480] width 157 height 19
click at [197, 473] on input "Omit from Creditor Matrix" at bounding box center [203, 477] width 12 height 12
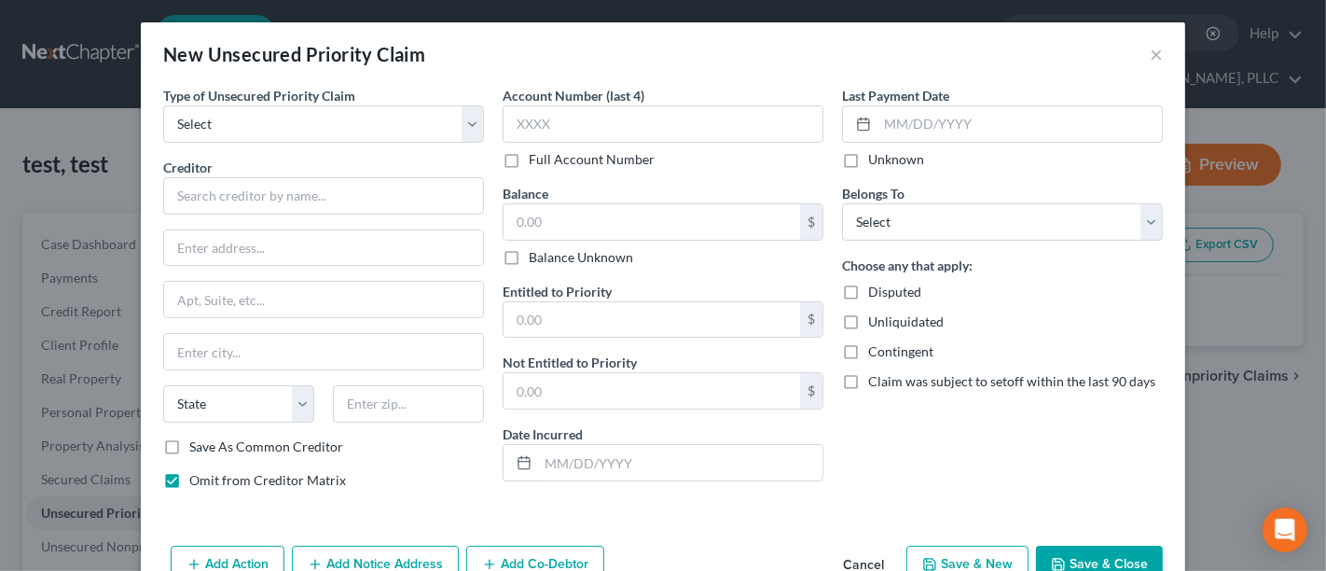
checkbox input "false"
click at [1150, 51] on button "×" at bounding box center [1156, 54] width 13 height 22
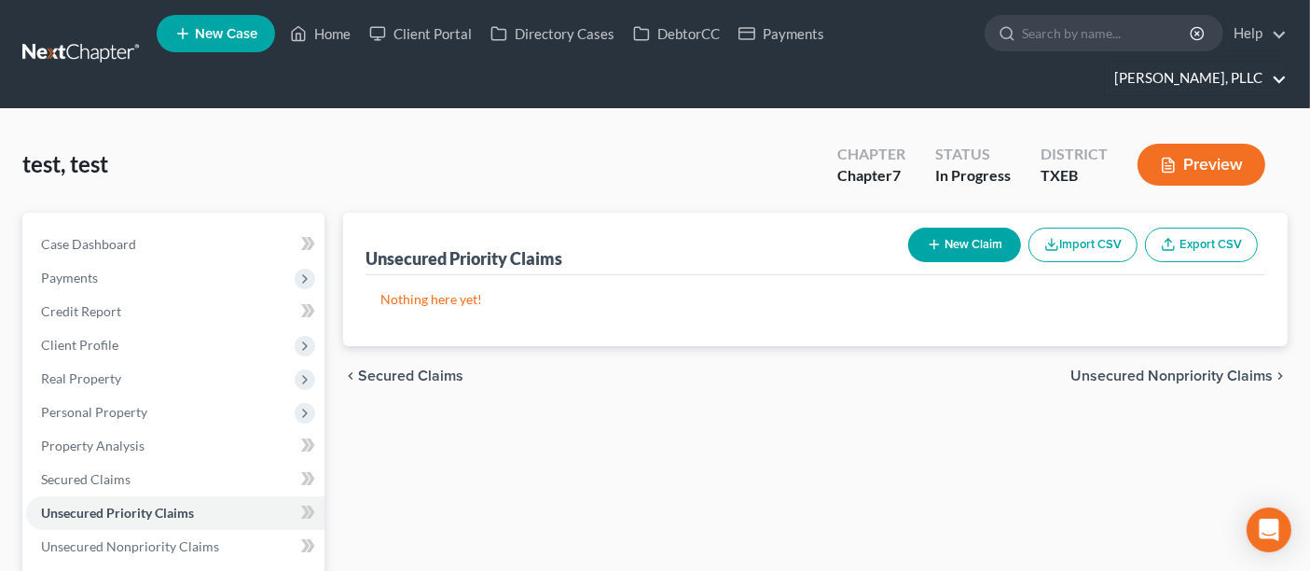
click at [1278, 79] on link "[PERSON_NAME], PLLC" at bounding box center [1196, 79] width 182 height 34
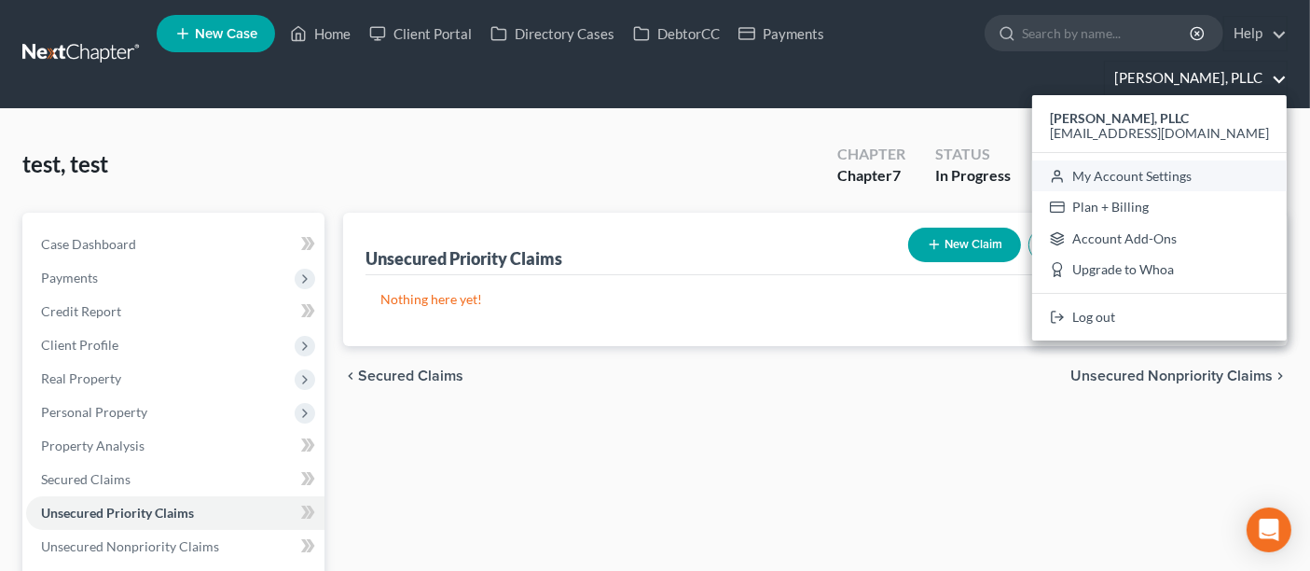
click at [1233, 177] on link "My Account Settings" at bounding box center [1159, 176] width 255 height 32
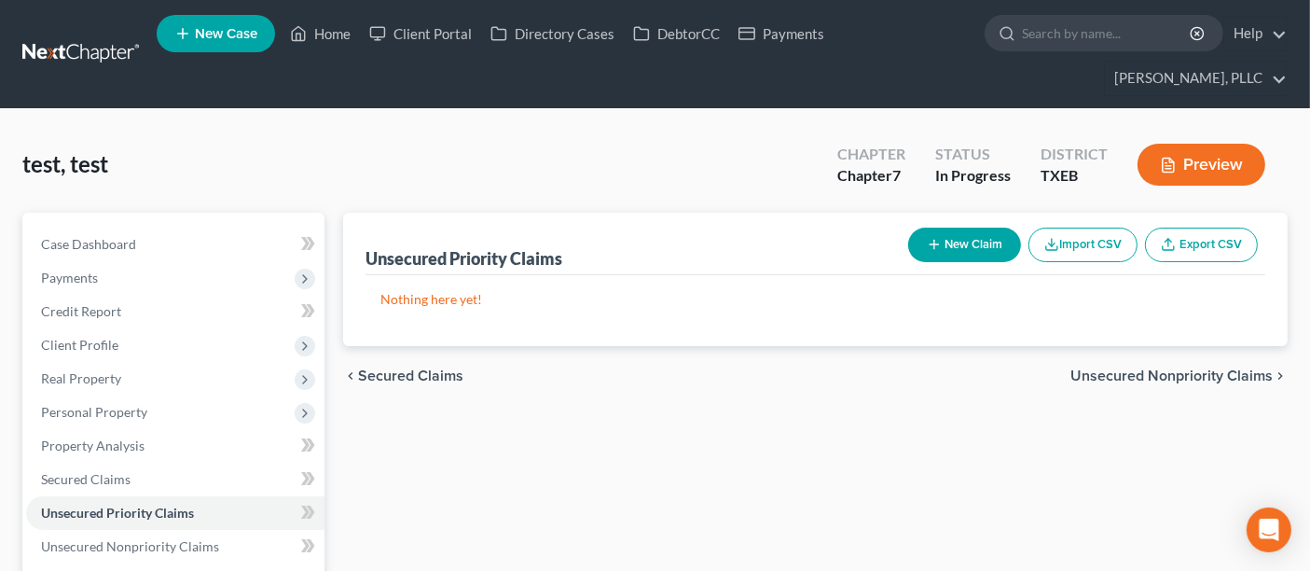
select select "78"
select select "23"
select select "45"
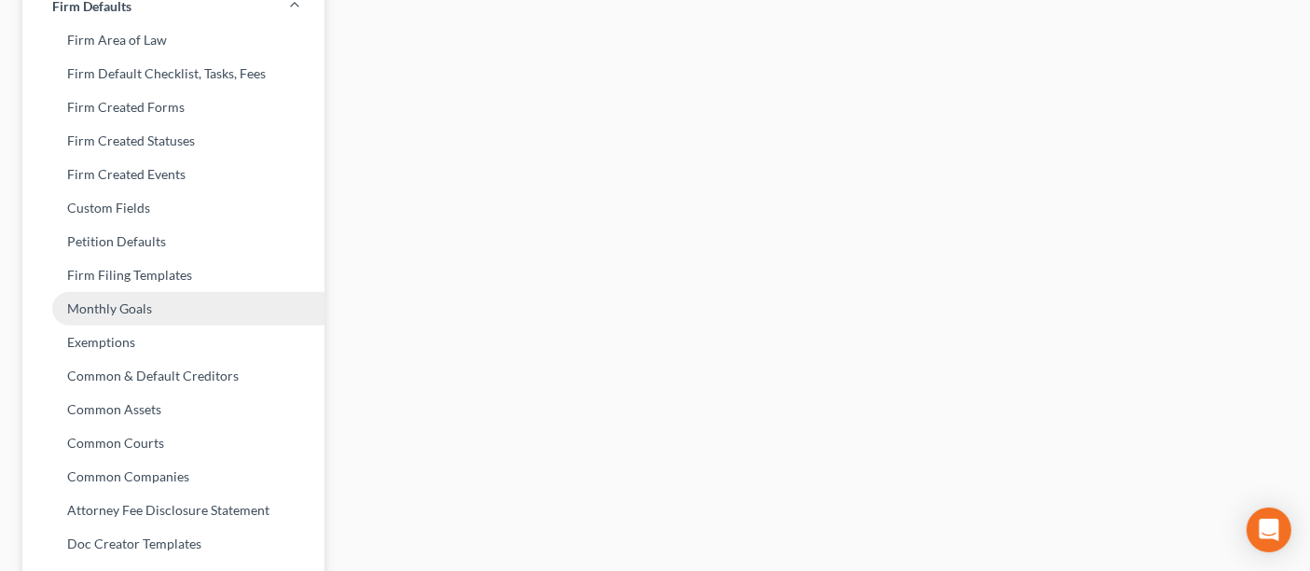
scroll to position [933, 0]
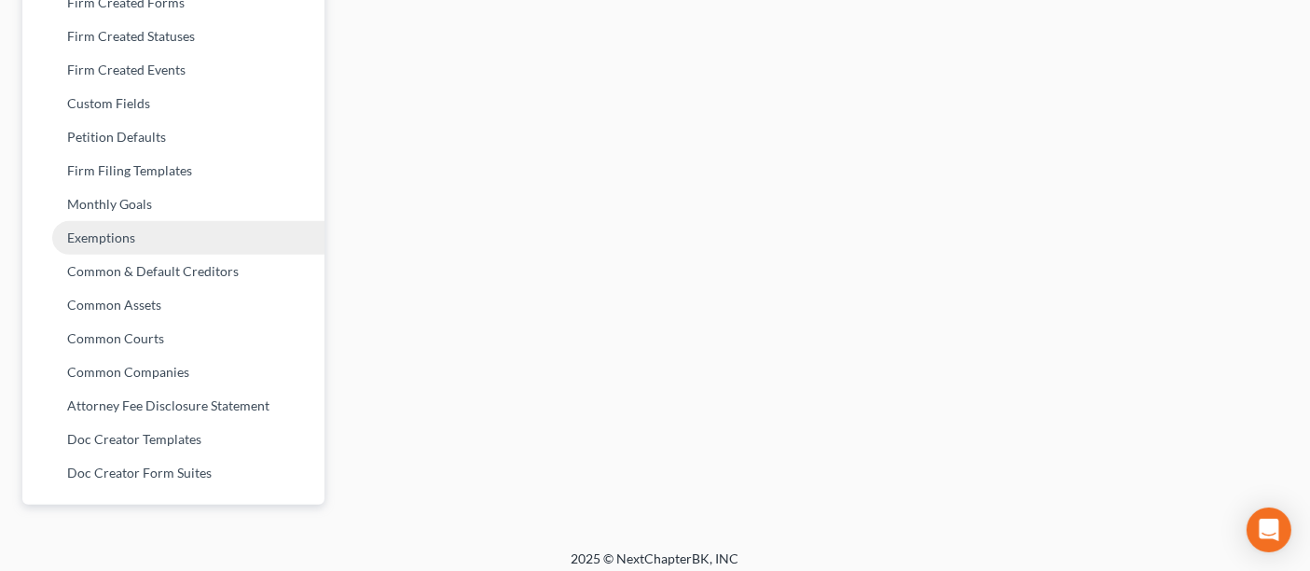
click at [123, 240] on link "Exemptions" at bounding box center [173, 238] width 302 height 34
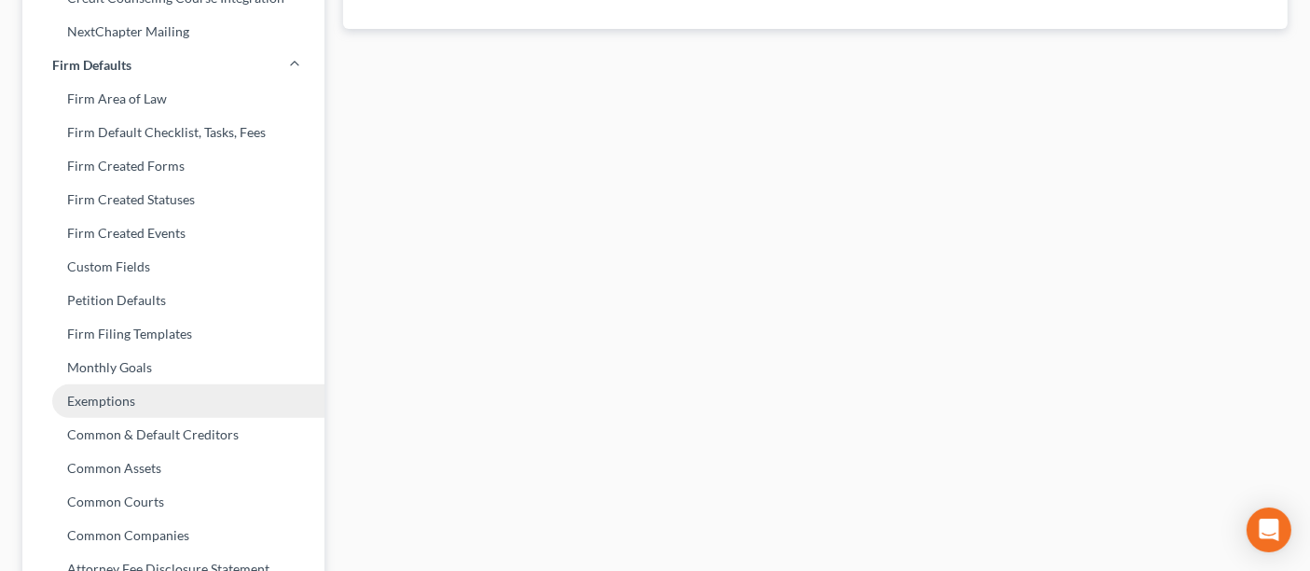
select select "0"
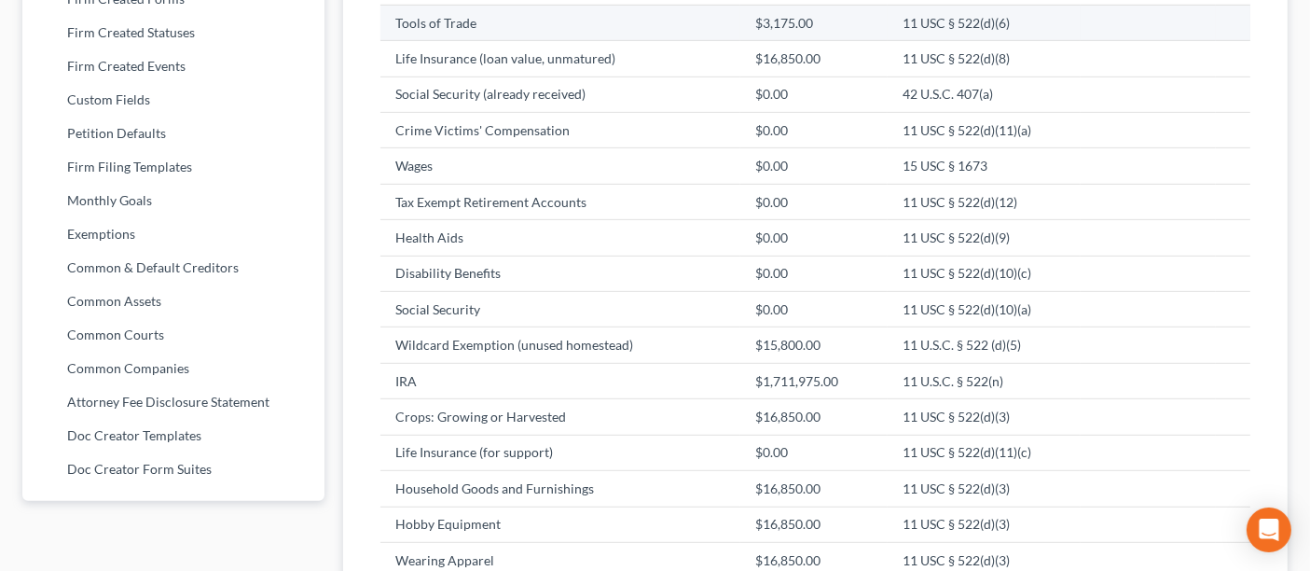
scroll to position [969, 0]
